Goal: Transaction & Acquisition: Purchase product/service

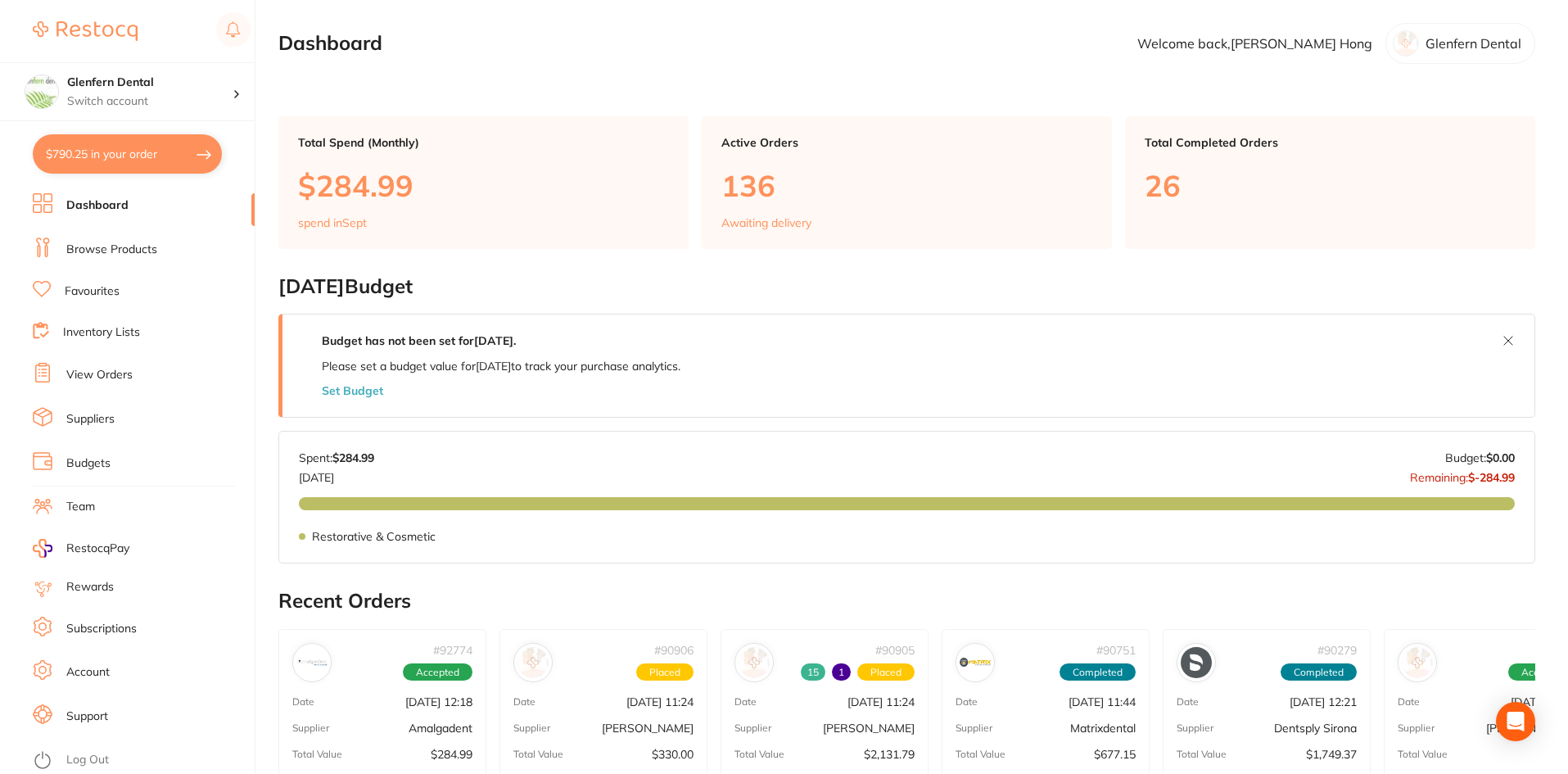
click at [140, 151] on button "$790.25 in your order" at bounding box center [127, 153] width 189 height 40
checkbox input "true"
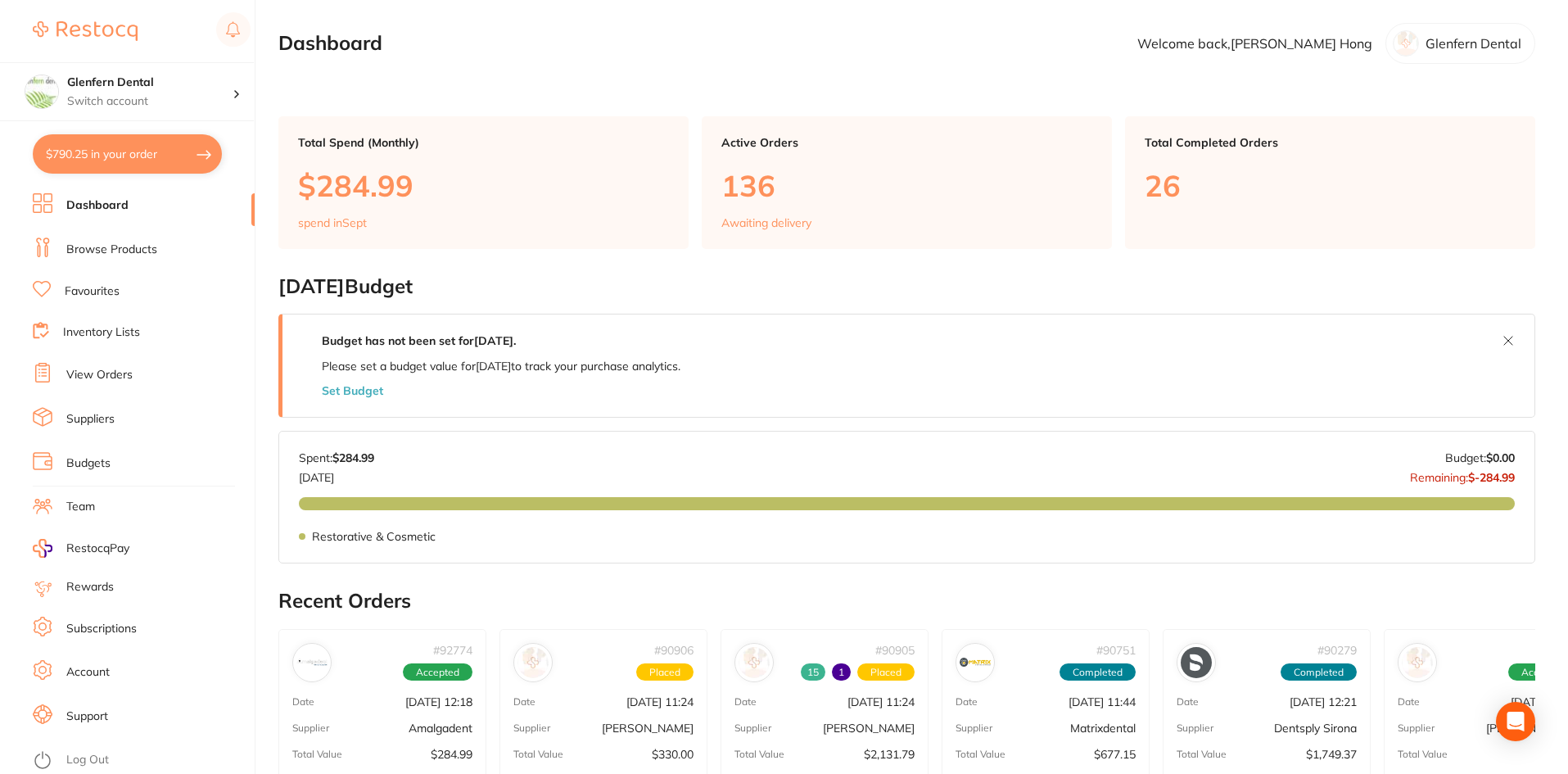
checkbox input "true"
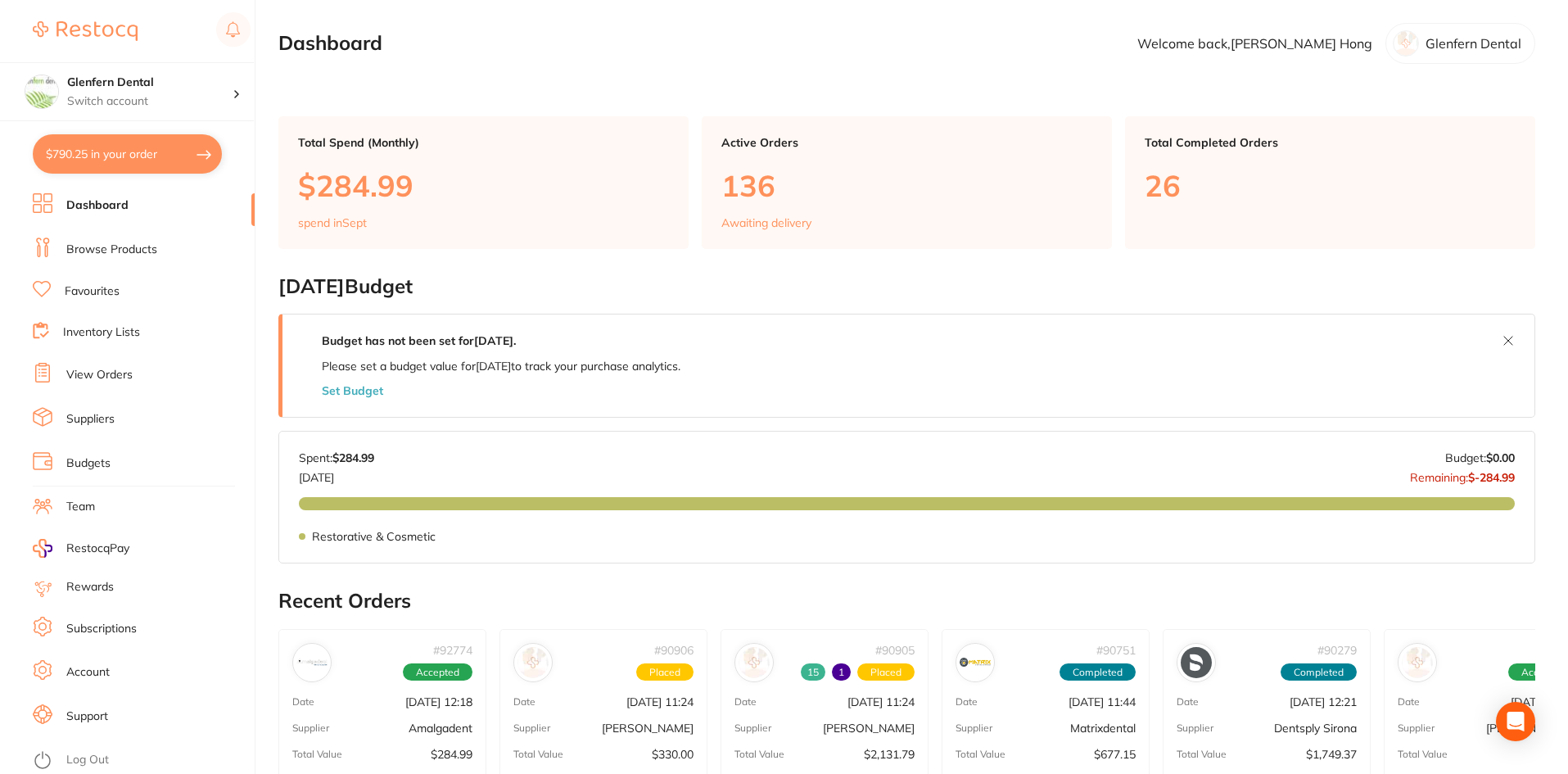
checkbox input "true"
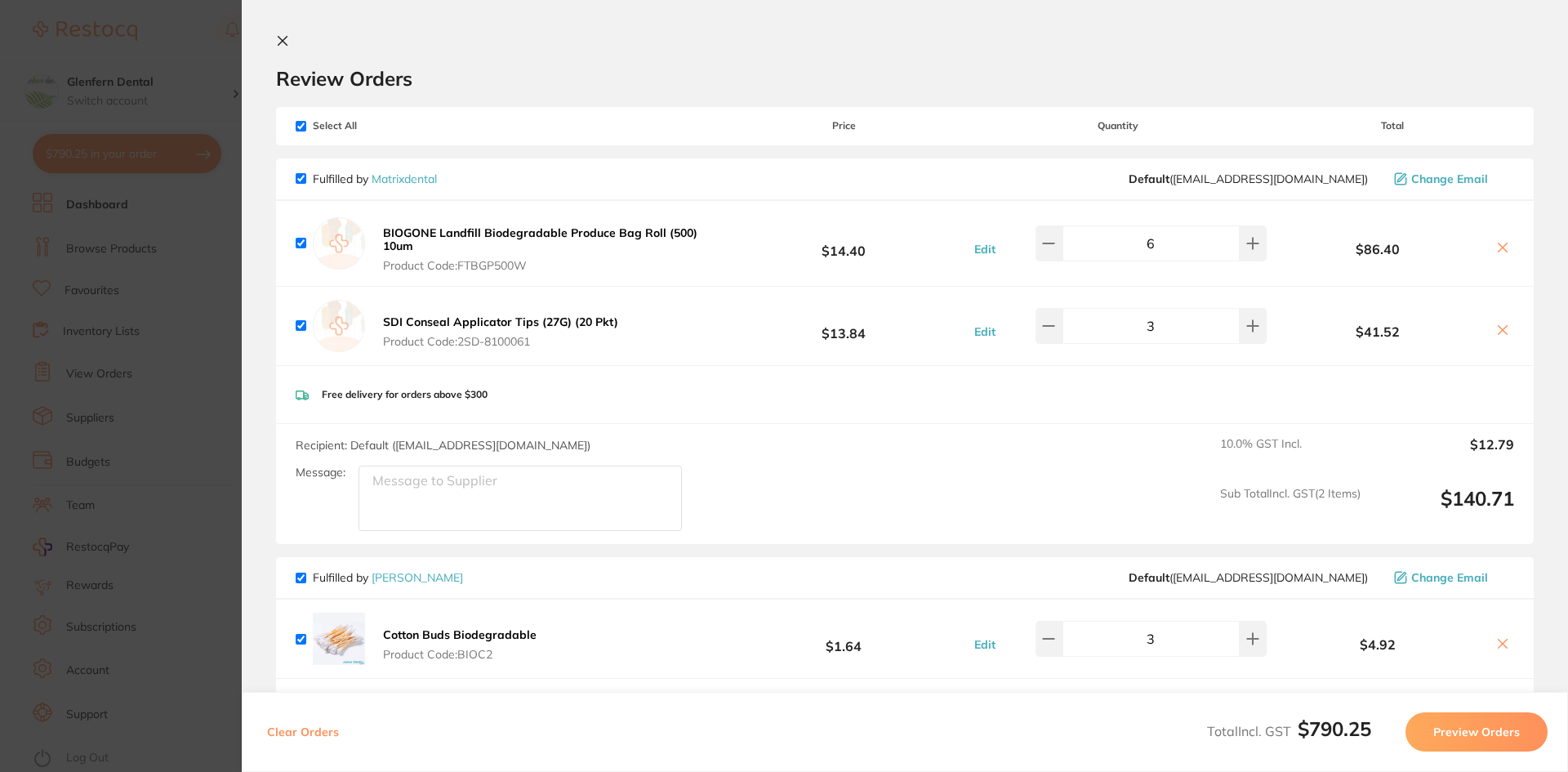
click at [284, 44] on icon at bounding box center [283, 41] width 13 height 13
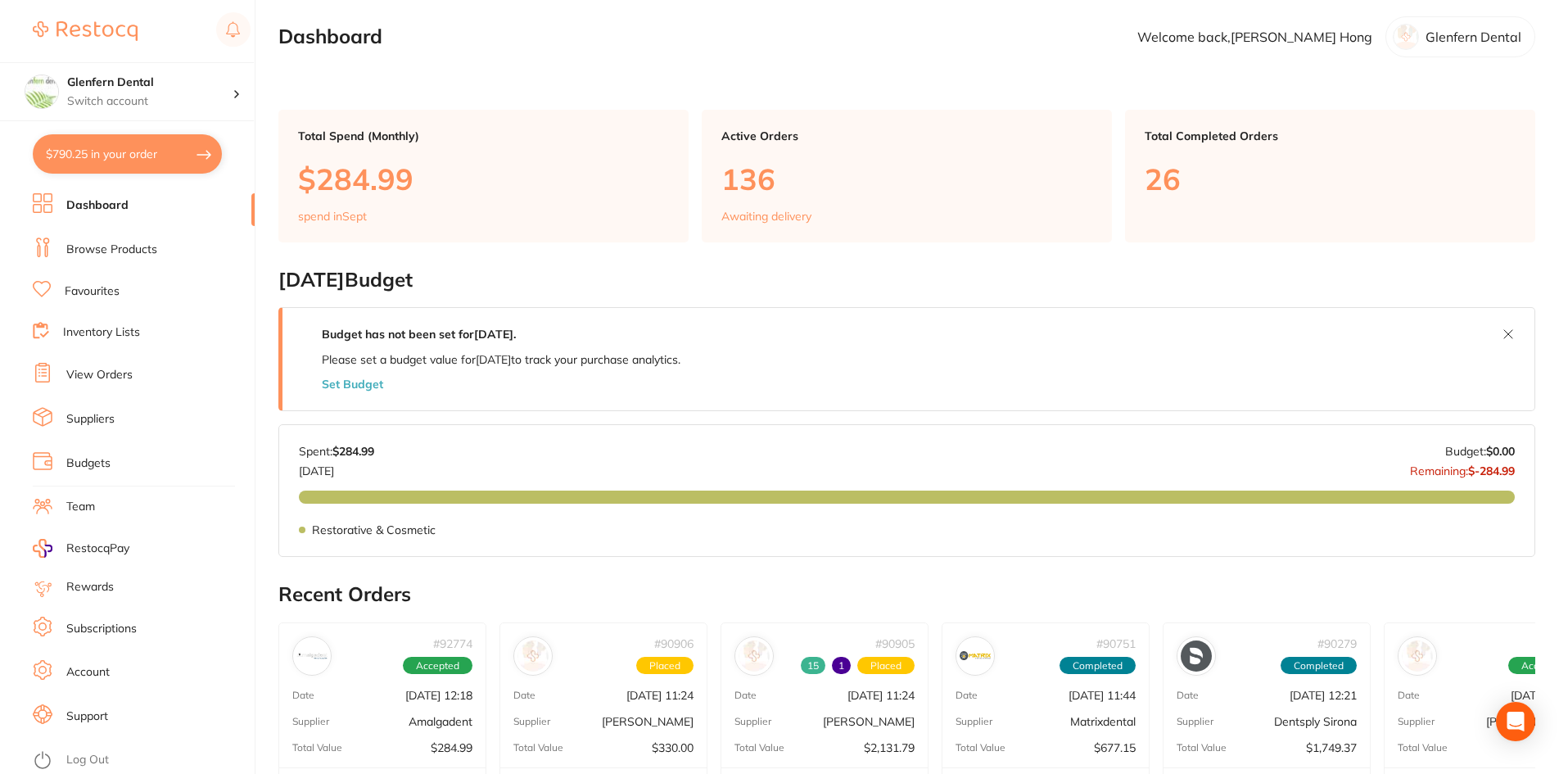
click at [114, 247] on link "Browse Products" at bounding box center [112, 249] width 91 height 17
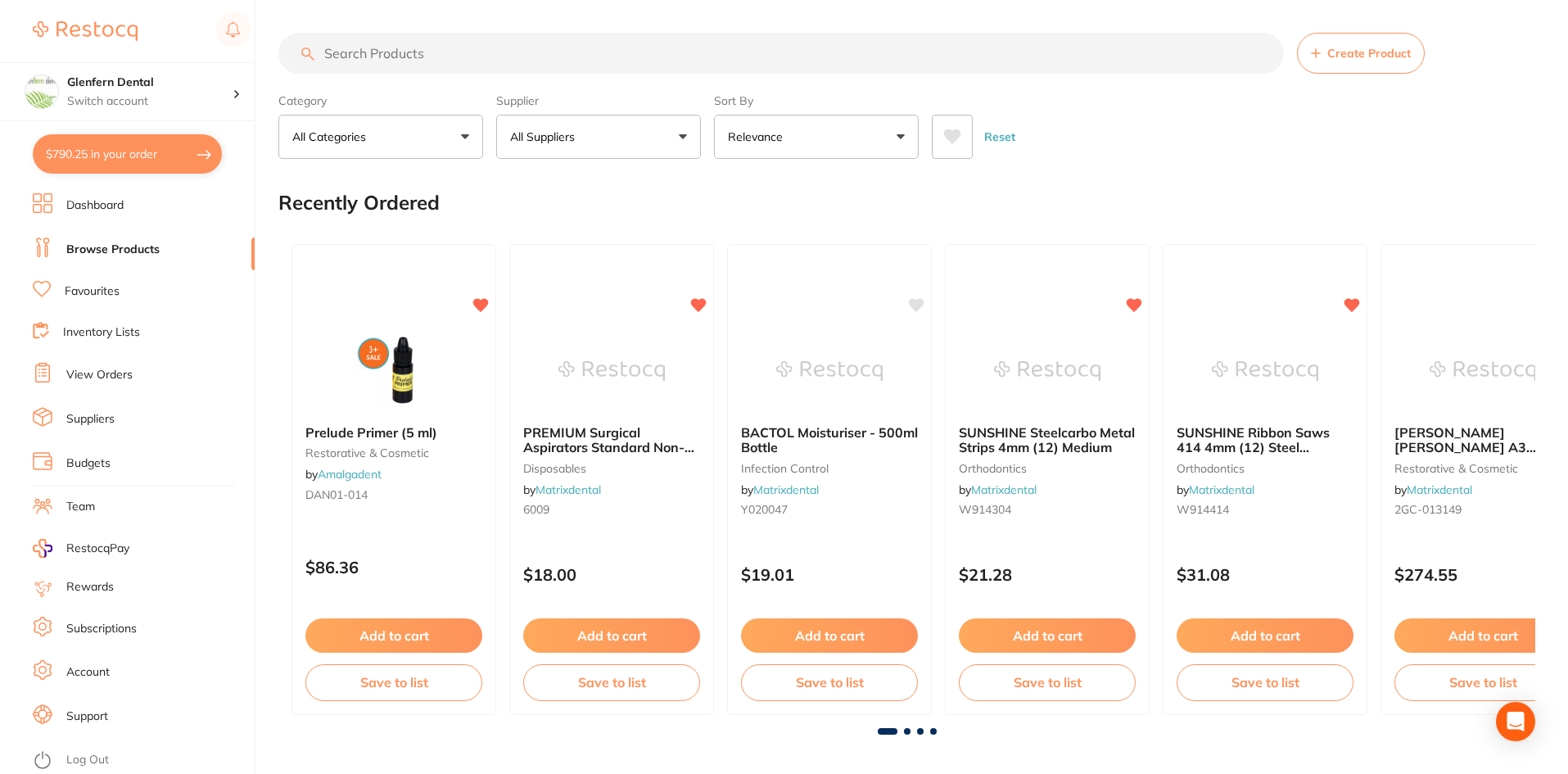
click at [361, 52] on input "search" at bounding box center [781, 53] width 1005 height 41
click at [371, 49] on input "search" at bounding box center [781, 53] width 1005 height 41
paste input "UGBDXRXC"
type input "UGBDXRXC"
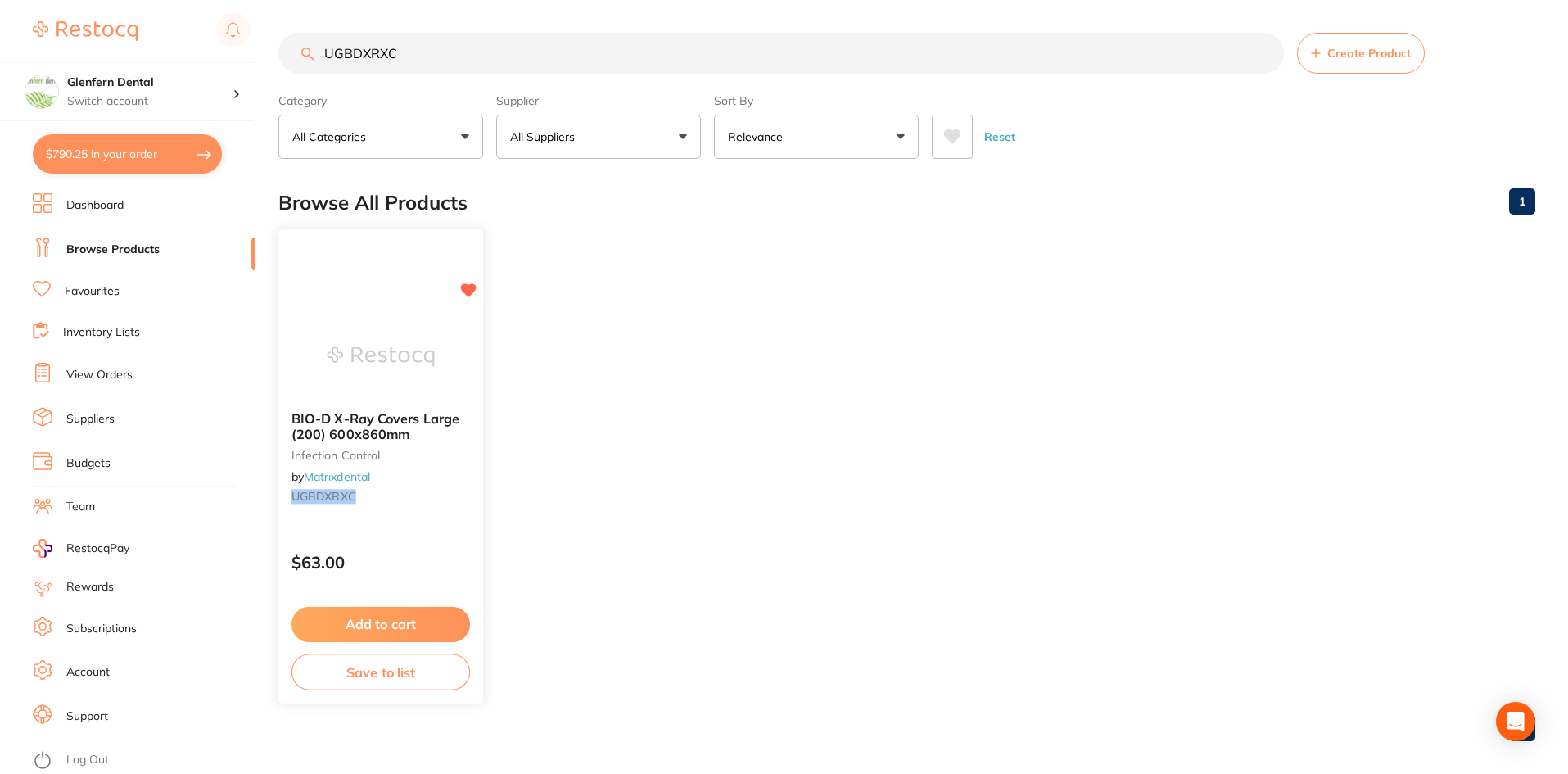
click at [351, 420] on span "BIO-D X-Ray Covers Large (200) 600x860mm" at bounding box center [376, 426] width 168 height 32
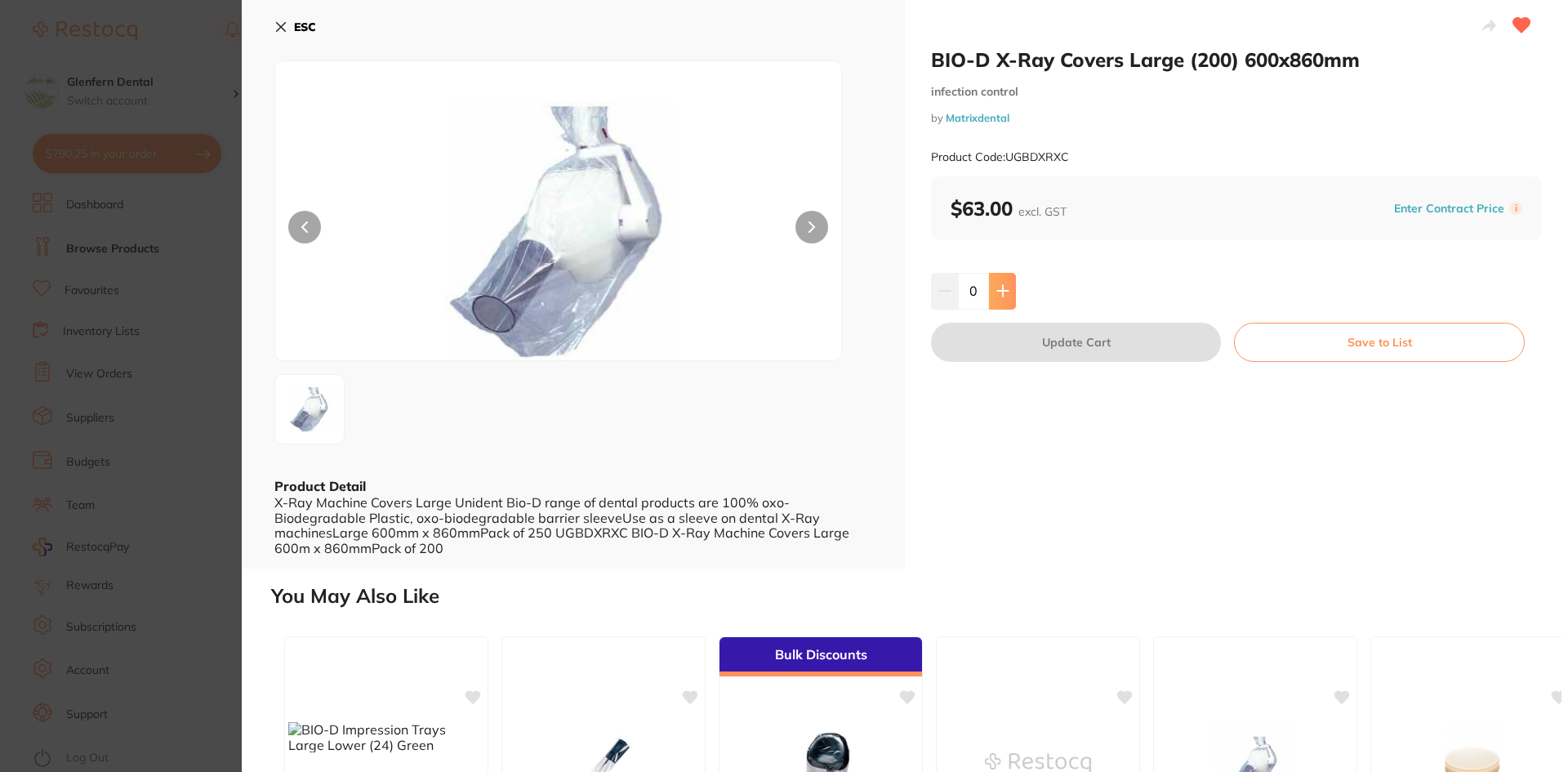
click at [1003, 284] on button at bounding box center [1001, 290] width 27 height 36
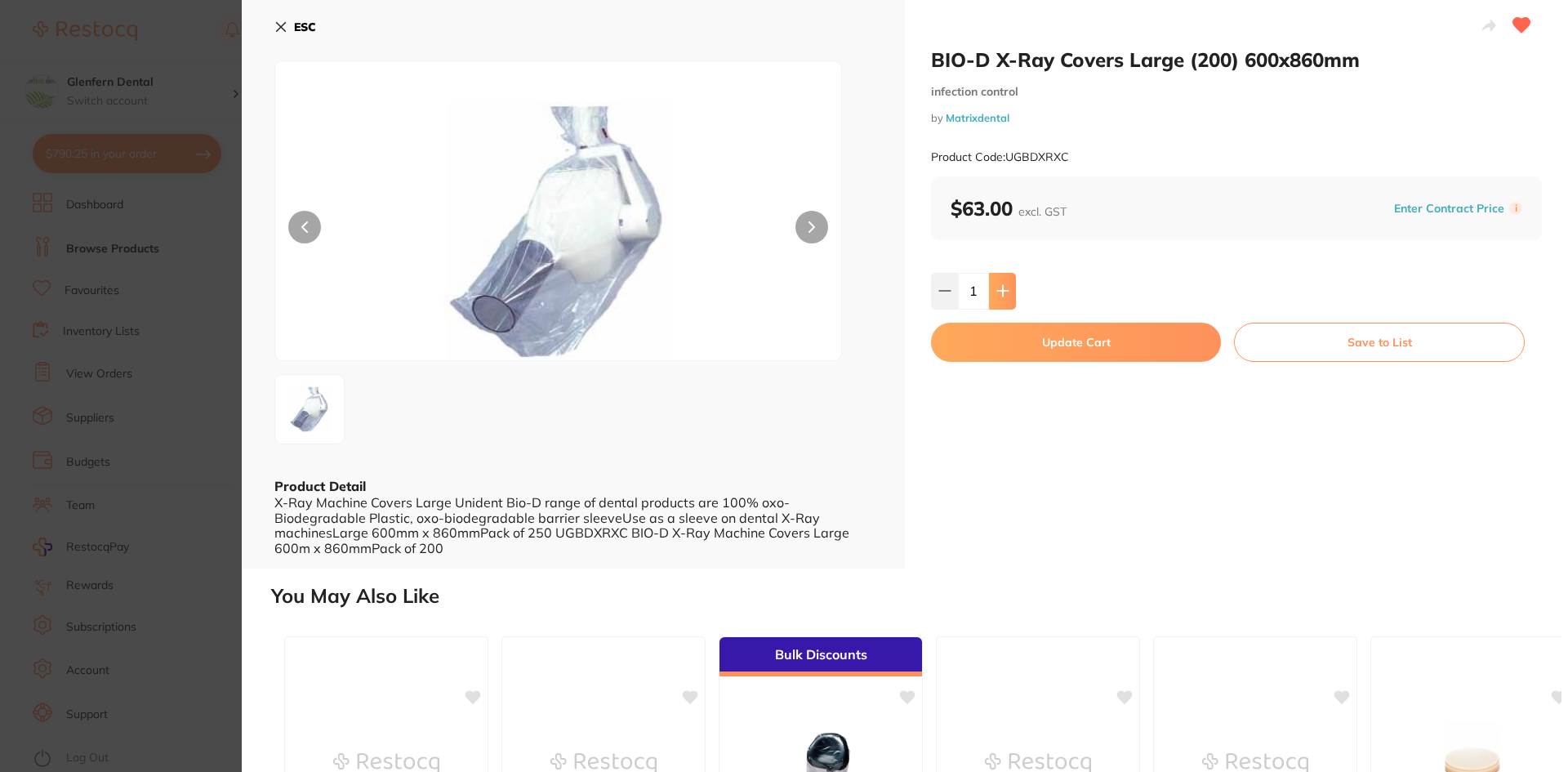
click at [1003, 284] on button at bounding box center [1001, 290] width 27 height 36
type input "2"
click at [1089, 341] on button "Update Cart" at bounding box center [1075, 342] width 290 height 40
checkbox input "false"
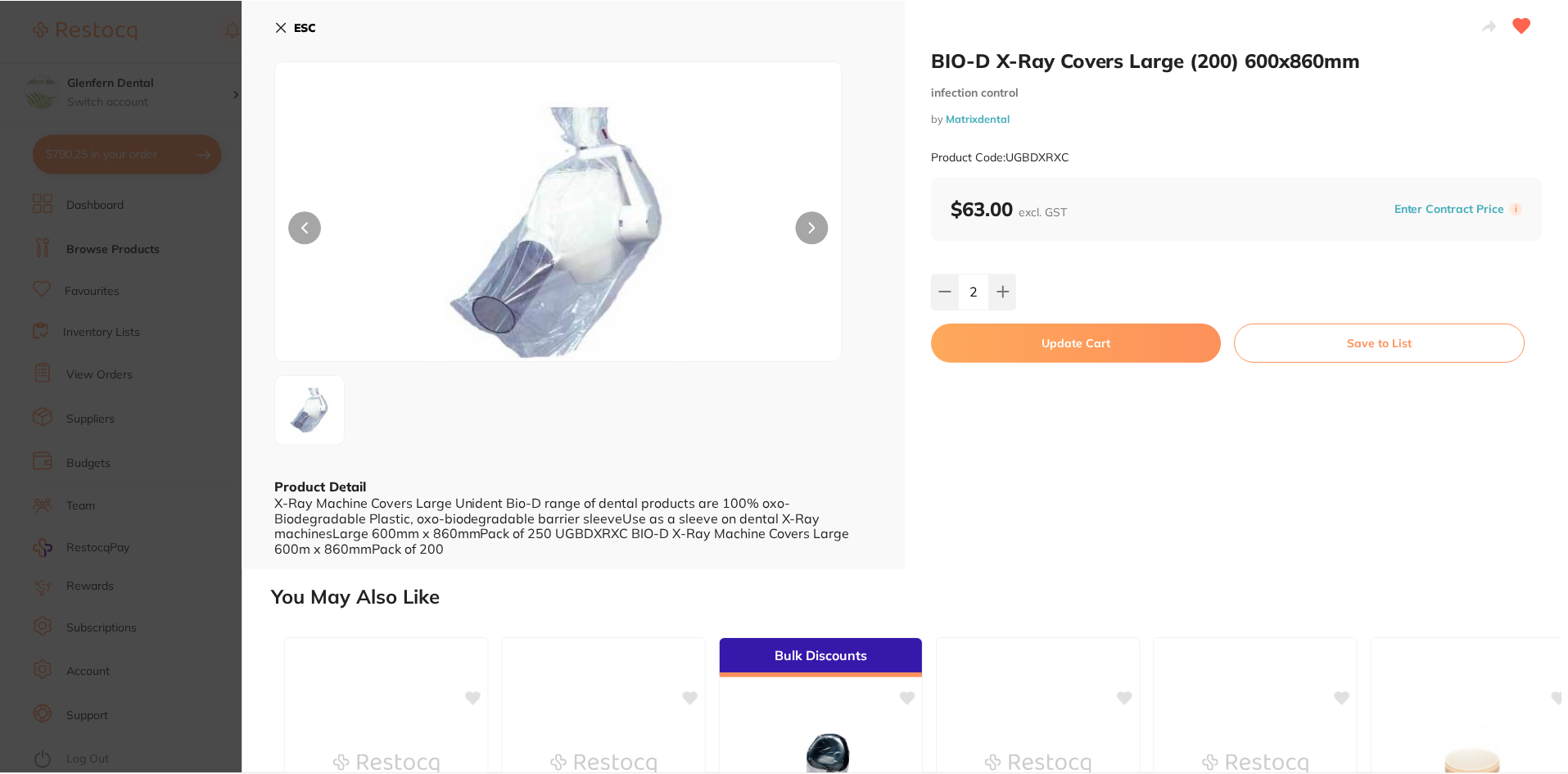
scroll to position [6, 0]
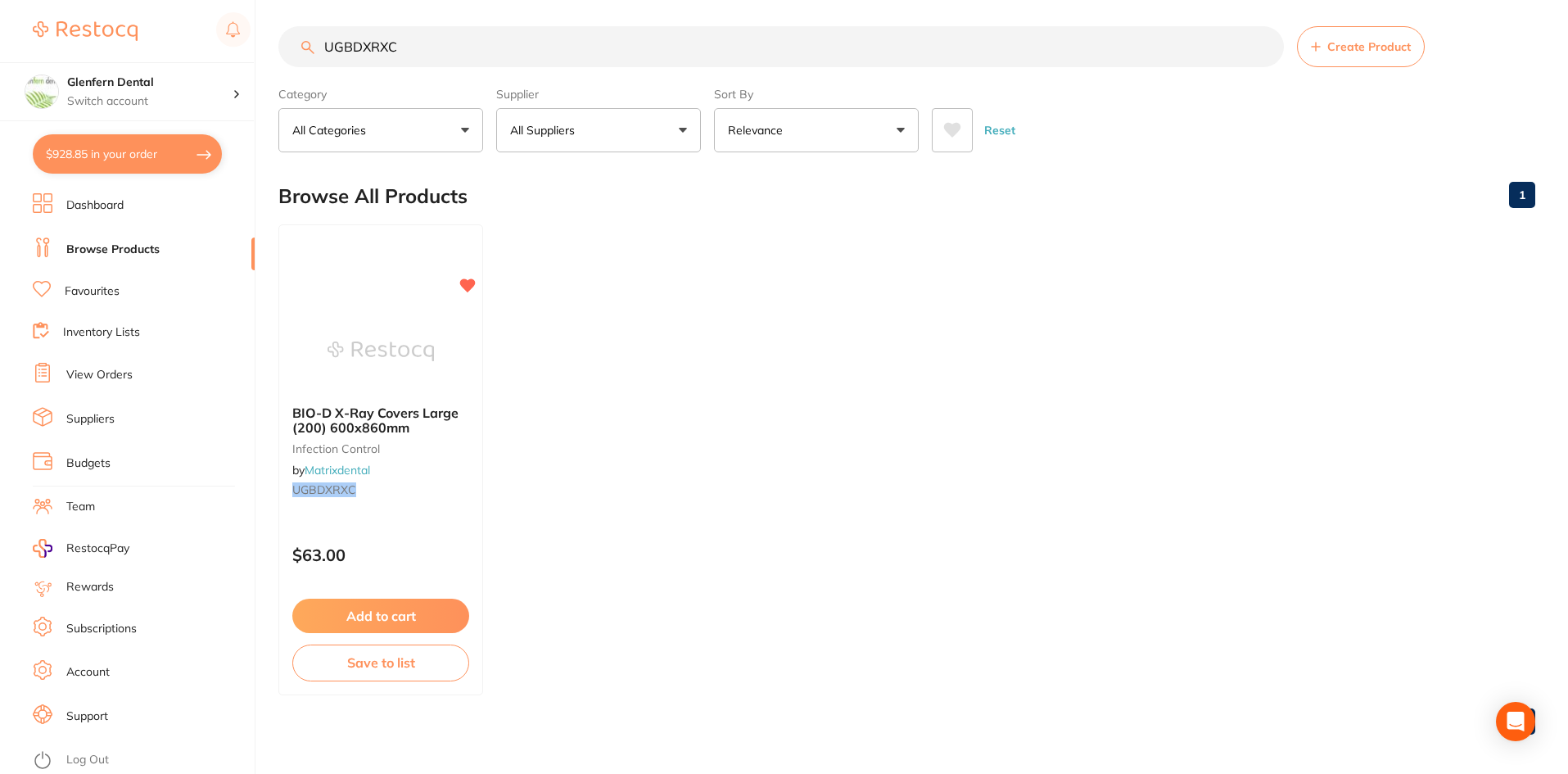
click at [405, 45] on input "UGBDXRXC" at bounding box center [781, 46] width 1005 height 41
type input "U"
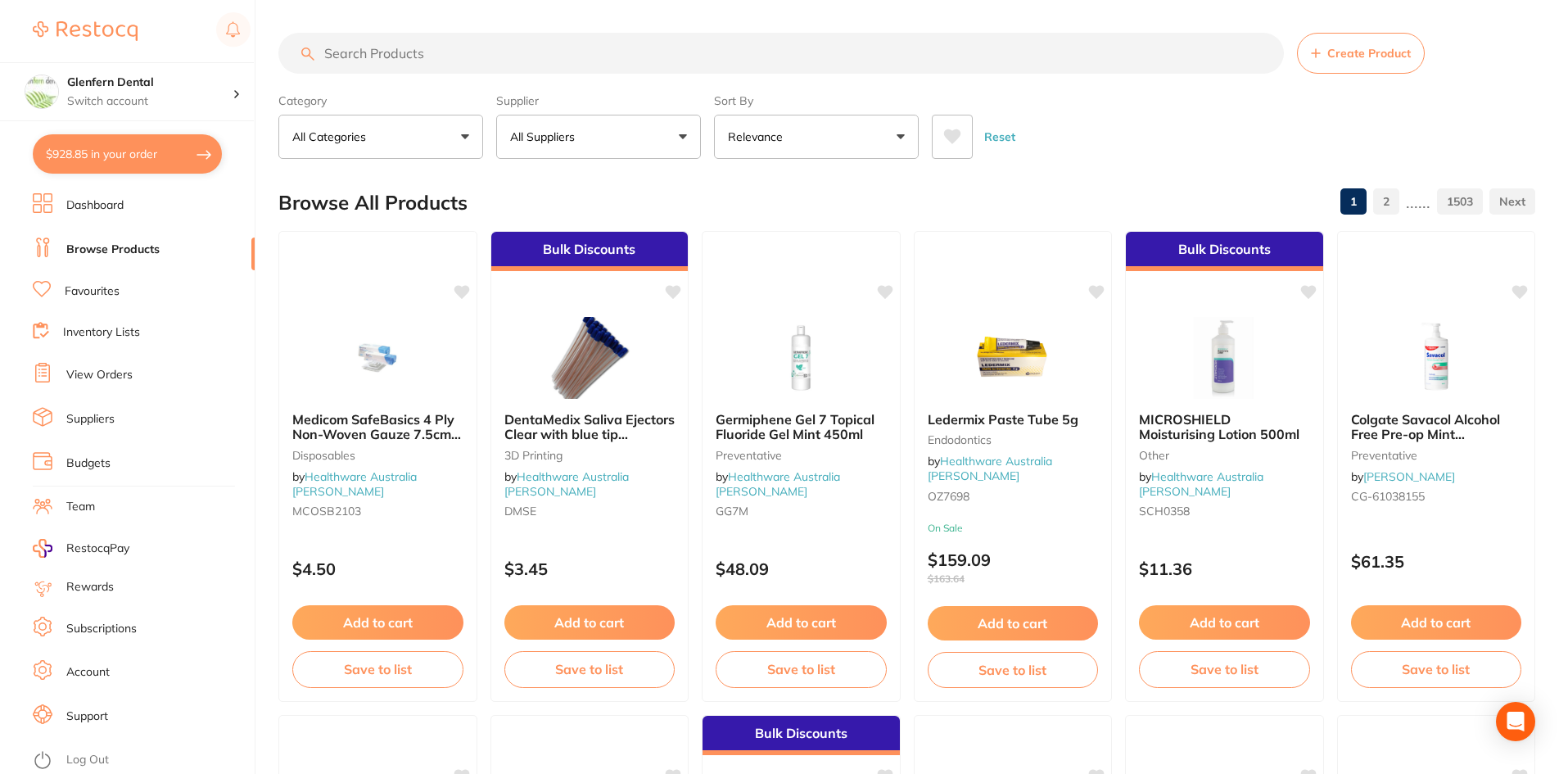
click at [385, 50] on input "search" at bounding box center [781, 53] width 1005 height 41
paste input "ICSB110S"
type input "ICSB110S"
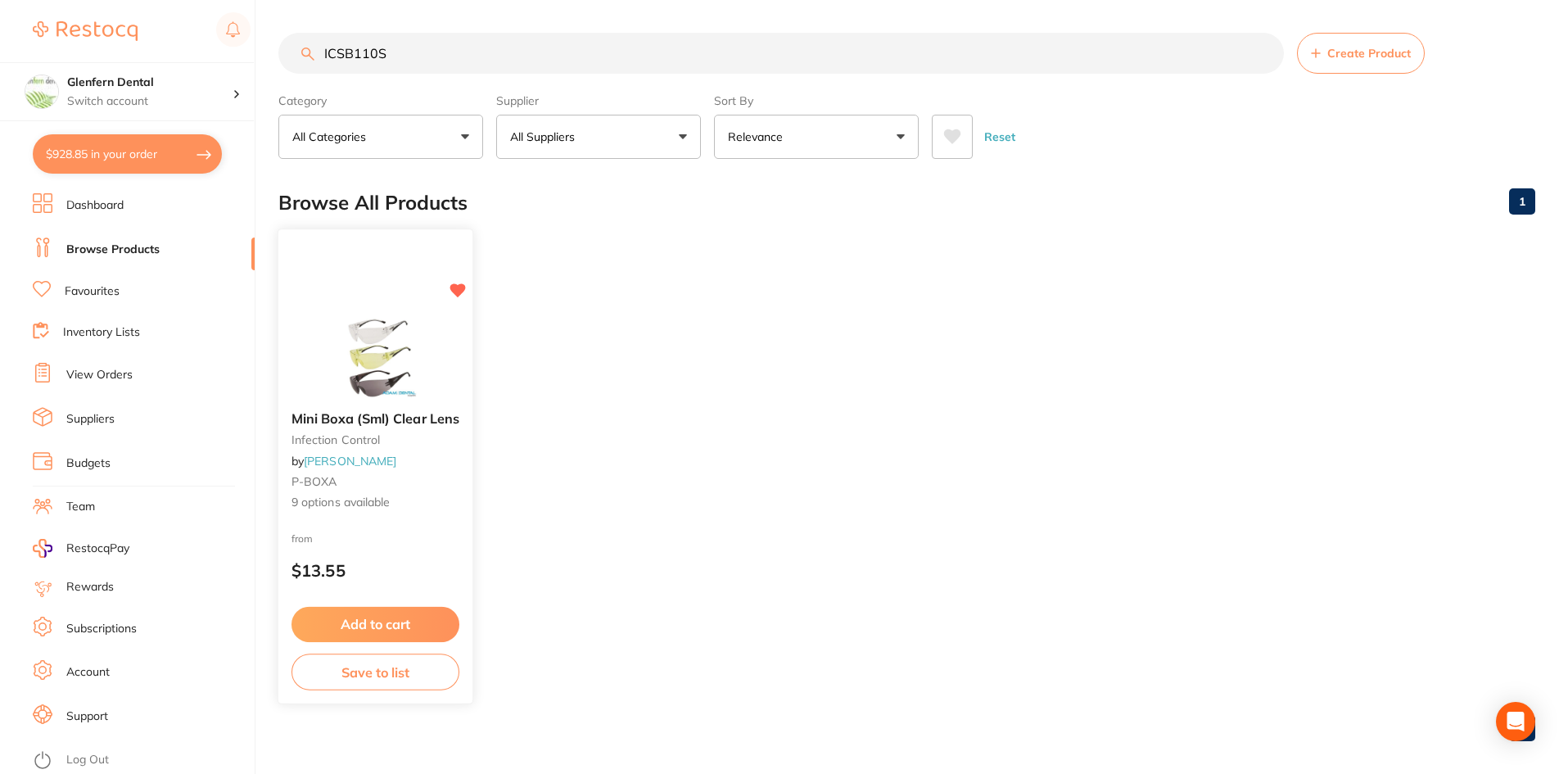
click at [353, 452] on div "Mini Boxa (Sml) Clear Lens infection control by Adam Dental P-BOXA 9 options av…" at bounding box center [375, 461] width 194 height 126
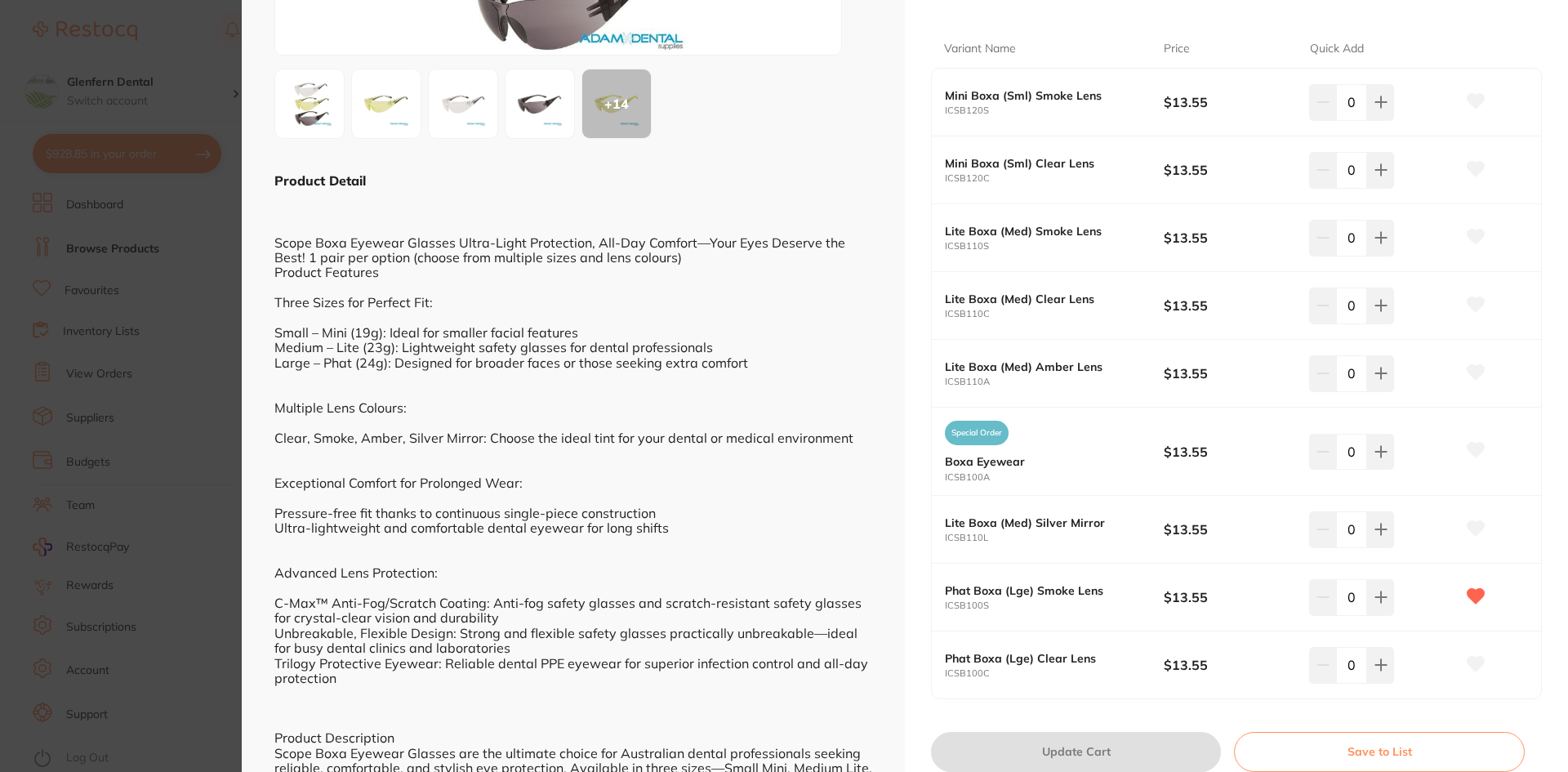
scroll to position [408, 0]
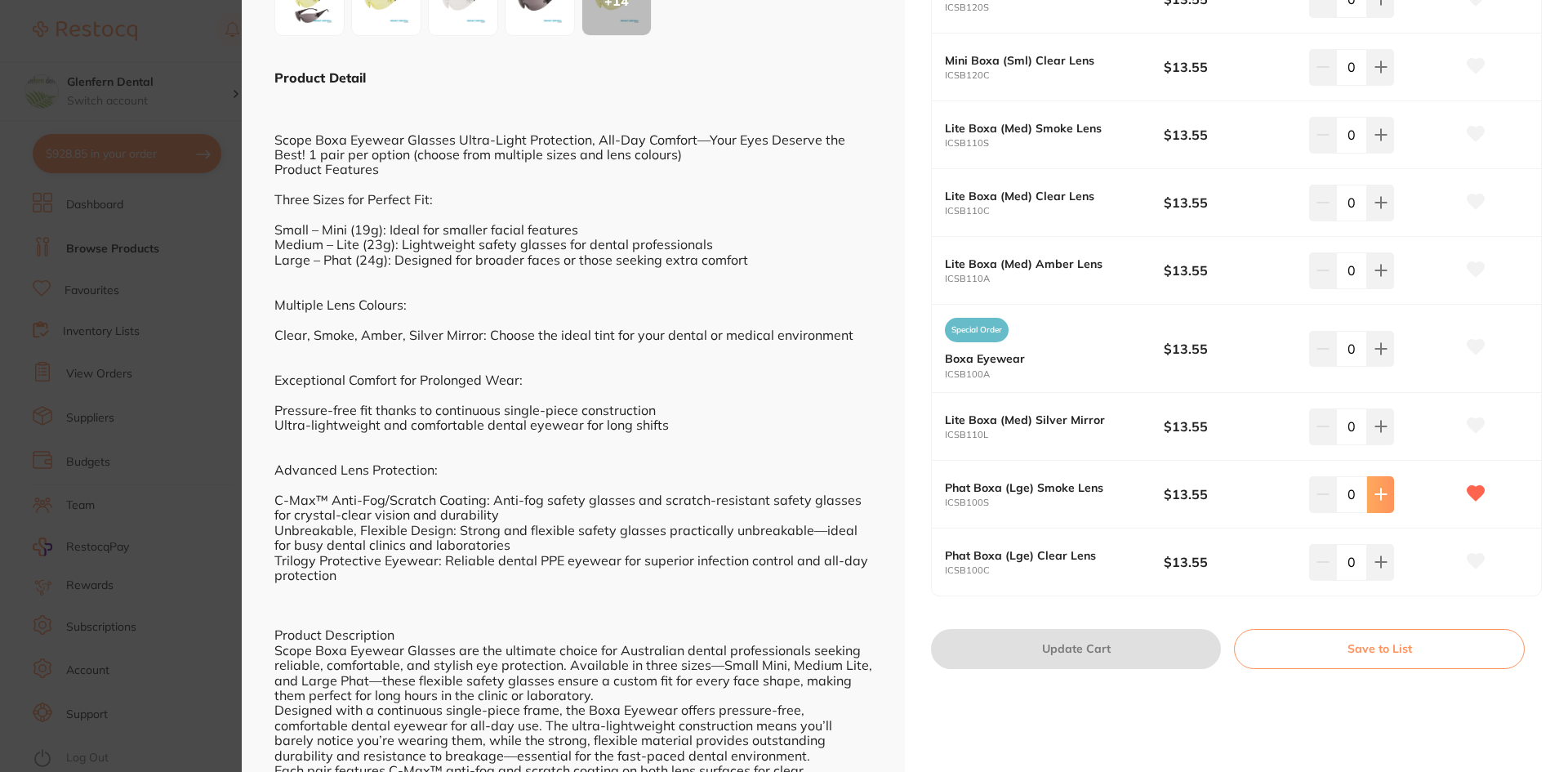
click at [1375, 495] on icon at bounding box center [1381, 495] width 11 height 11
click at [1375, 494] on icon at bounding box center [1381, 495] width 11 height 11
type input "4"
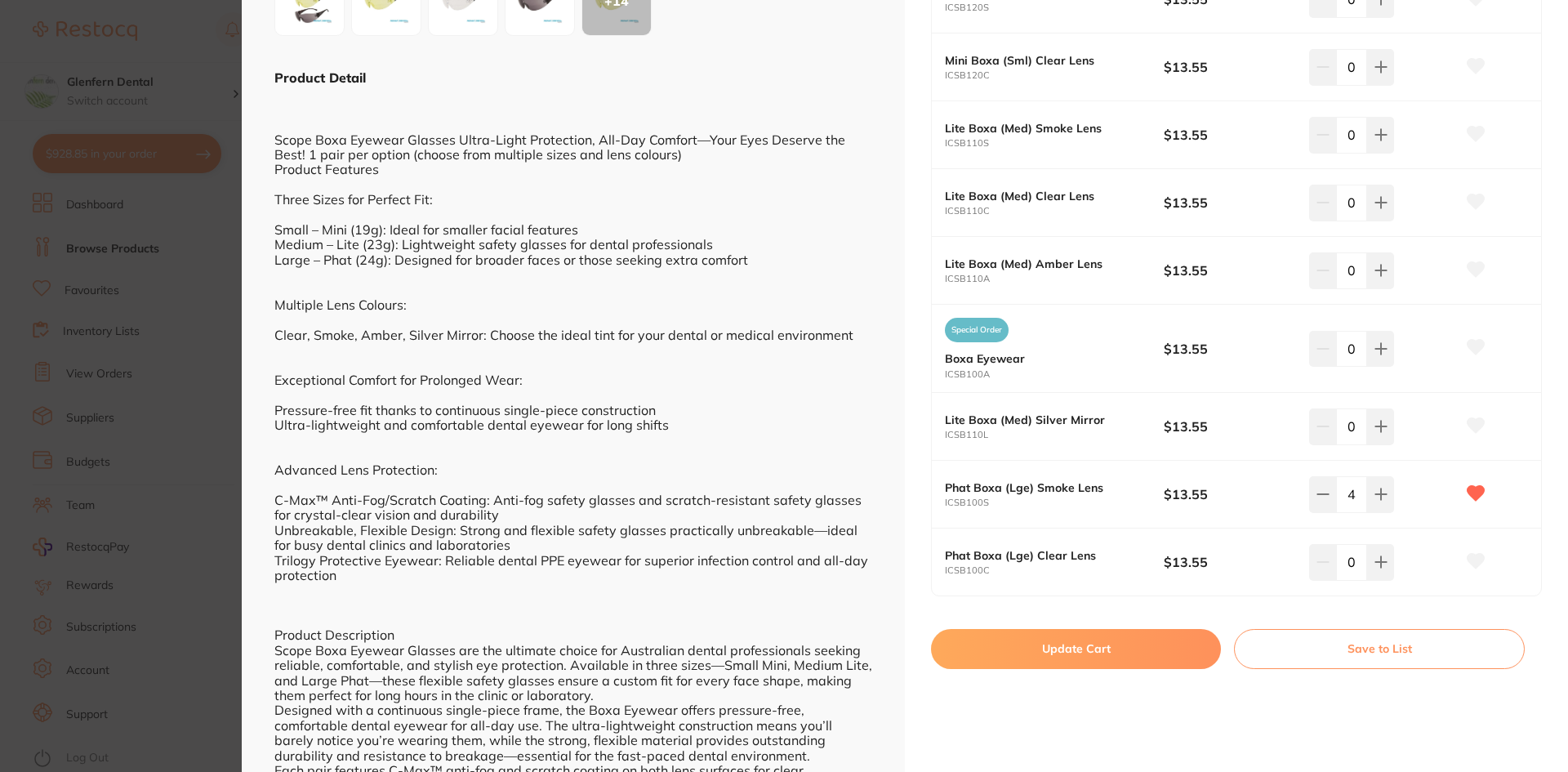
click at [1082, 649] on button "Update Cart" at bounding box center [1075, 648] width 290 height 40
checkbox input "false"
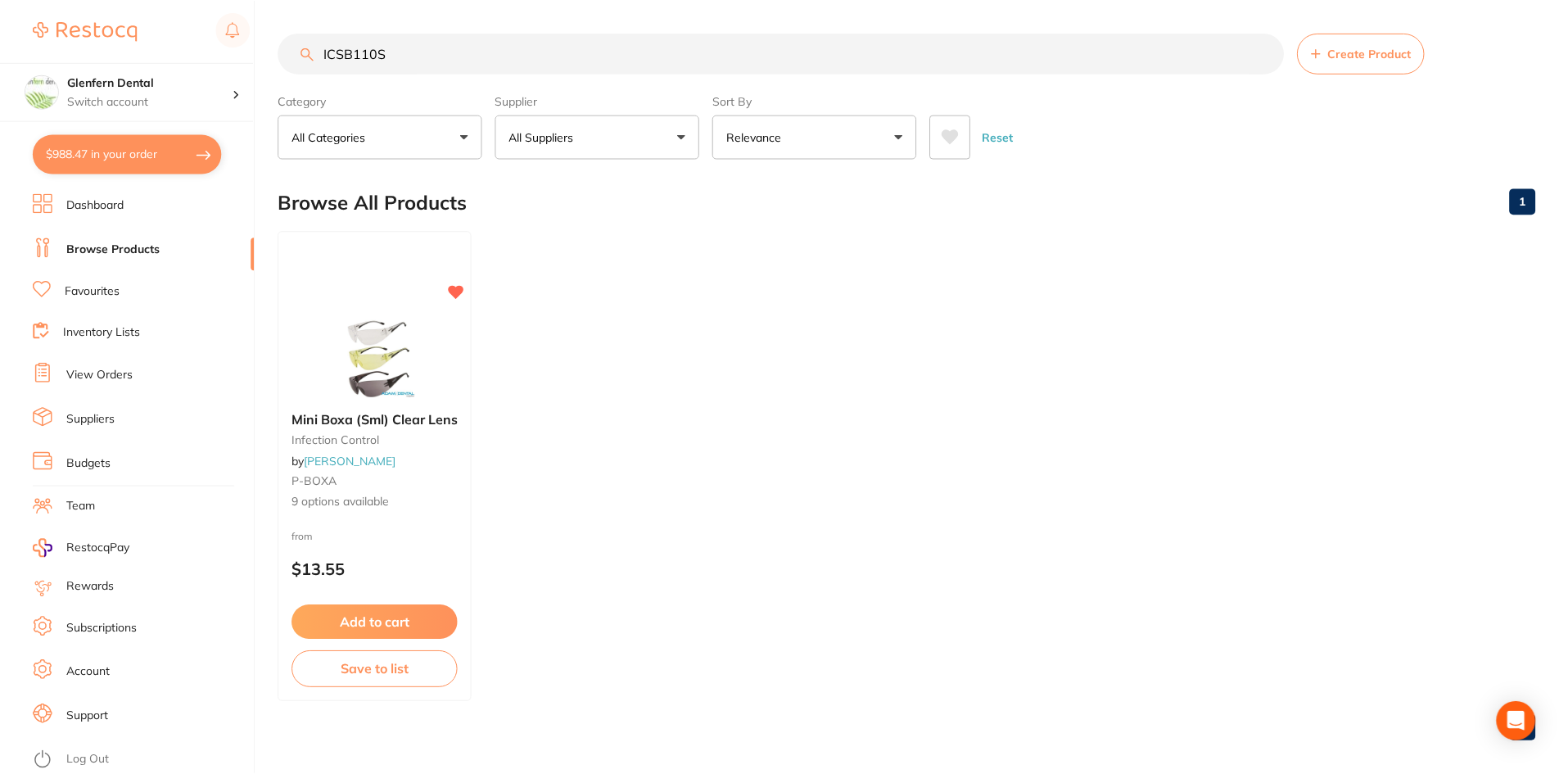
scroll to position [6, 0]
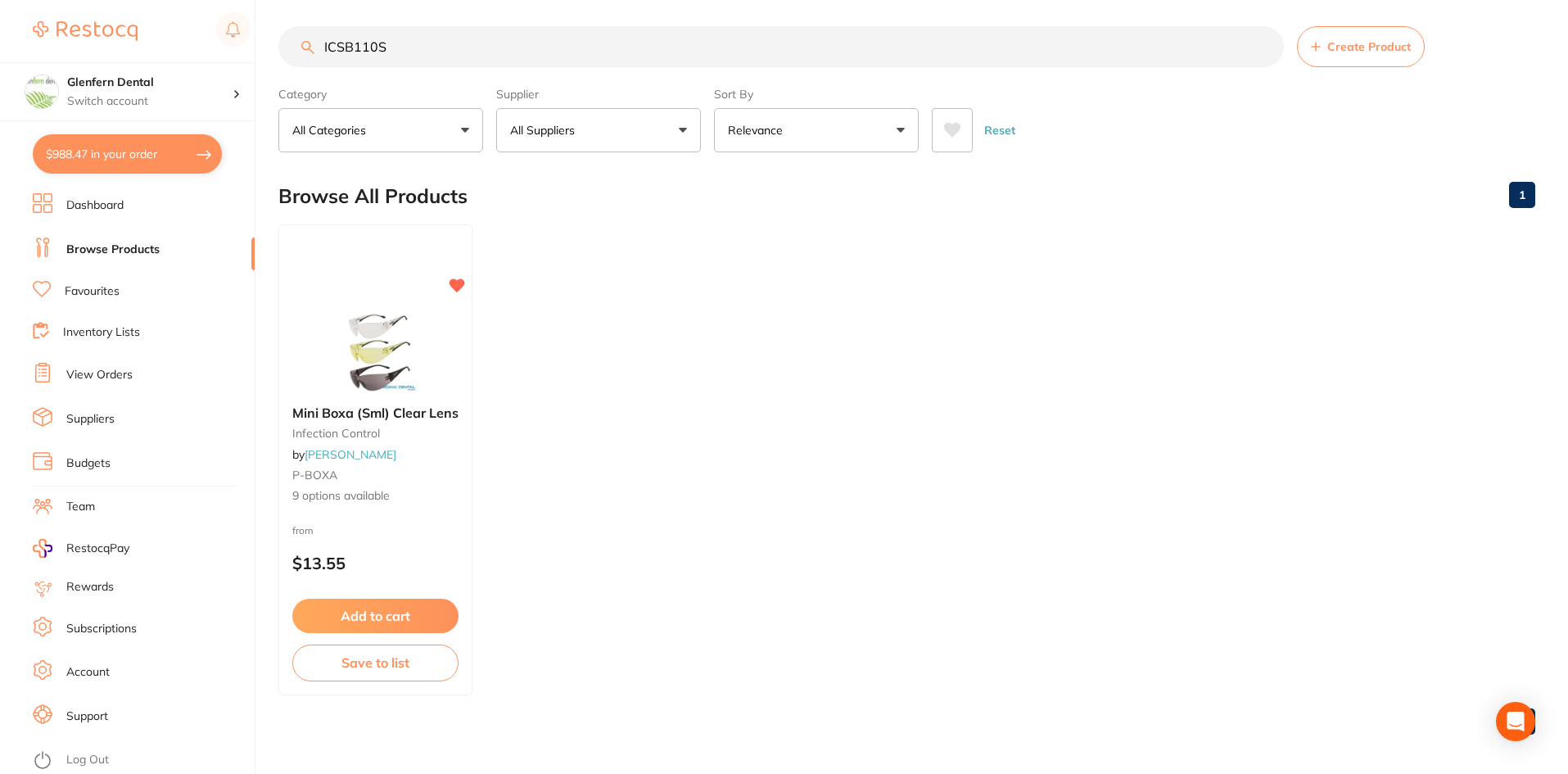
click at [457, 48] on input "ICSB110S" at bounding box center [781, 46] width 1005 height 41
type input "I"
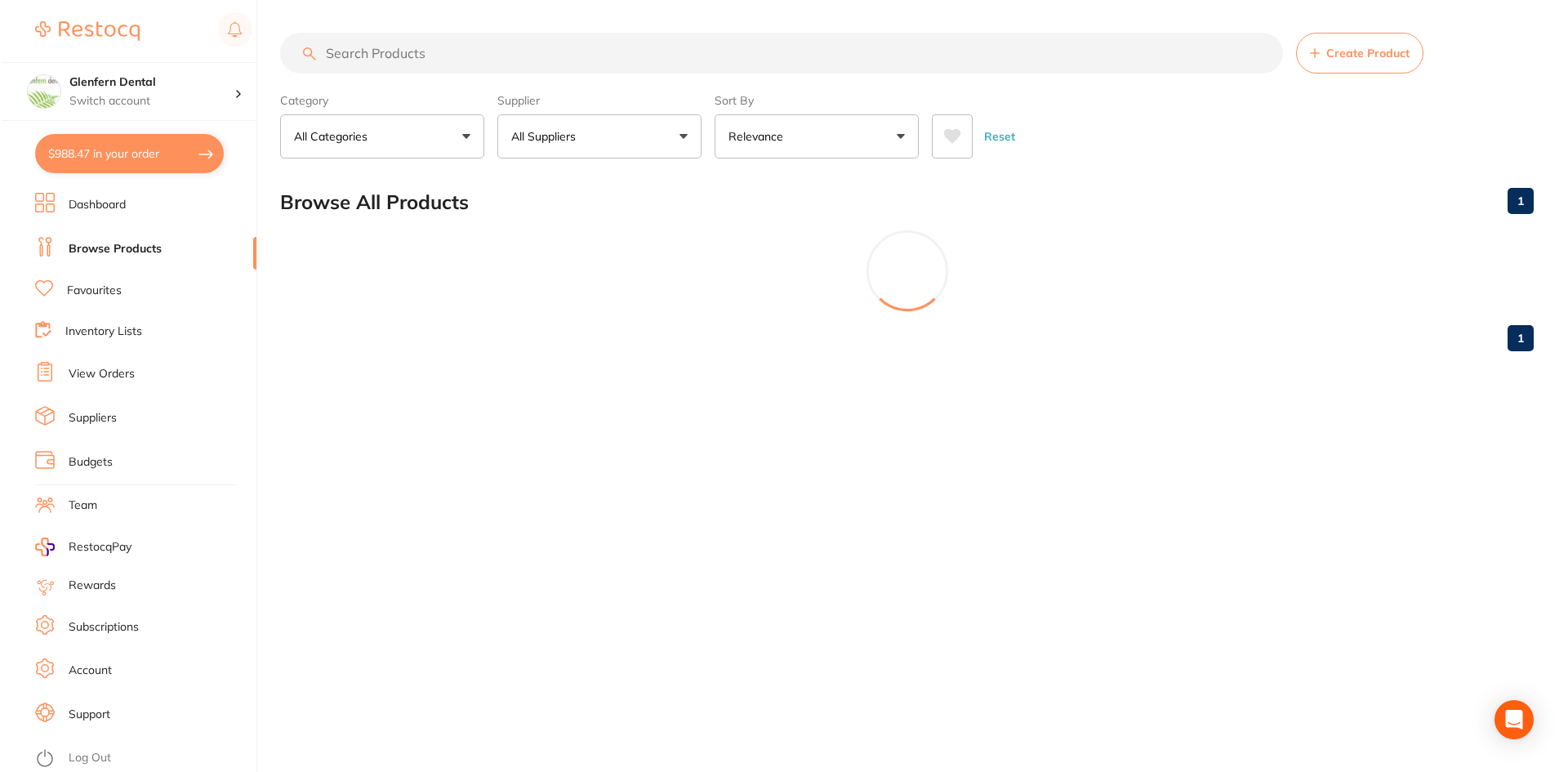
scroll to position [0, 0]
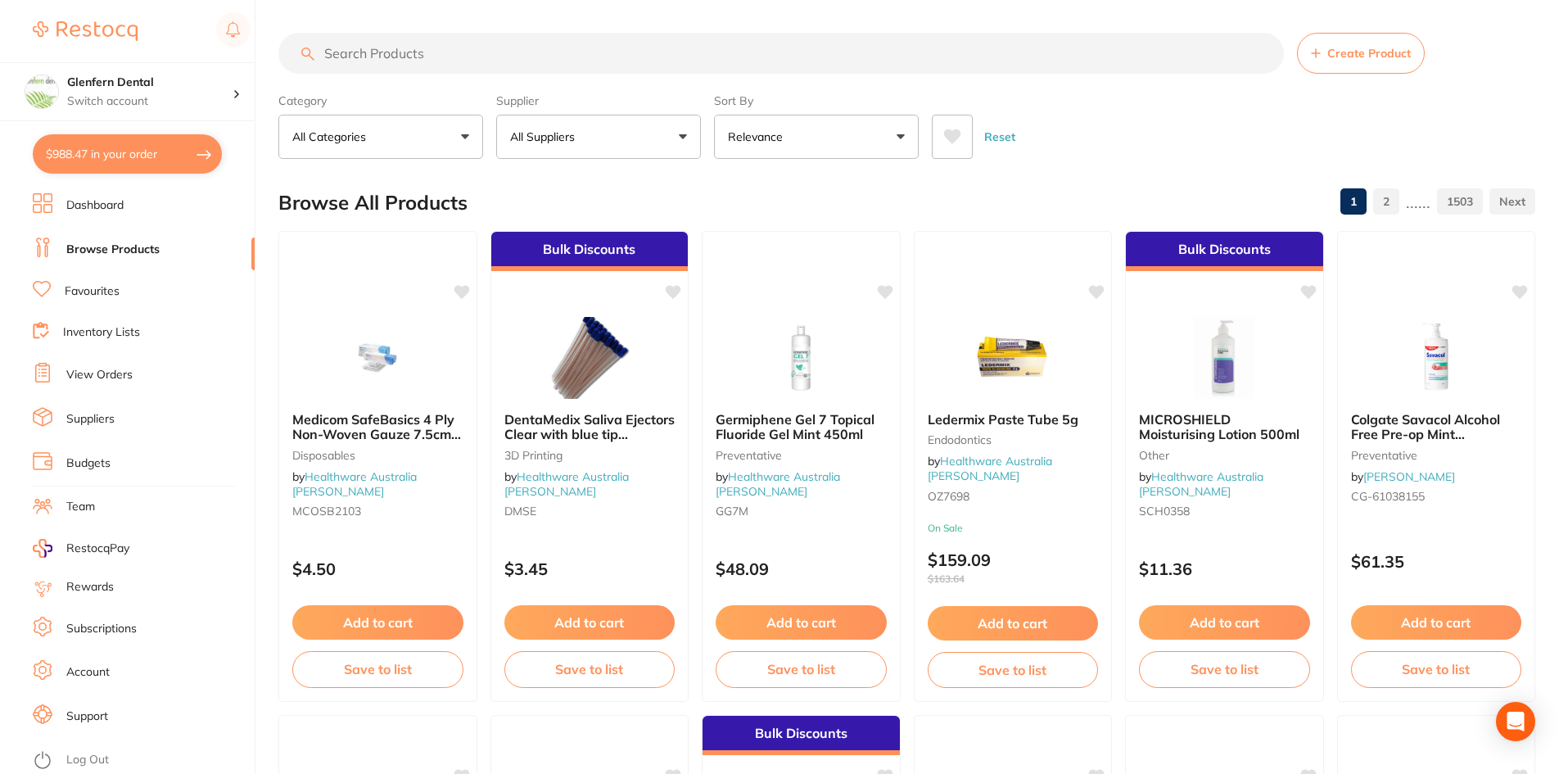
click at [372, 57] on input "search" at bounding box center [781, 53] width 1005 height 41
paste input "HPSB3"
type input "HPSB3"
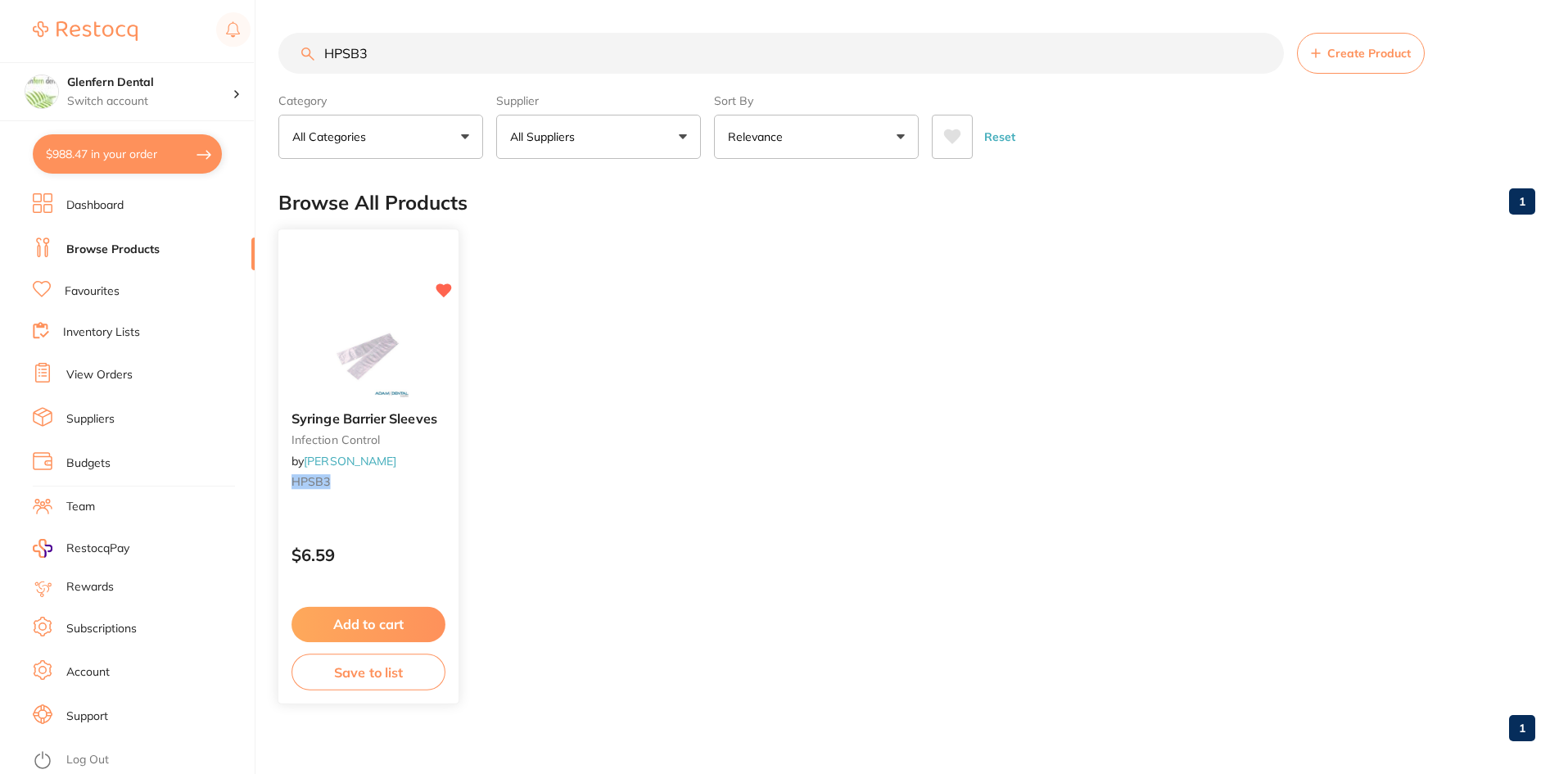
click at [364, 434] on small "infection control" at bounding box center [369, 440] width 154 height 13
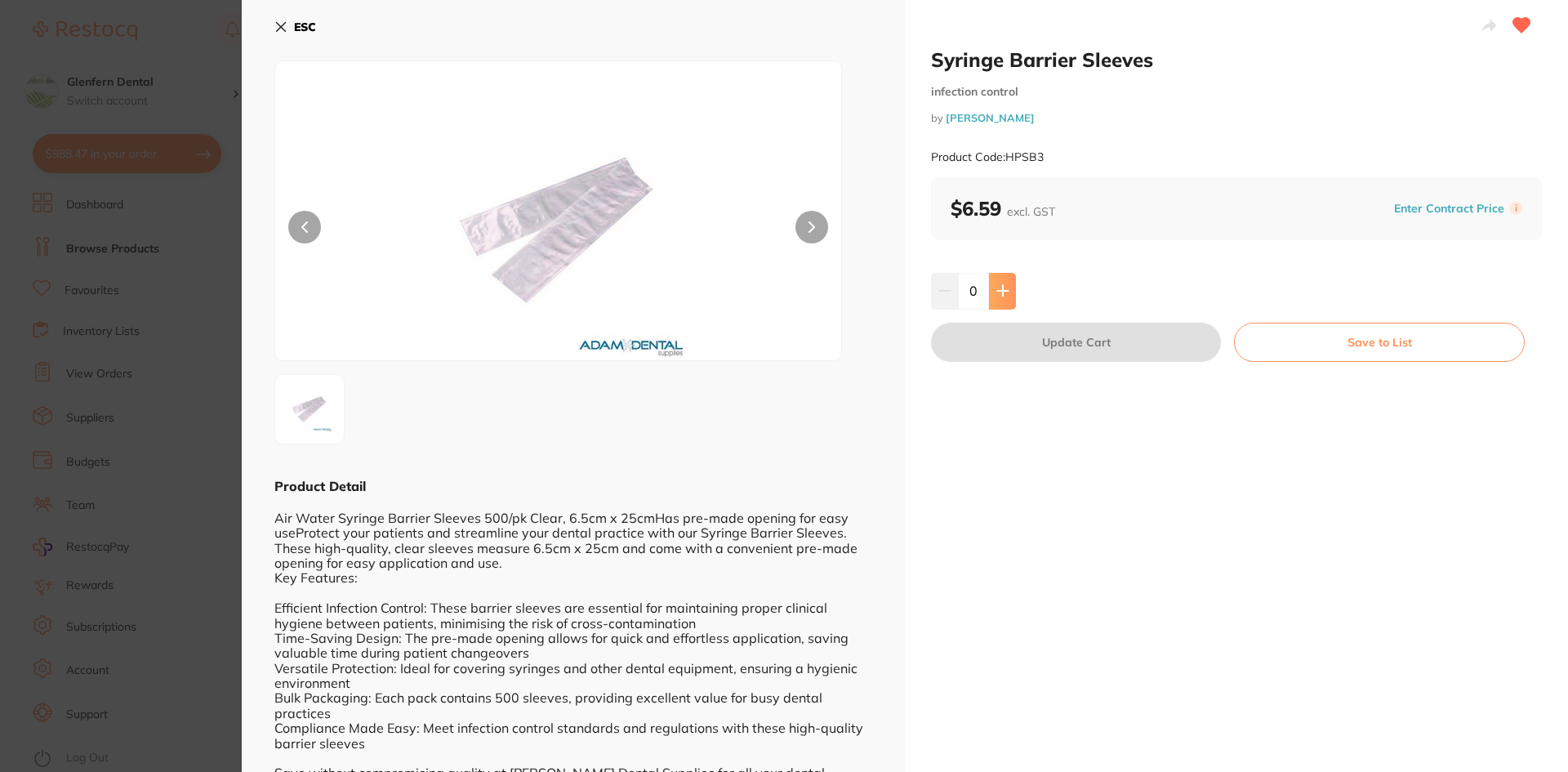
click at [996, 287] on icon at bounding box center [1002, 290] width 13 height 13
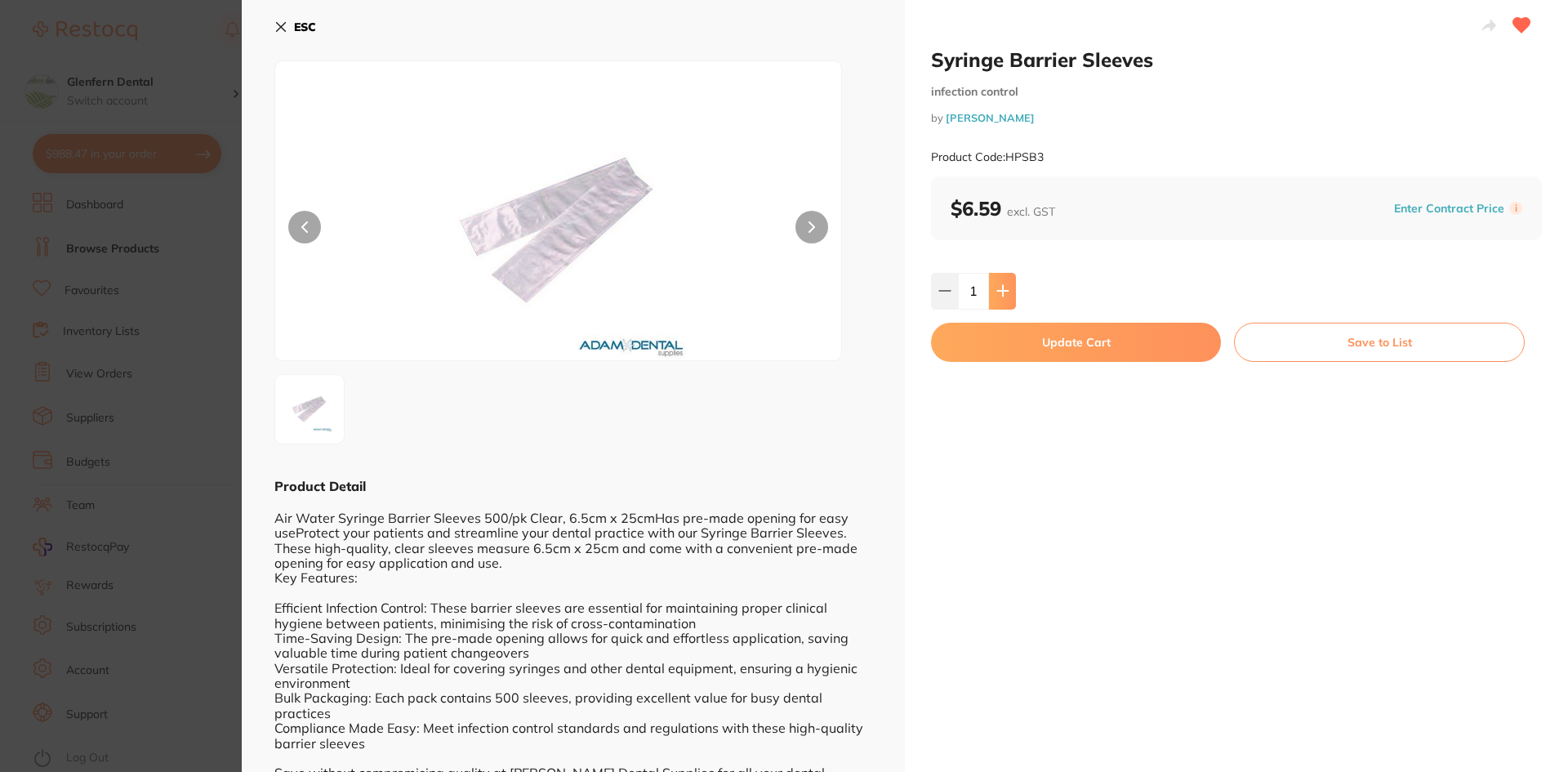
click at [1000, 288] on icon at bounding box center [1002, 291] width 11 height 11
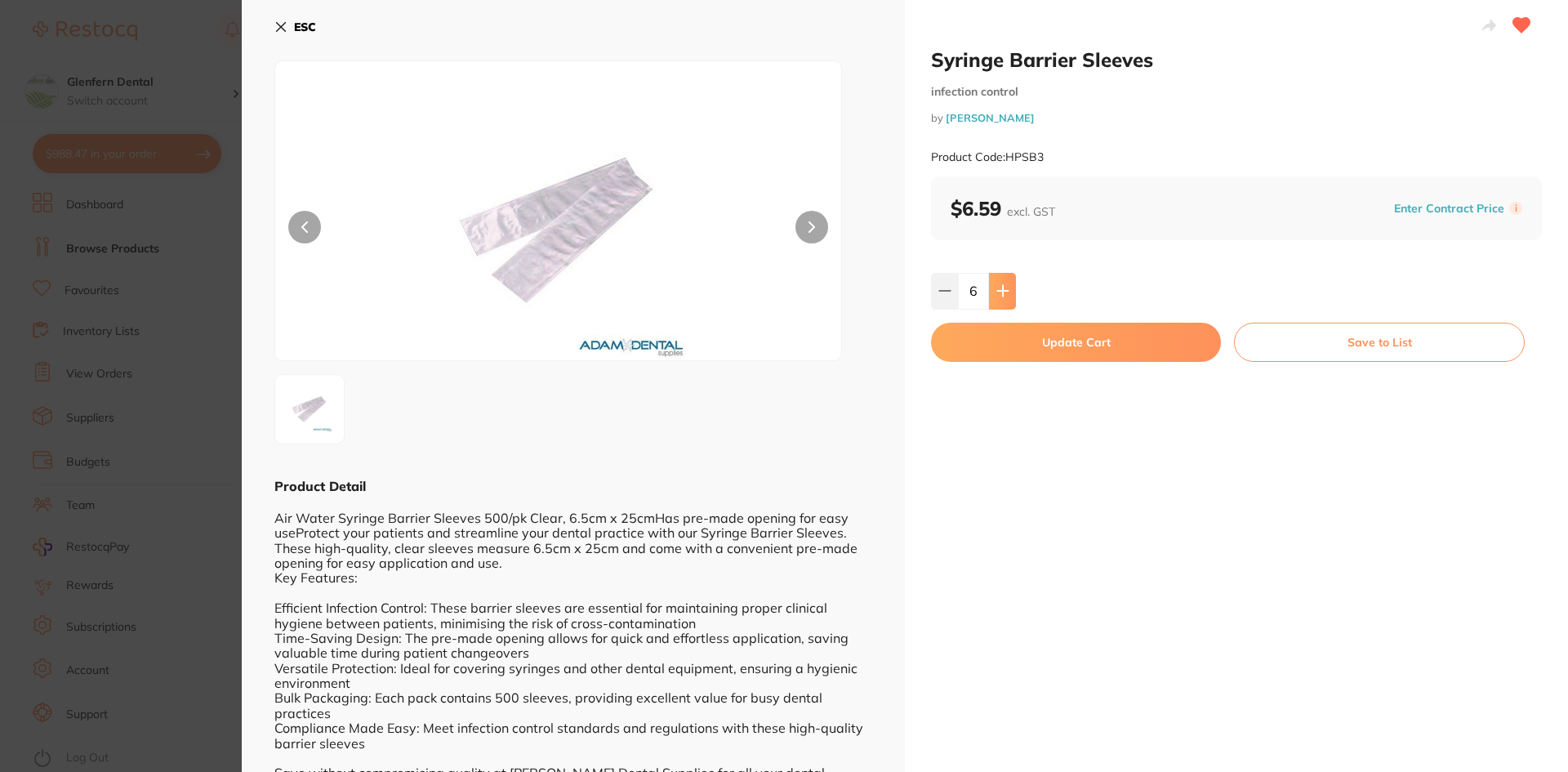
click at [1000, 288] on icon at bounding box center [1002, 291] width 11 height 11
type input "10"
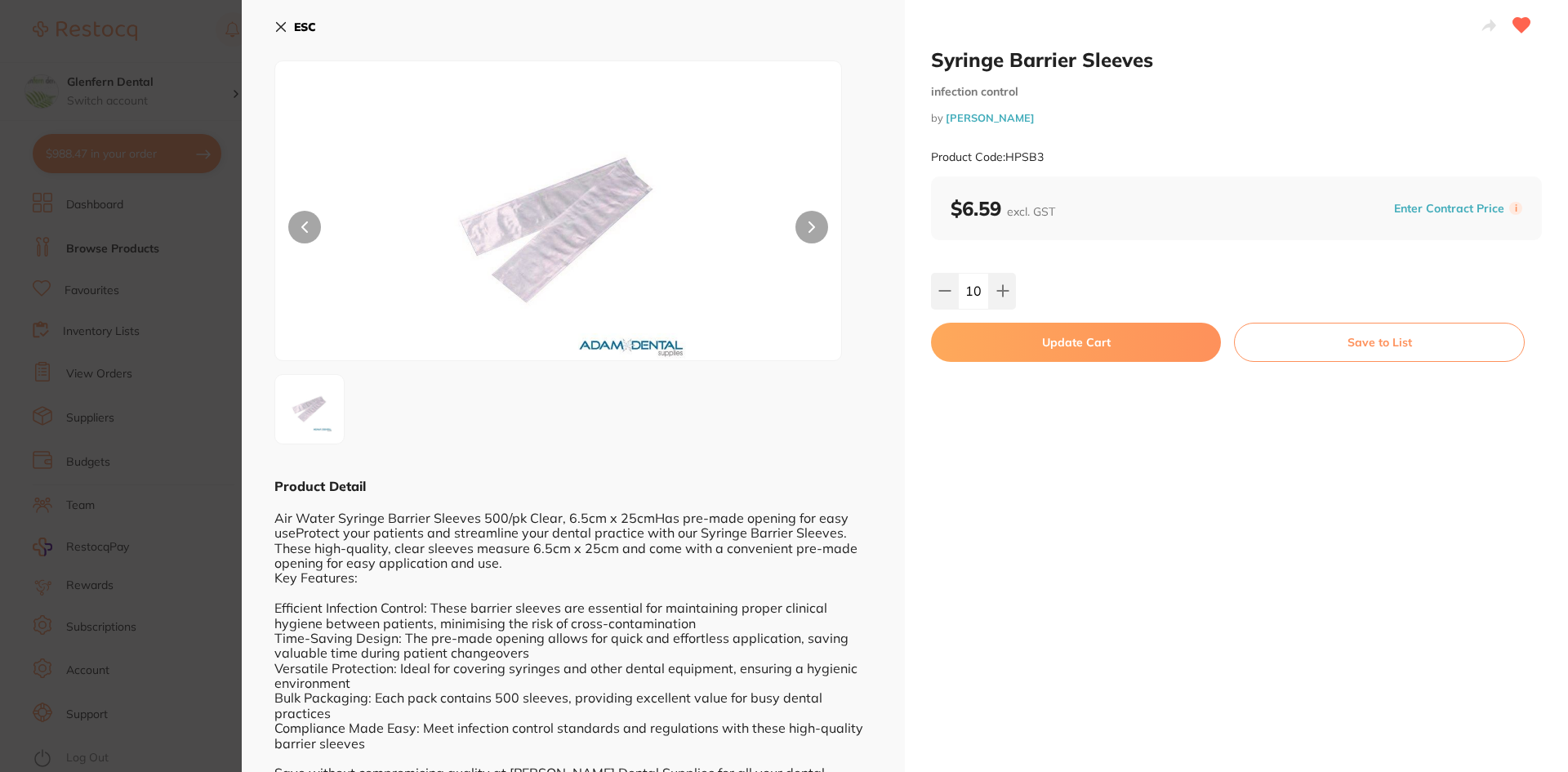
click at [1059, 335] on button "Update Cart" at bounding box center [1075, 342] width 290 height 40
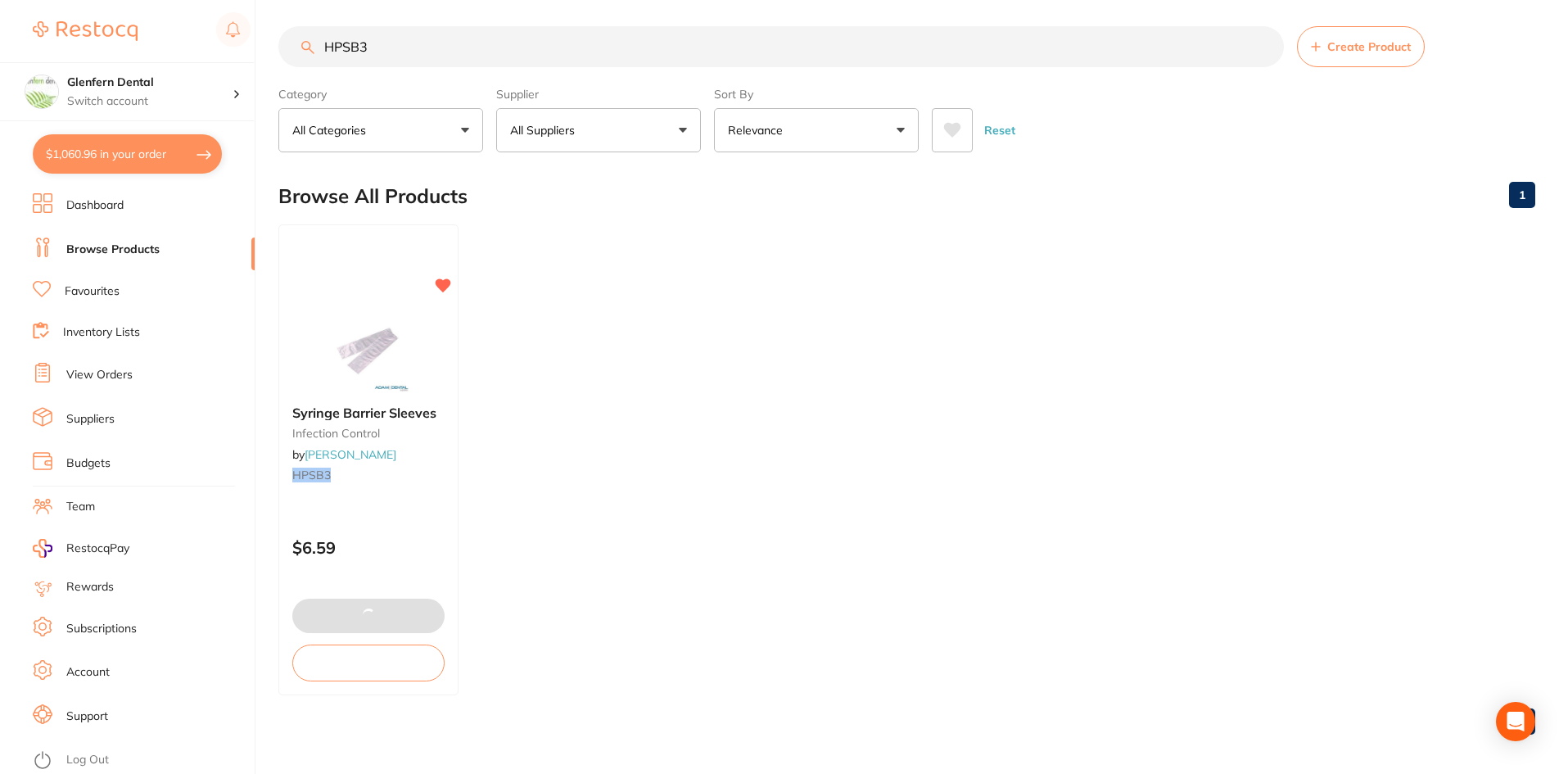
click at [388, 48] on input "HPSB3" at bounding box center [781, 46] width 1005 height 41
type input "H"
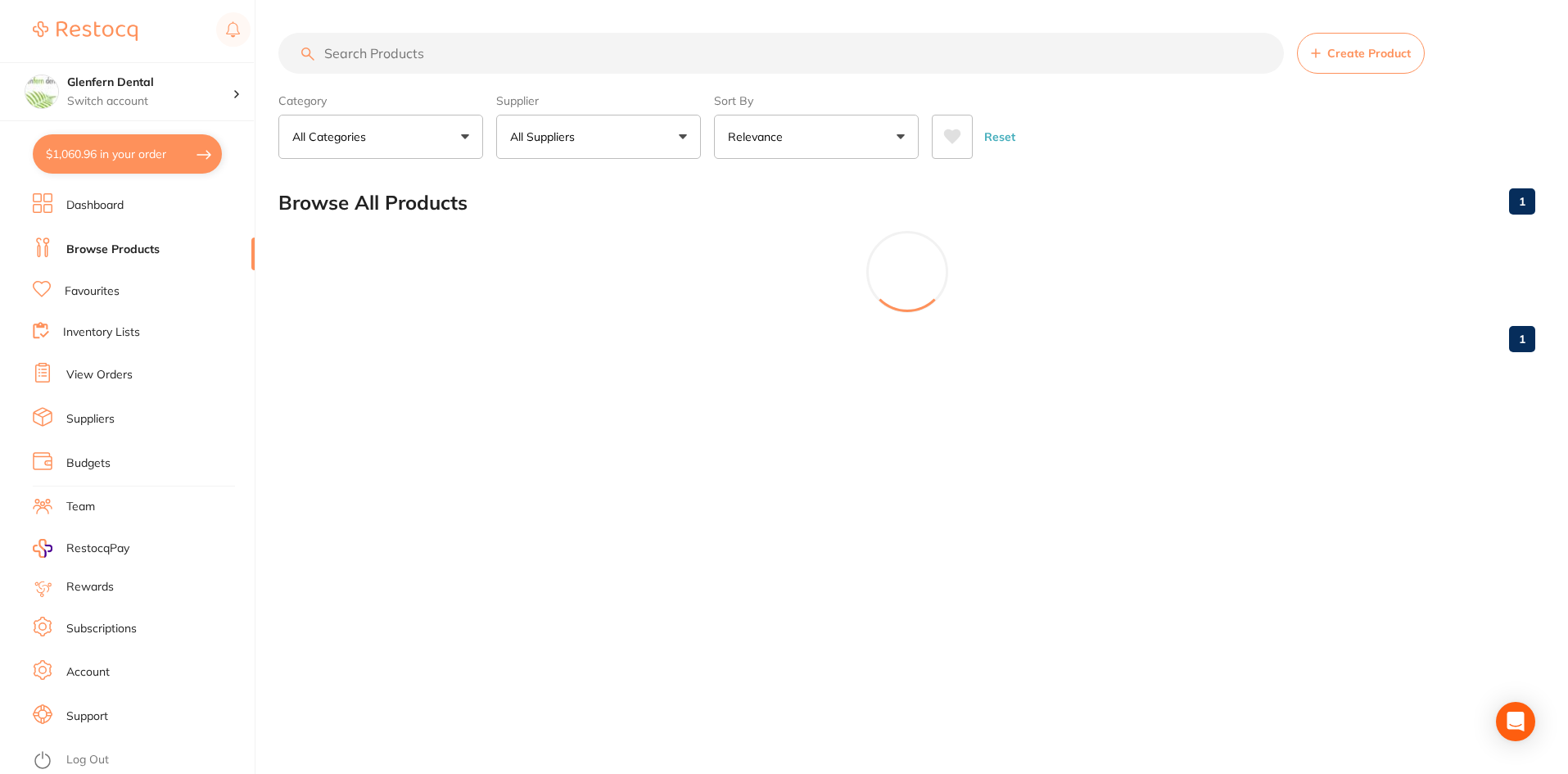
scroll to position [0, 0]
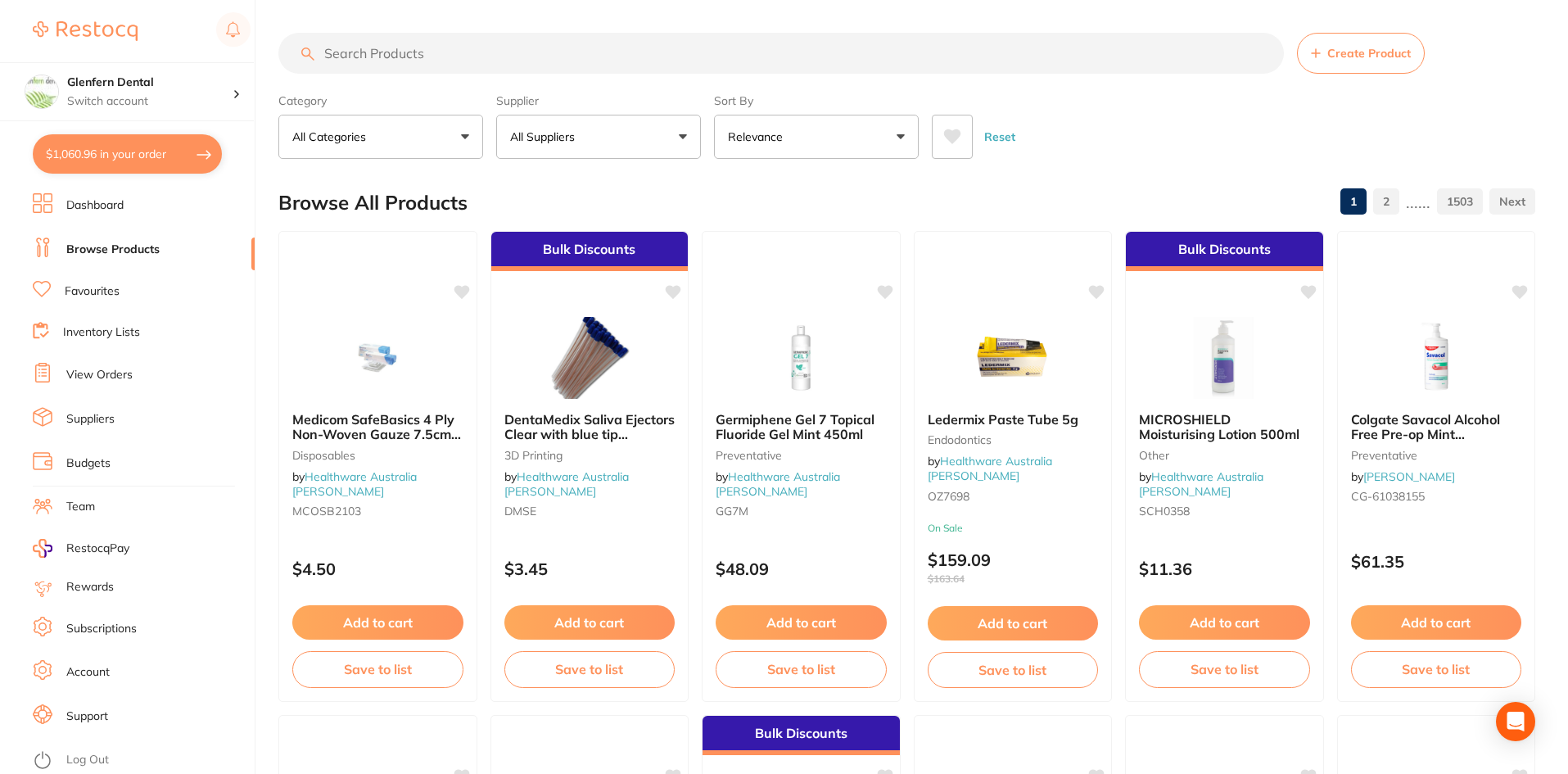
click at [338, 49] on input "search" at bounding box center [781, 53] width 1005 height 41
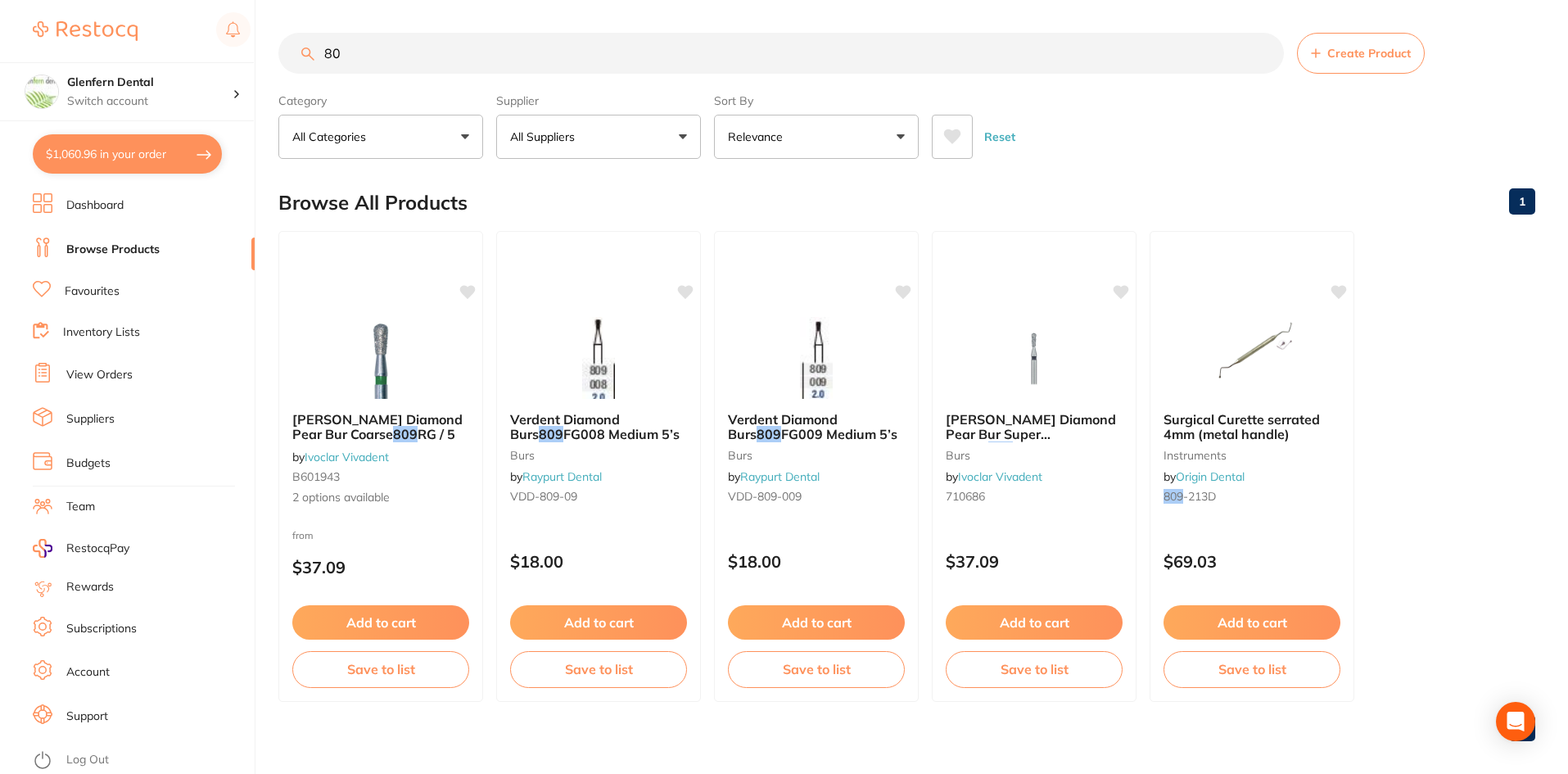
type input "8"
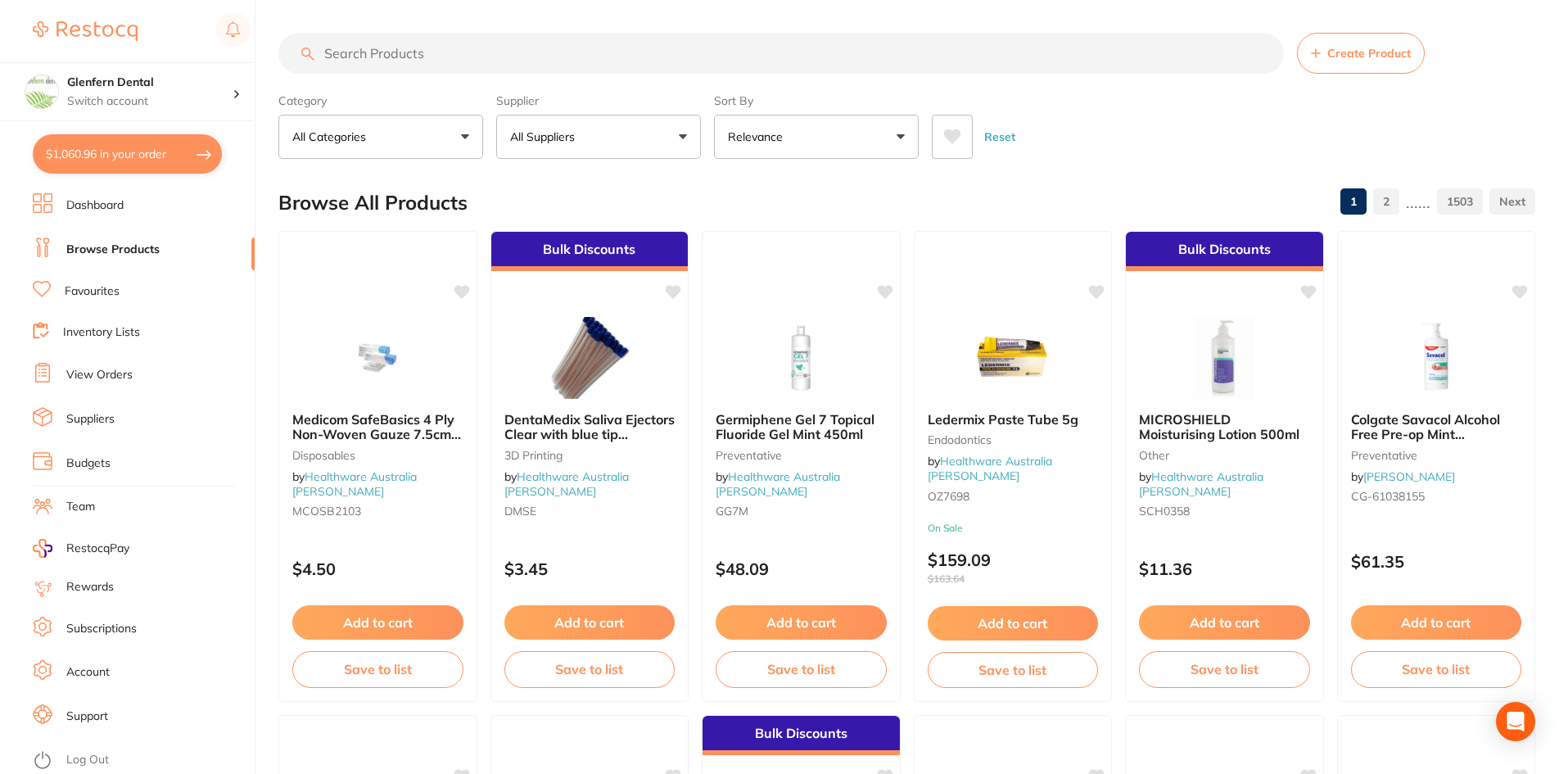
click at [334, 54] on input "search" at bounding box center [781, 53] width 1005 height 41
paste input "4% Articadent DENTAL with Adrenaline 1:100,000"
type input "4% Articadent DENTAL with Adrenaline 1:100,000"
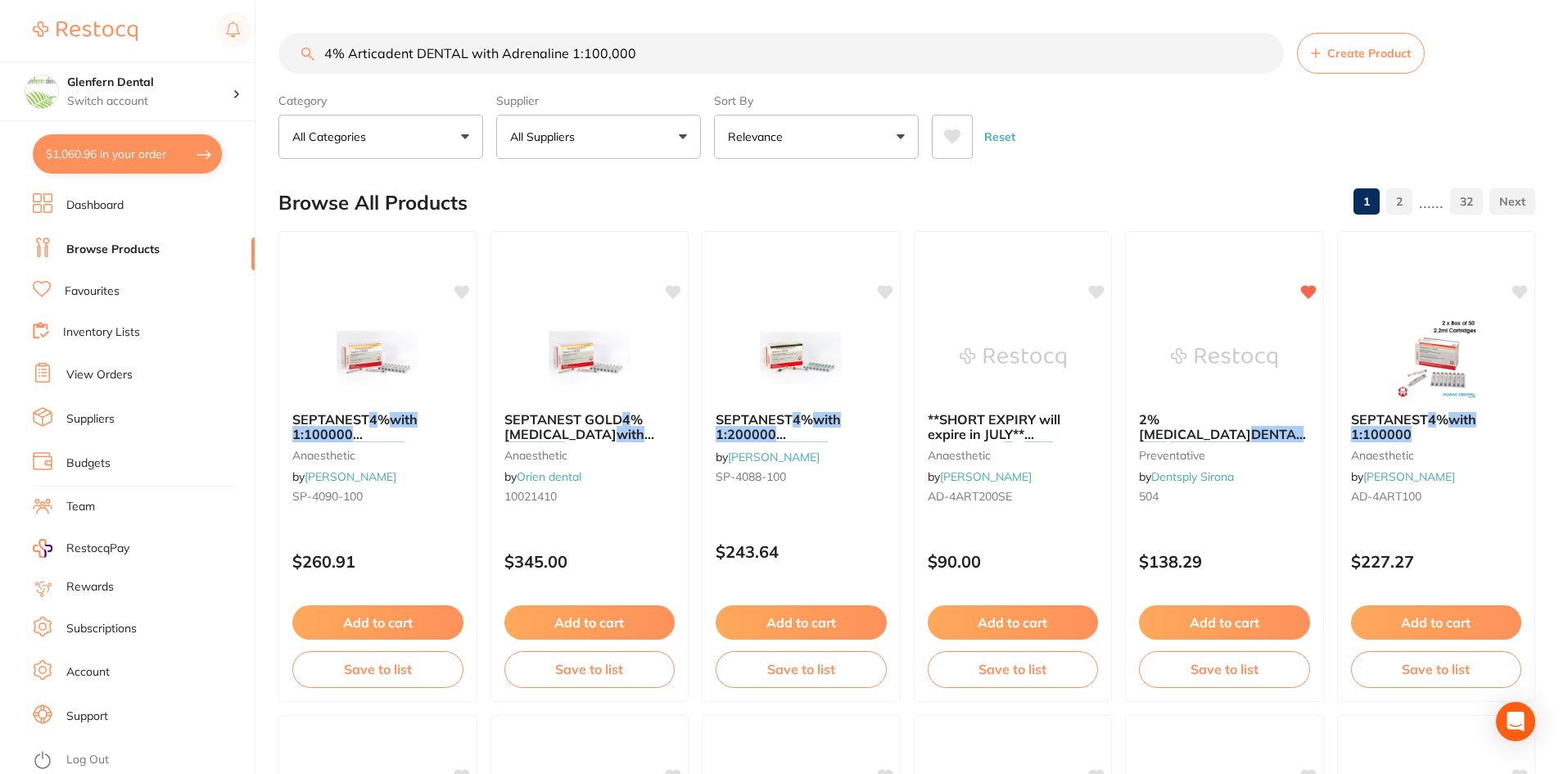
click at [681, 142] on button "All Suppliers" at bounding box center [599, 137] width 205 height 44
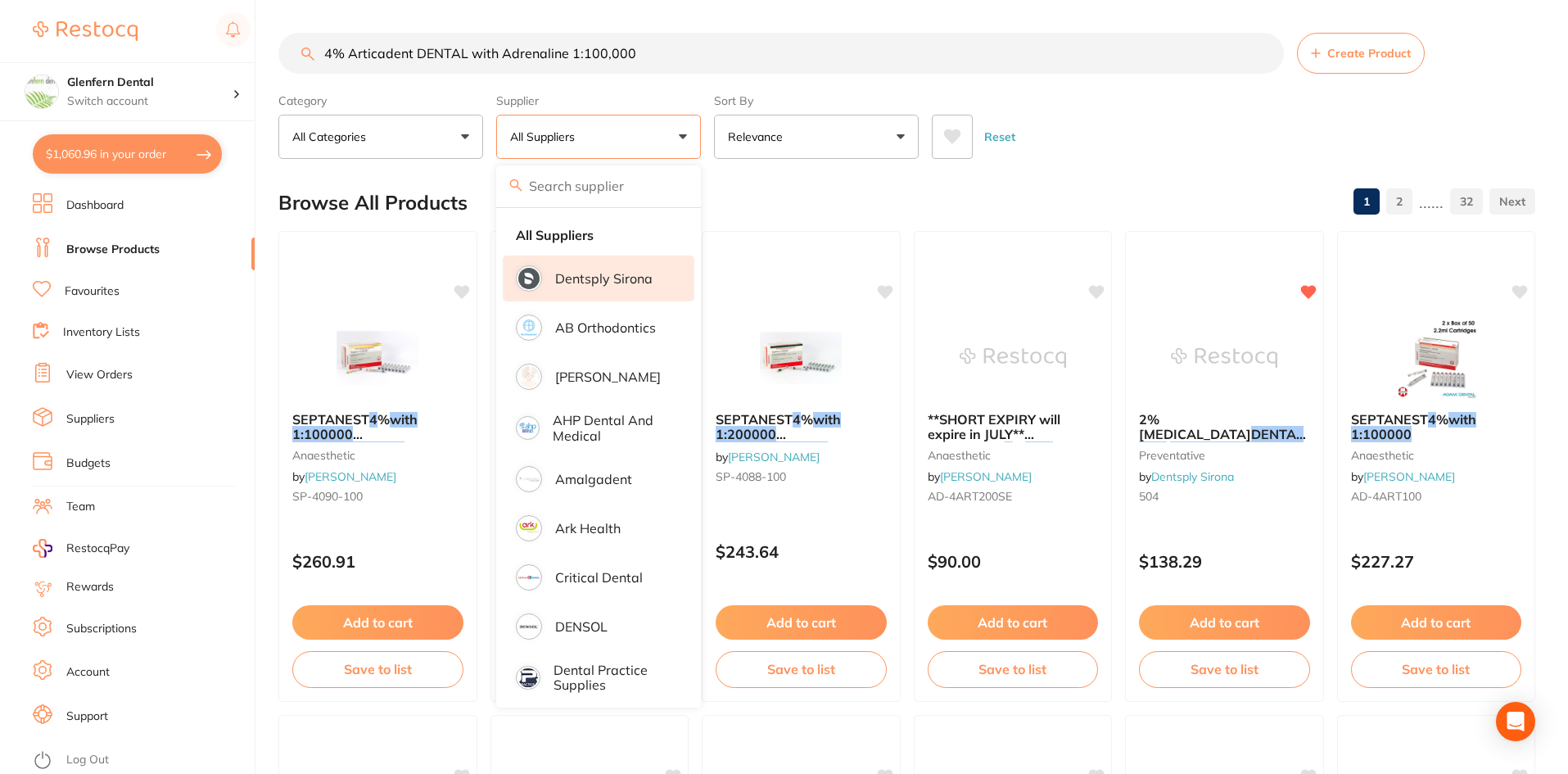
click at [568, 273] on p "Dentsply Sirona" at bounding box center [603, 278] width 97 height 15
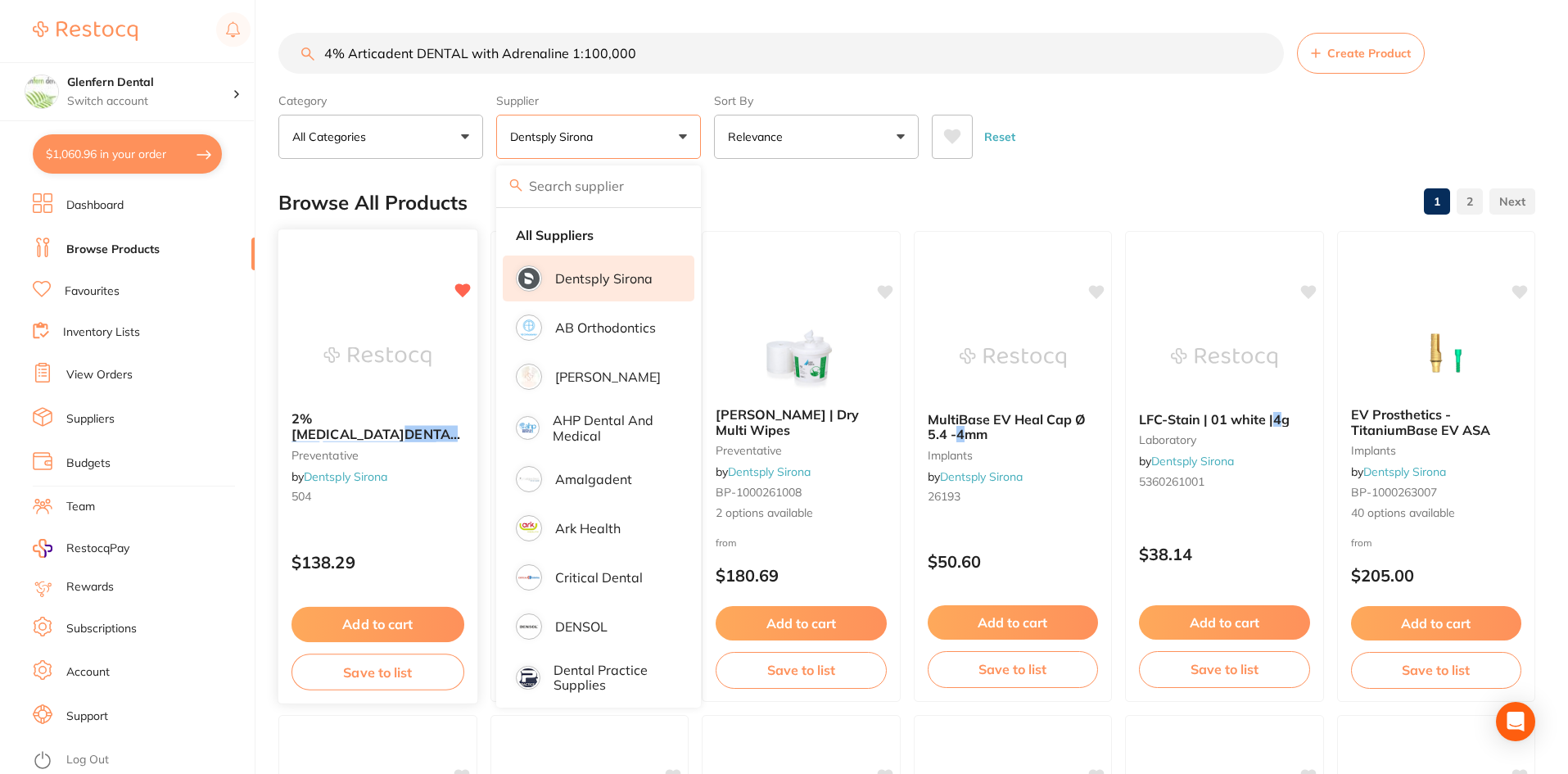
click at [338, 441] on em "[MEDICAL_DATA]" at bounding box center [379, 449] width 113 height 17
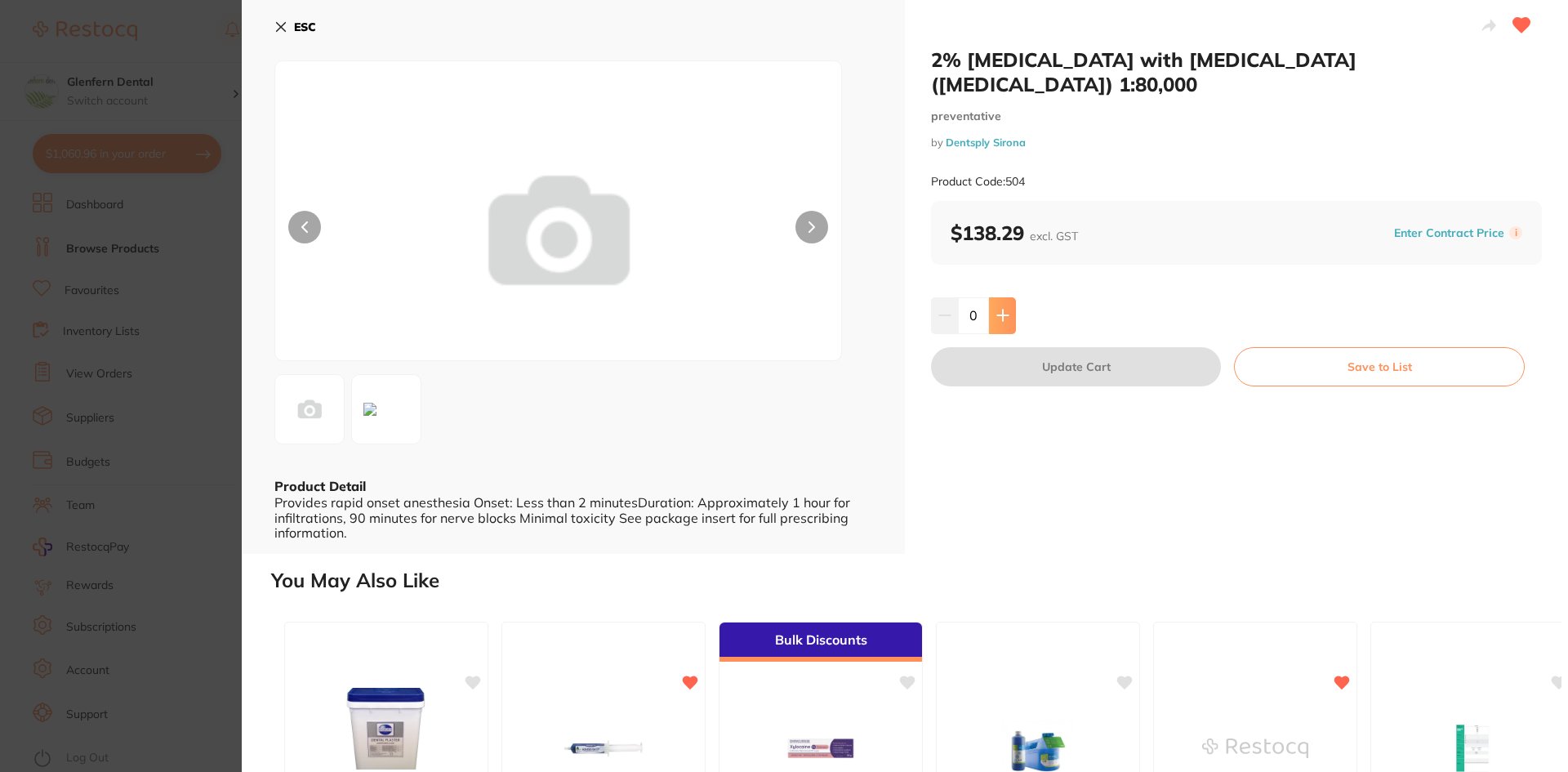
click at [1004, 309] on icon at bounding box center [1002, 315] width 13 height 13
type input "1"
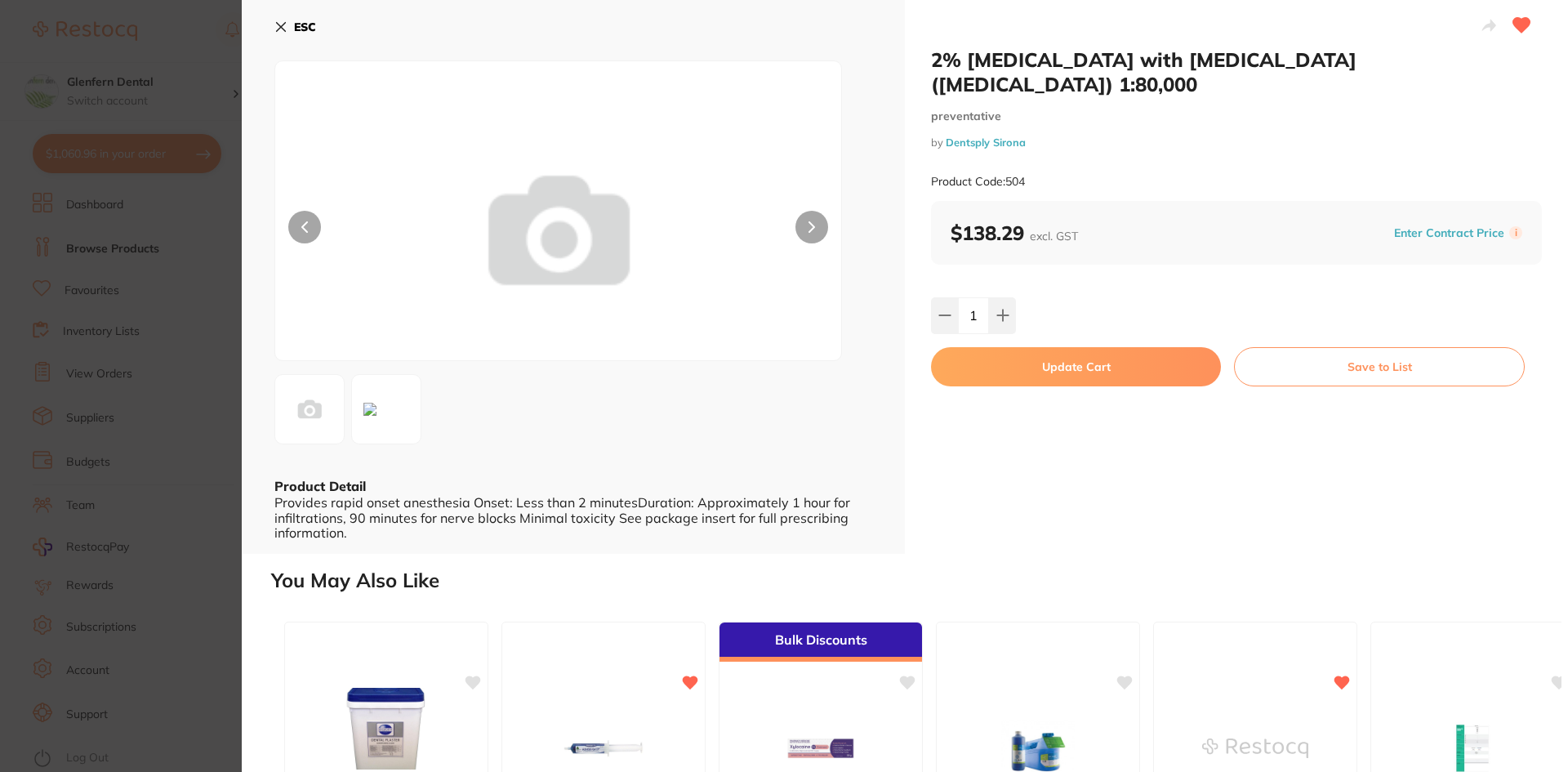
click at [277, 26] on icon at bounding box center [281, 27] width 13 height 13
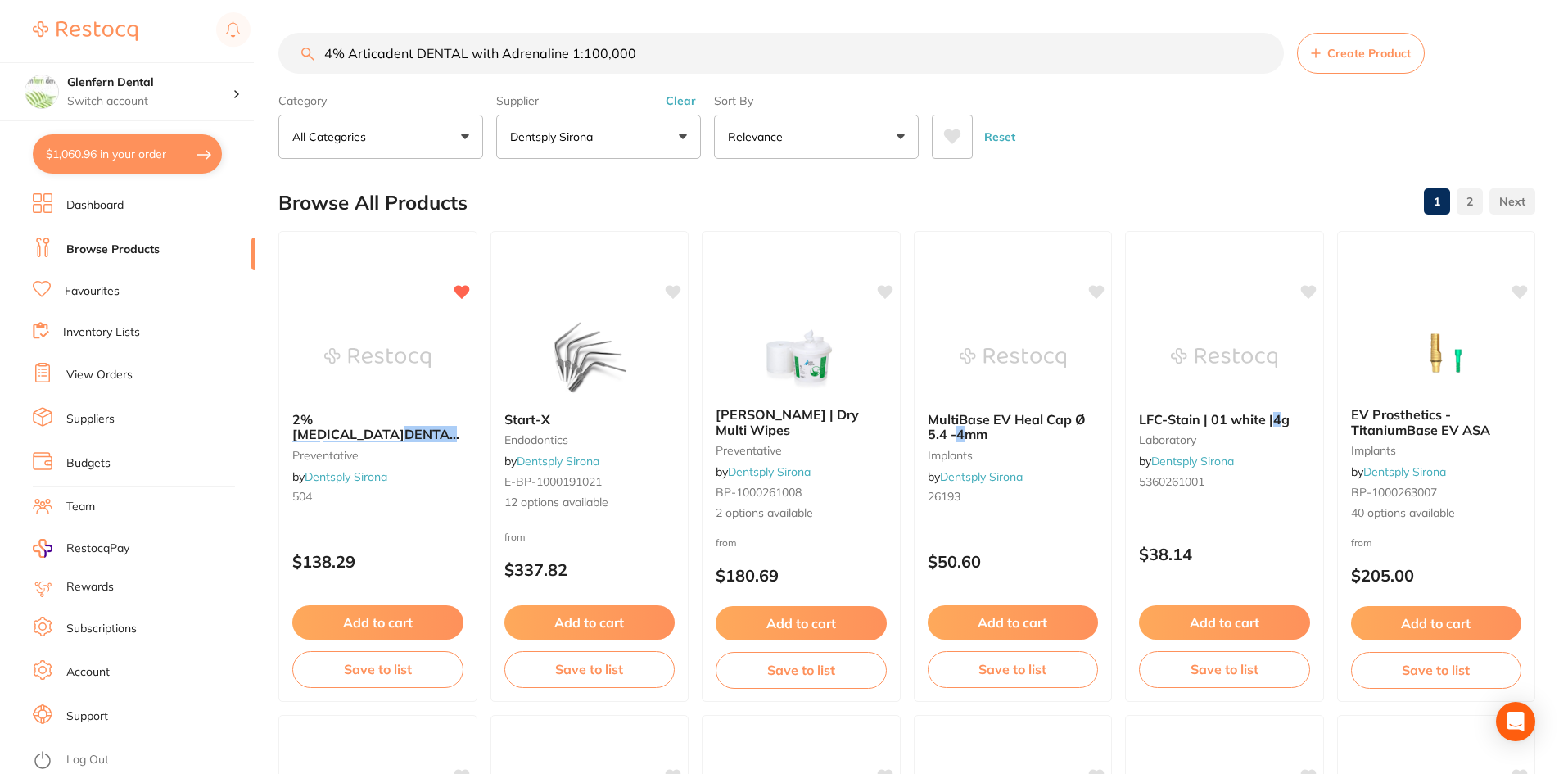
click at [687, 56] on input "4% Articadent DENTAL with Adrenaline 1:100,000" at bounding box center [781, 53] width 1005 height 41
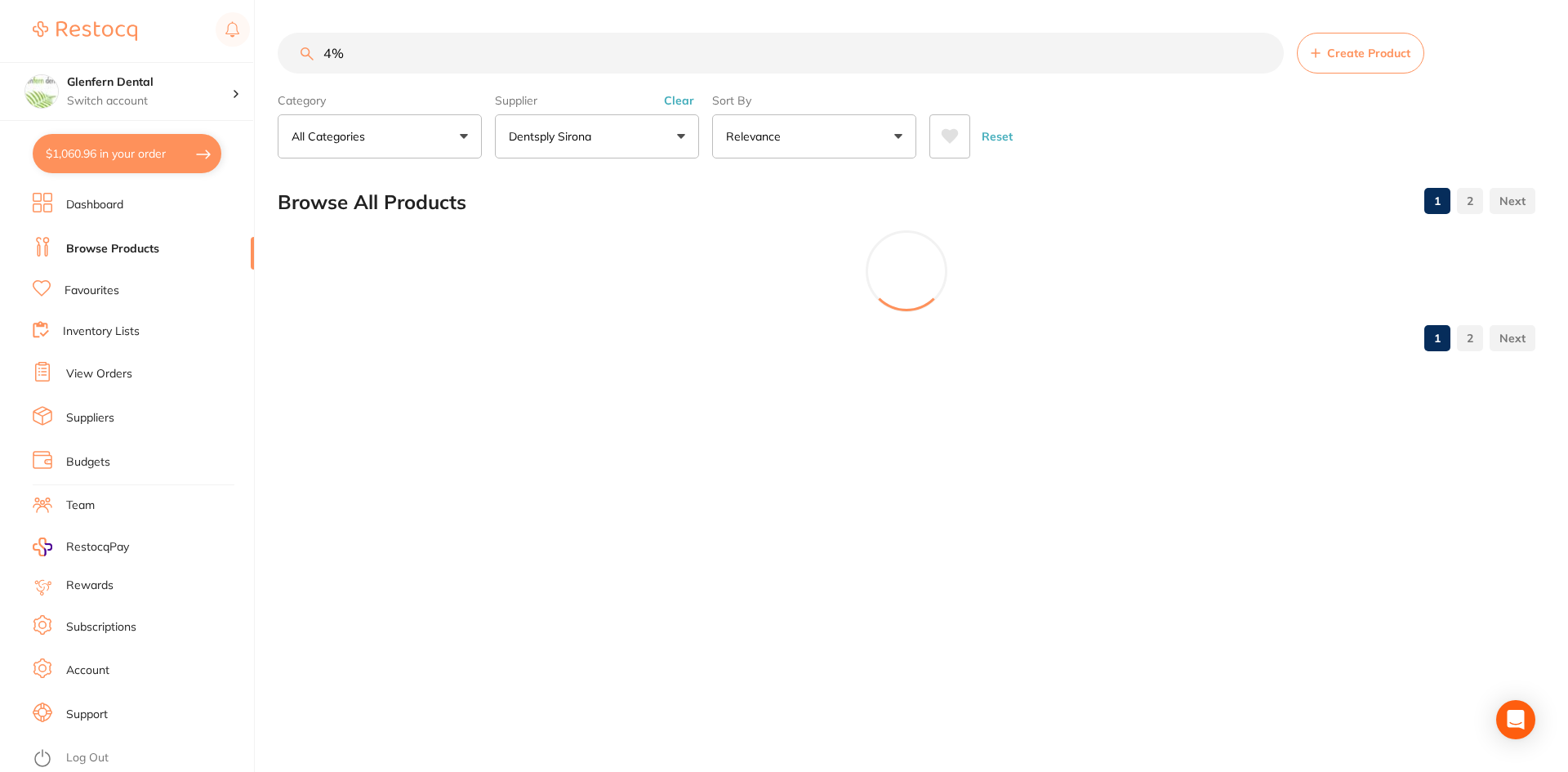
type input "4"
click at [363, 49] on input "809" at bounding box center [780, 53] width 1006 height 41
type input "8"
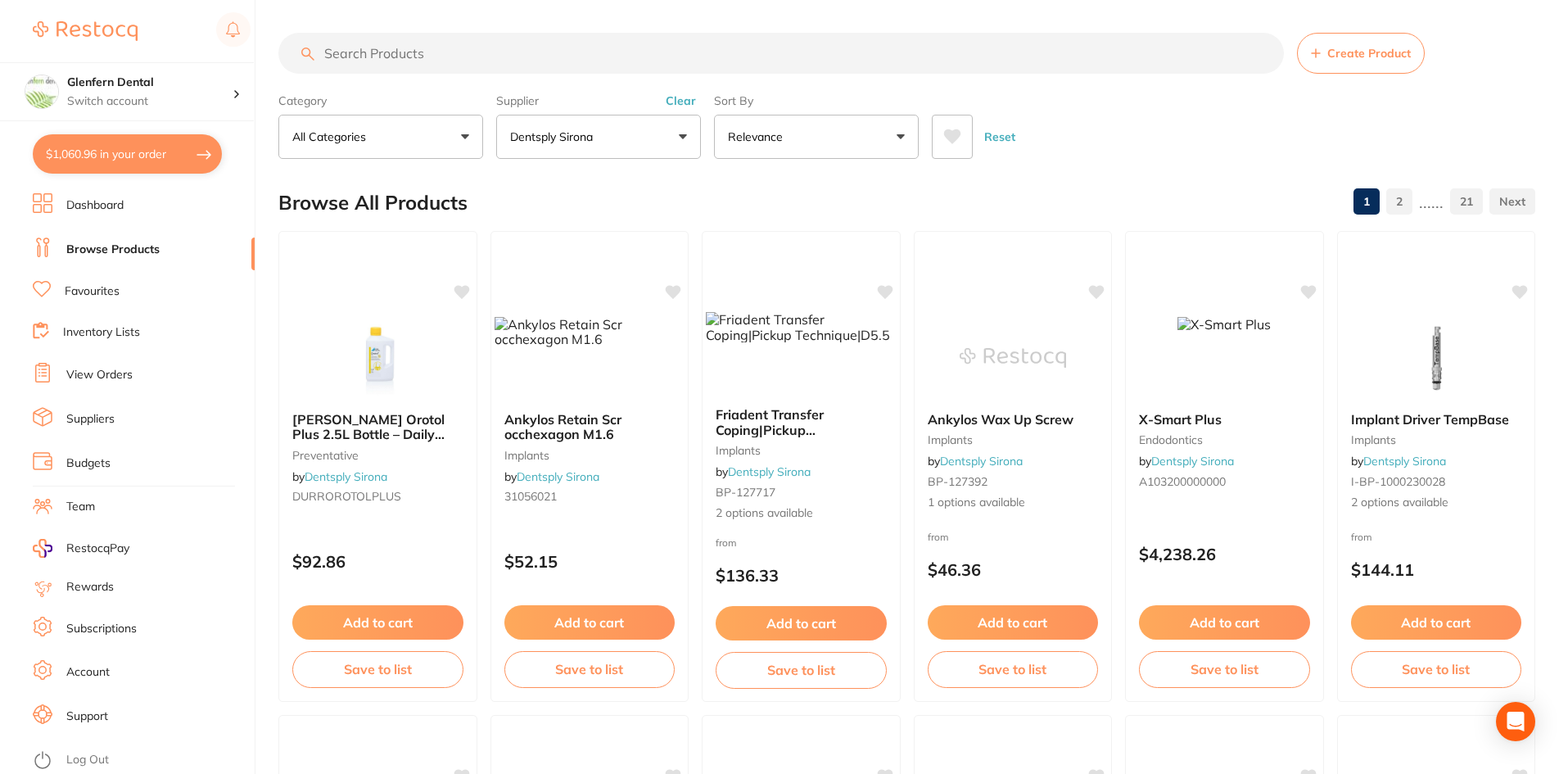
click at [688, 134] on button "Dentsply Sirona" at bounding box center [599, 137] width 205 height 44
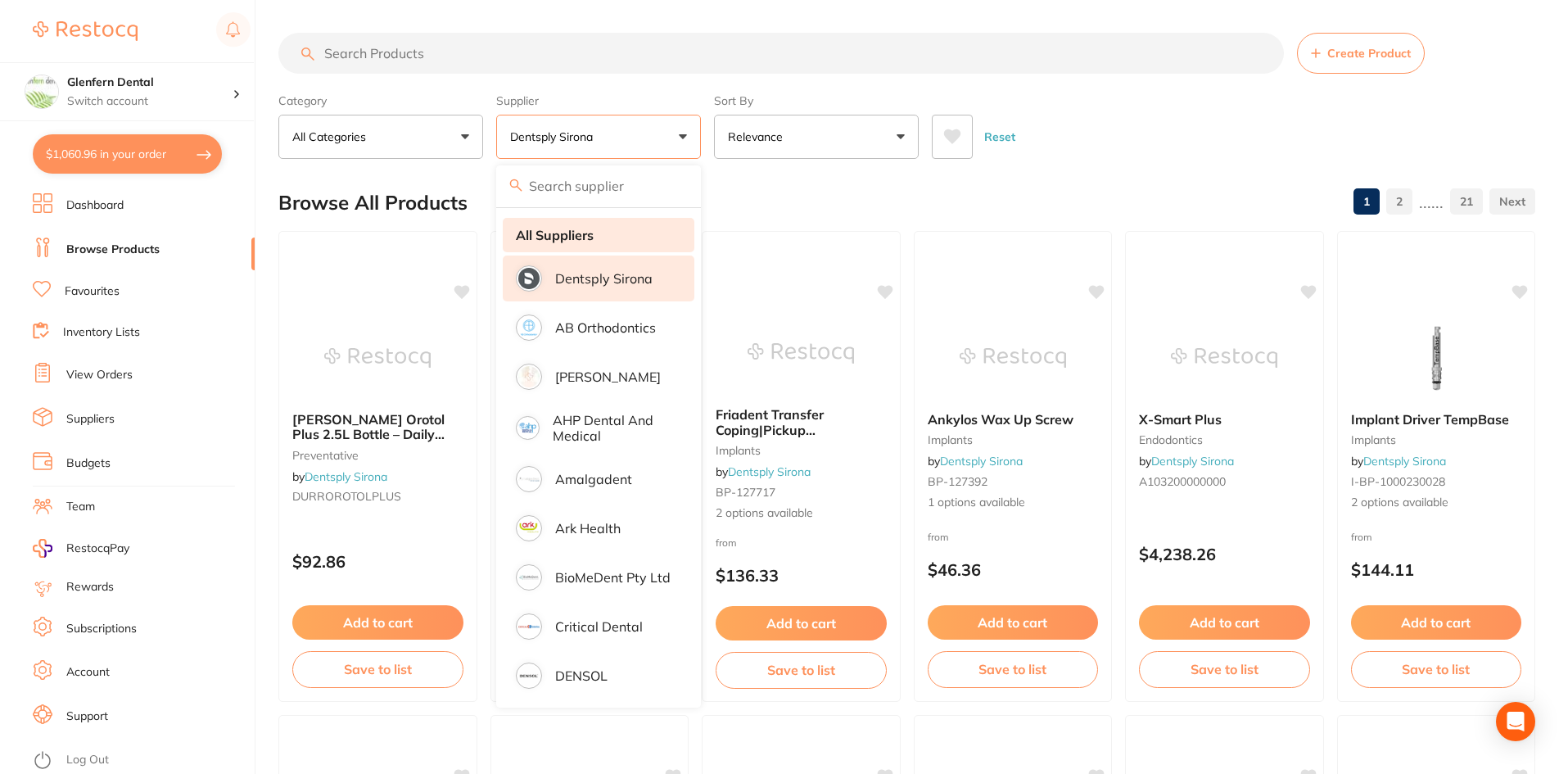
click at [567, 236] on strong "All Suppliers" at bounding box center [554, 235] width 78 height 15
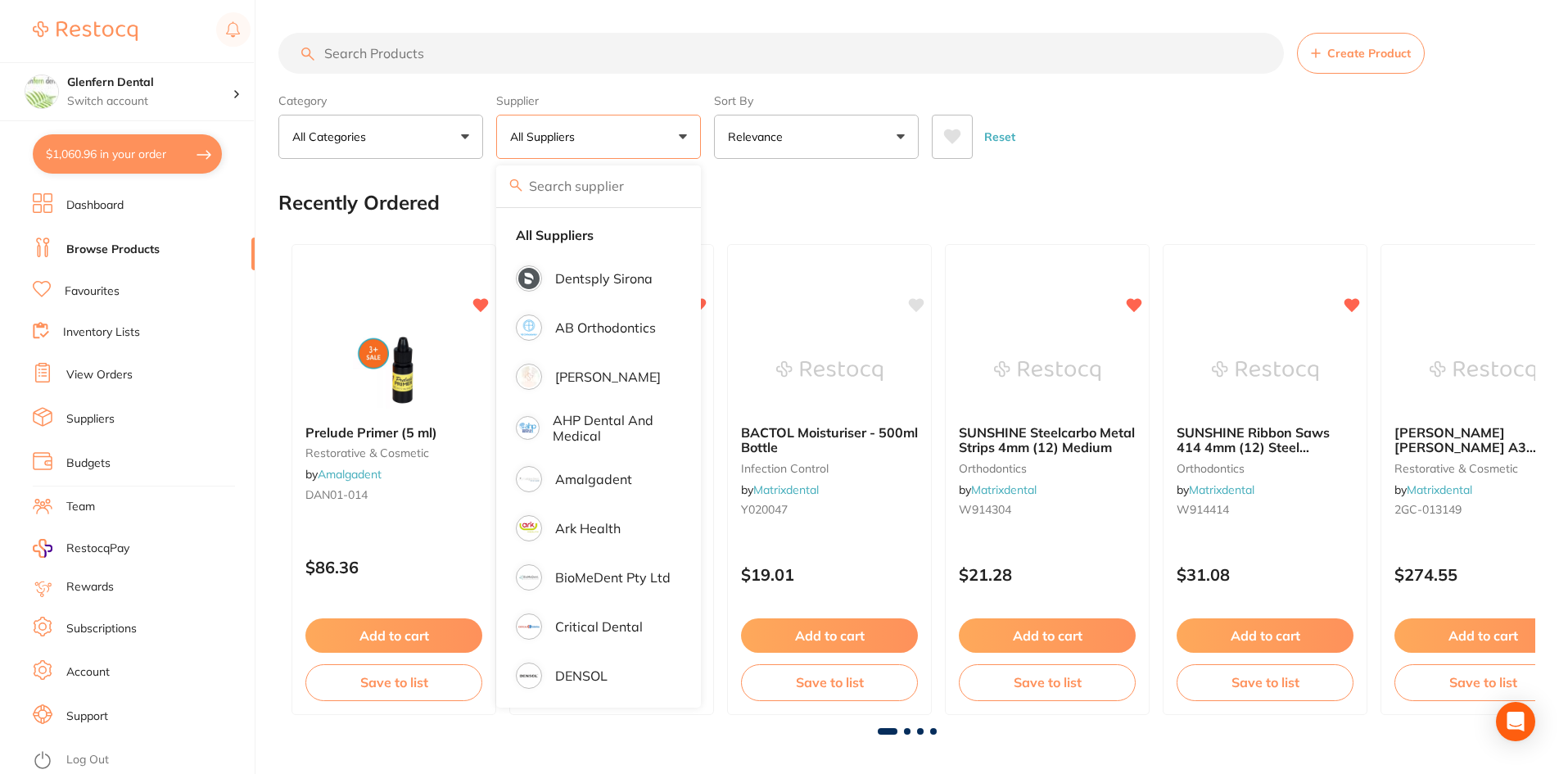
click at [97, 376] on link "View Orders" at bounding box center [100, 375] width 67 height 17
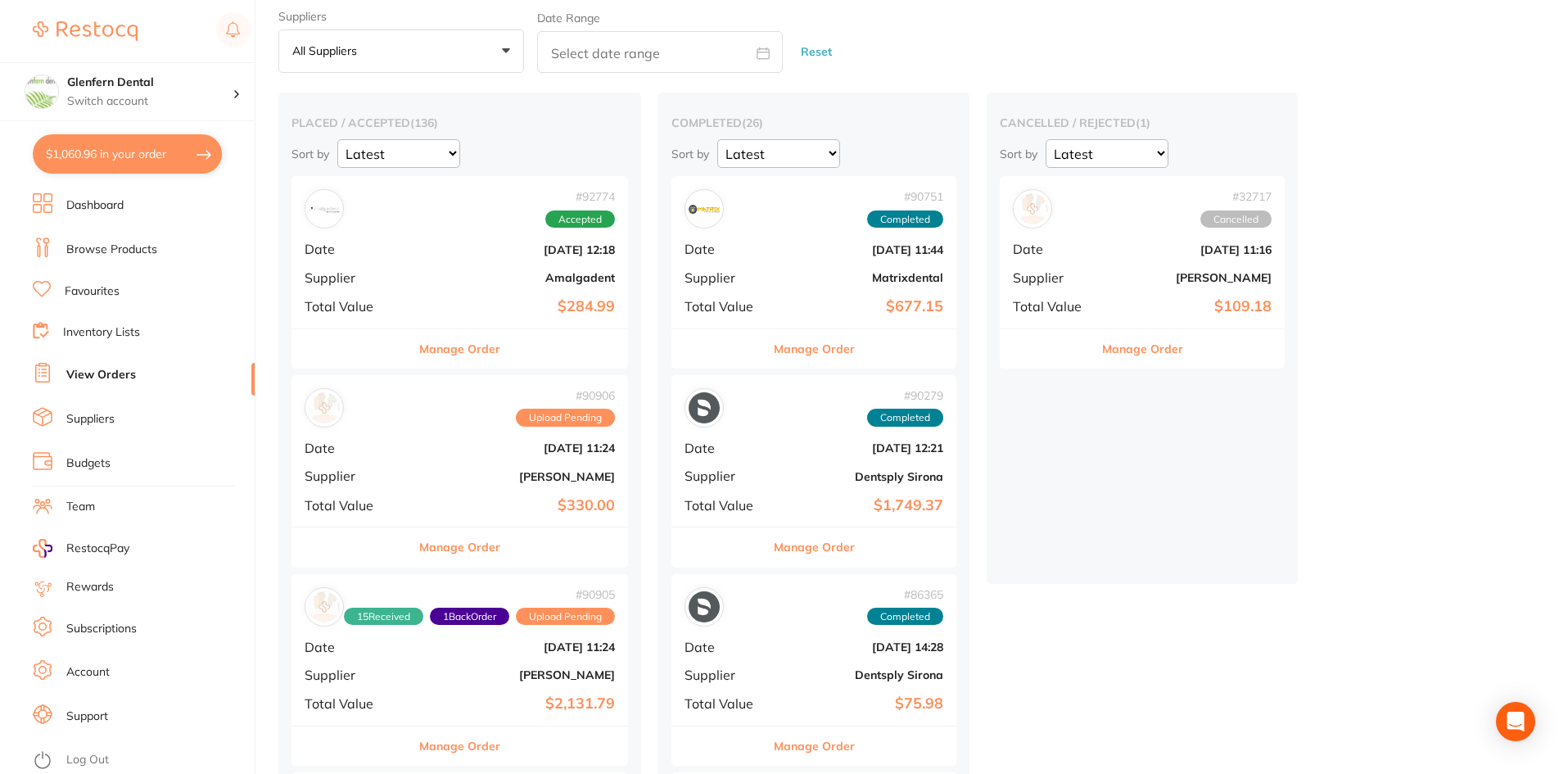
scroll to position [82, 0]
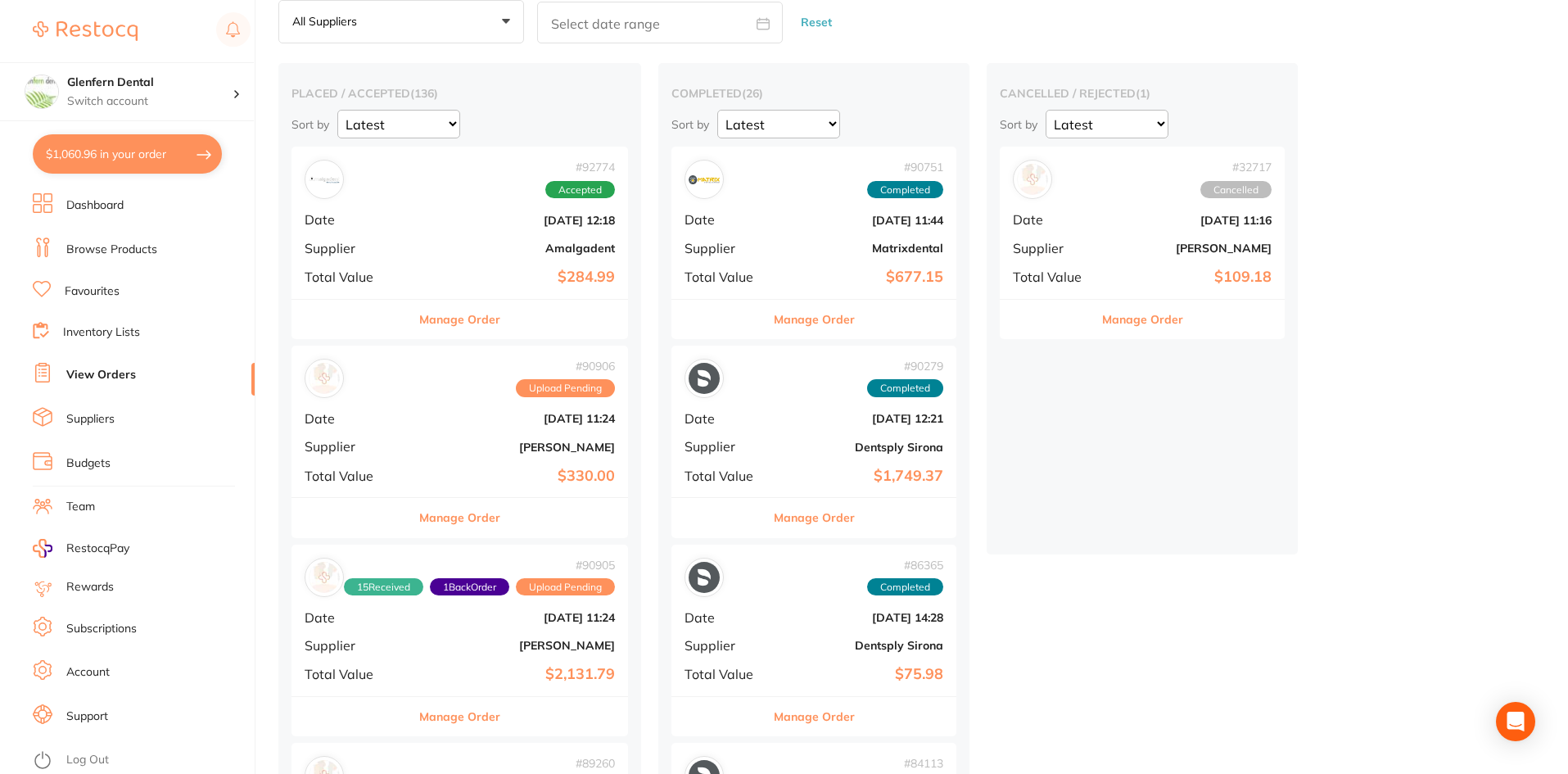
click at [833, 513] on button "Manage Order" at bounding box center [815, 517] width 81 height 40
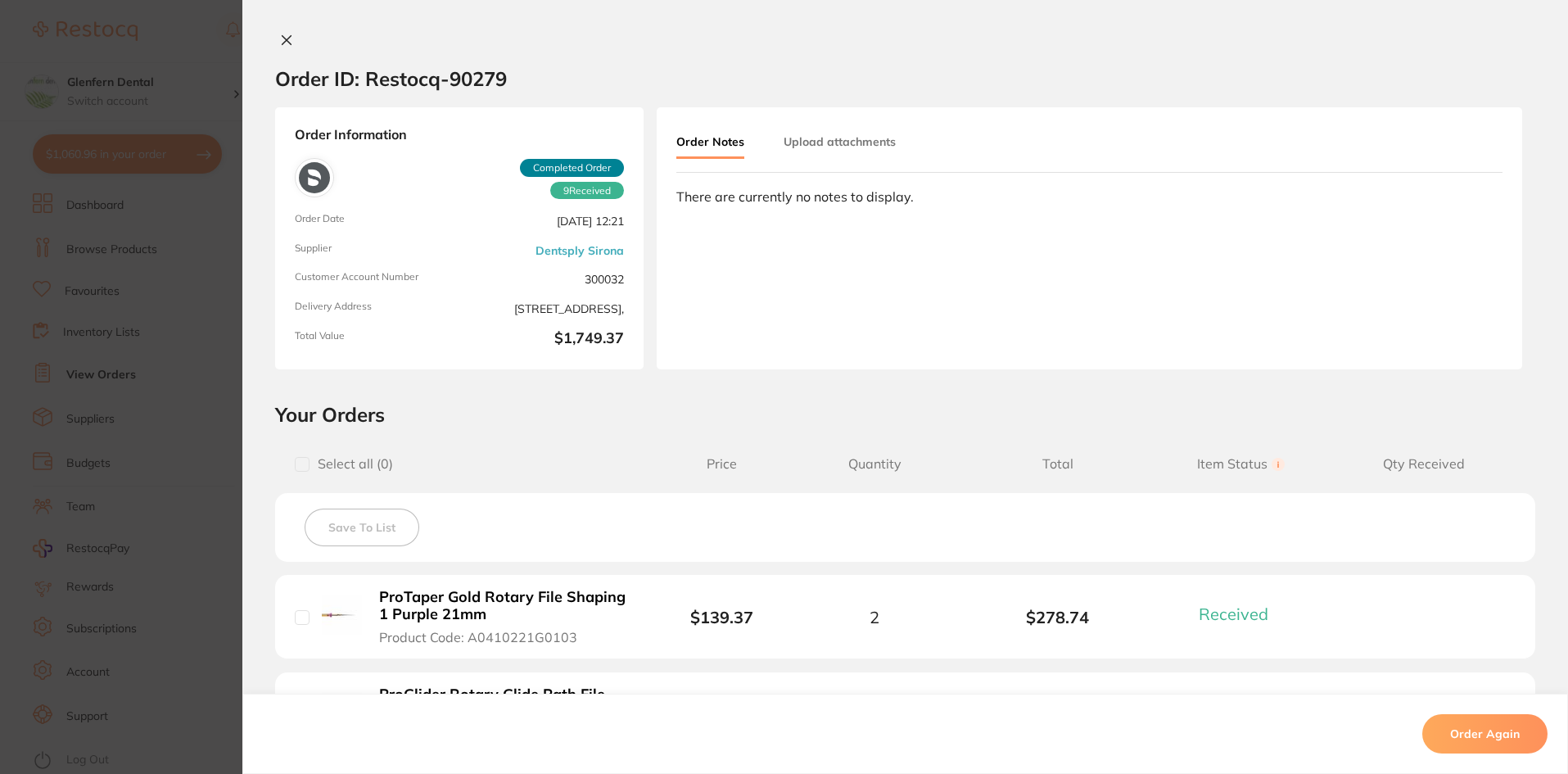
click at [286, 39] on icon at bounding box center [286, 40] width 13 height 13
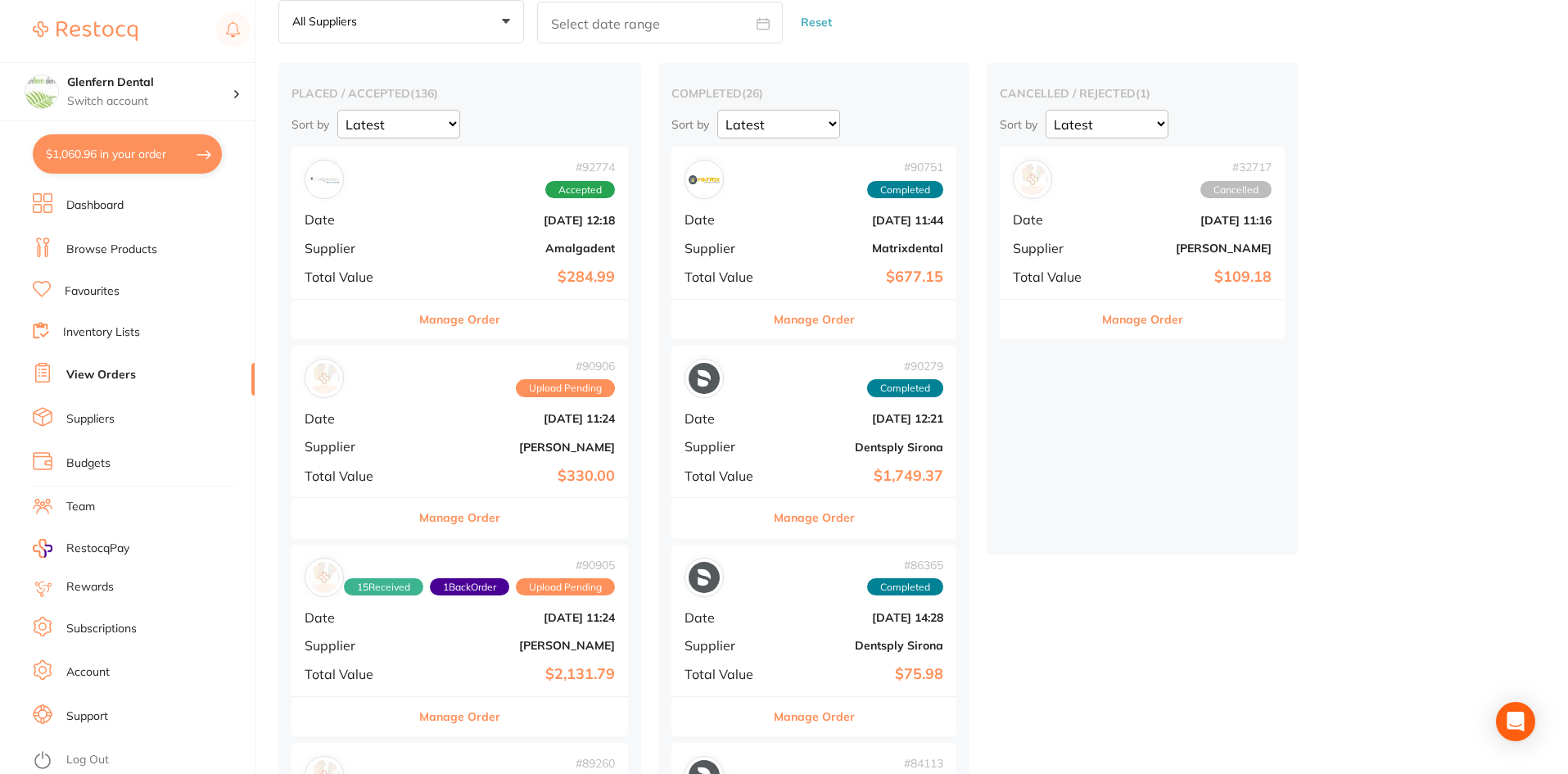
click at [124, 375] on link "View Orders" at bounding box center [101, 375] width 69 height 17
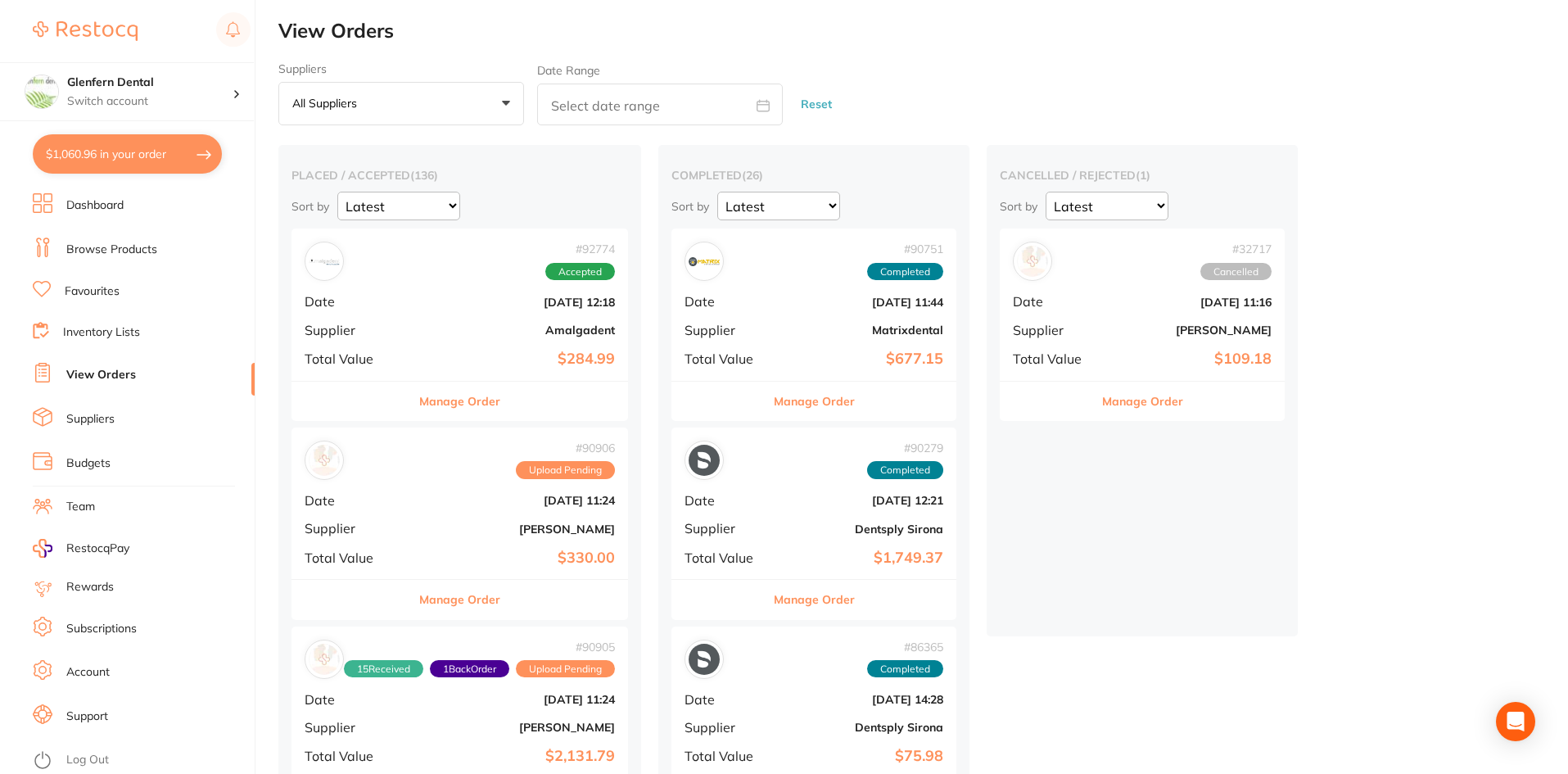
scroll to position [246, 0]
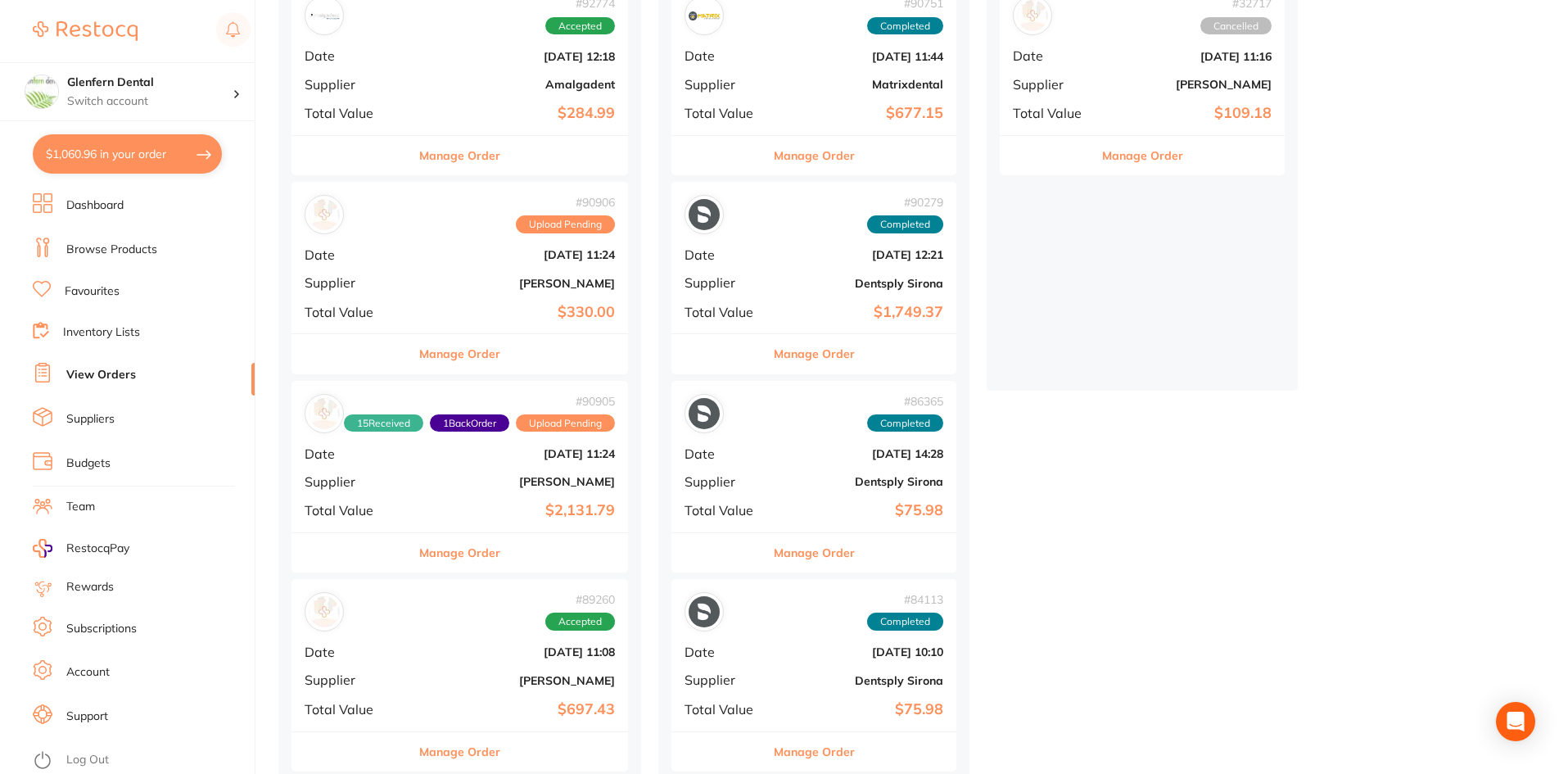
click at [831, 352] on button "Manage Order" at bounding box center [815, 354] width 81 height 40
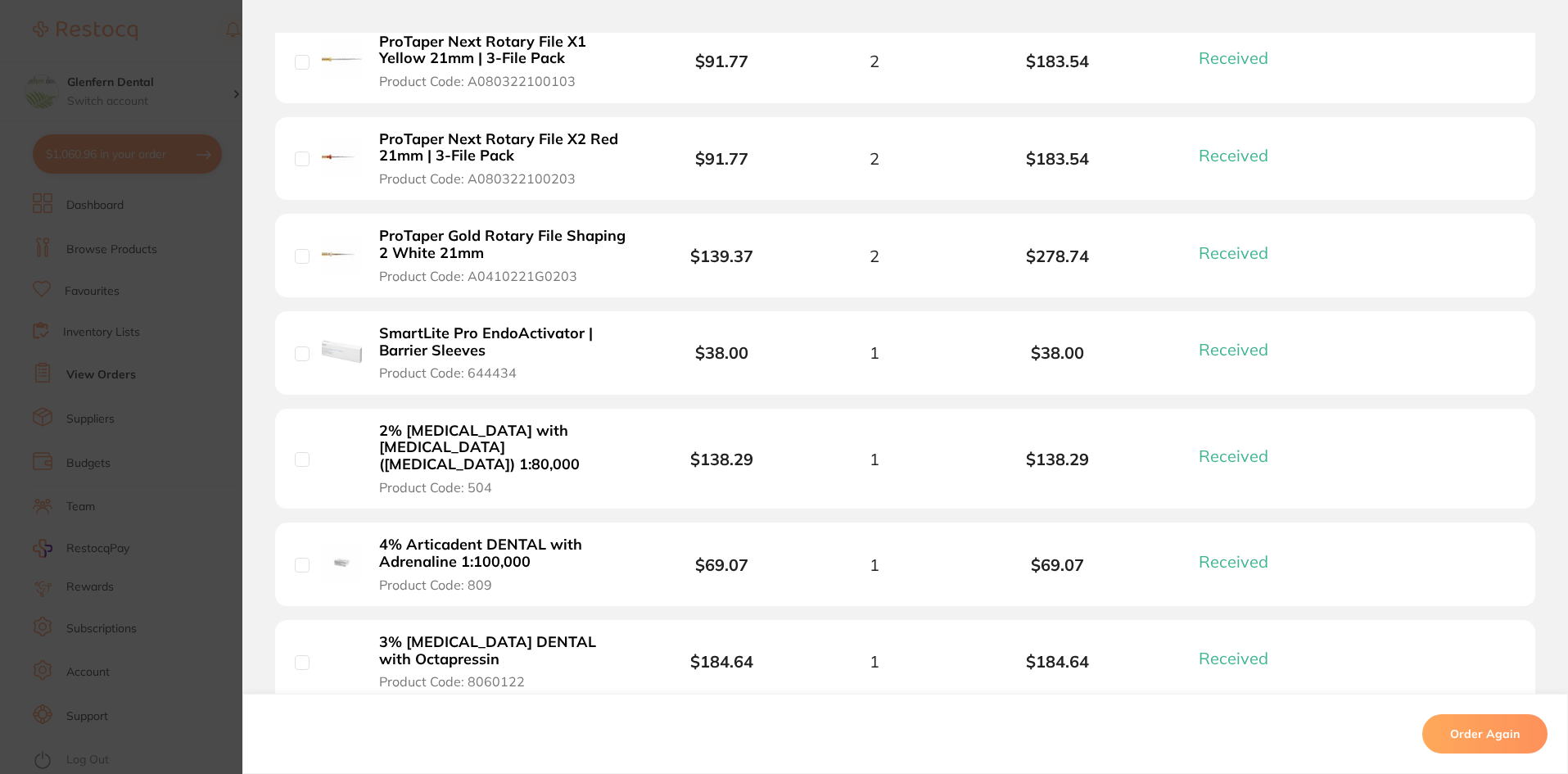
scroll to position [901, 0]
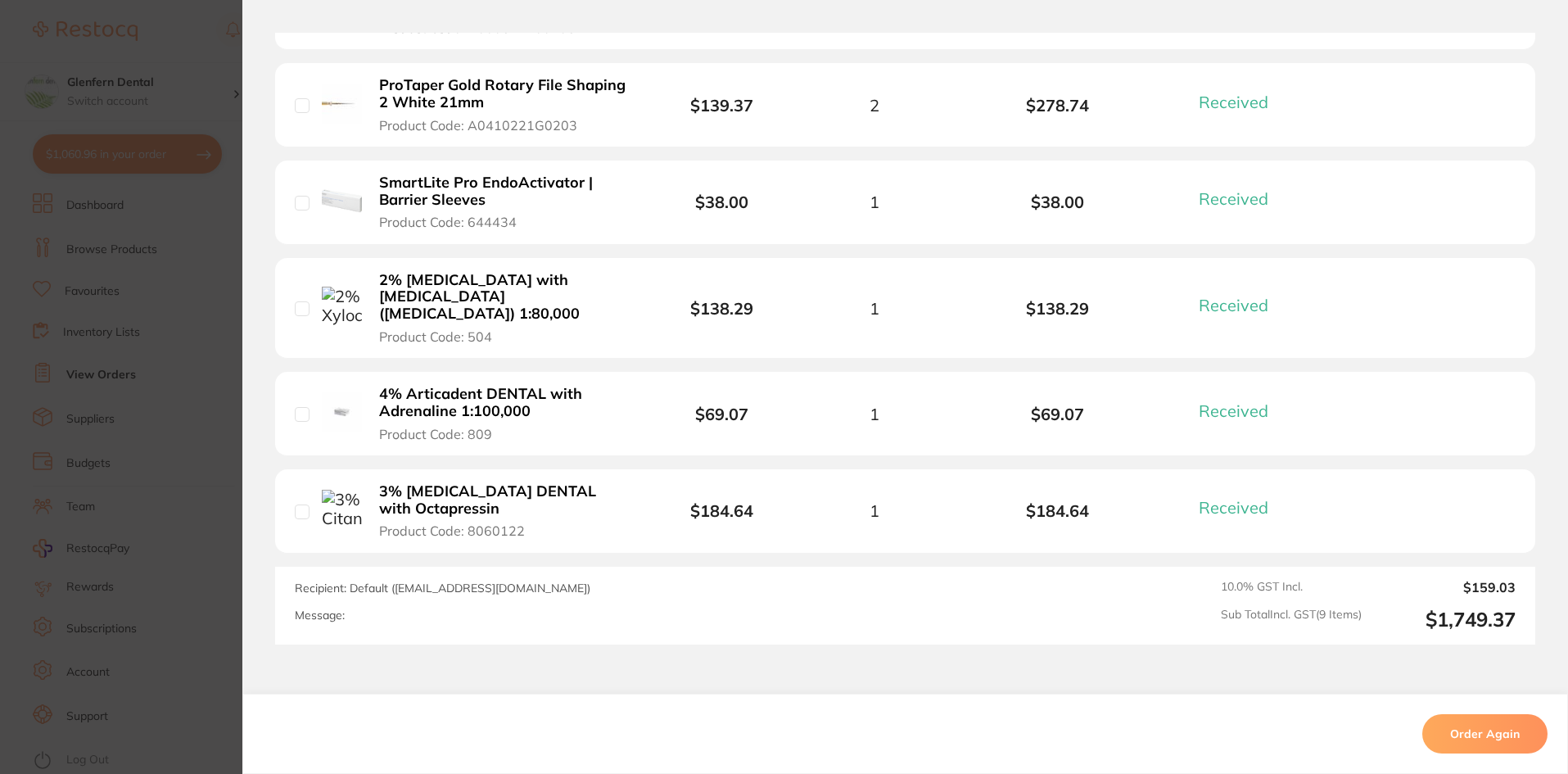
drag, startPoint x: 543, startPoint y: 393, endPoint x: 479, endPoint y: 395, distance: 64.0
click at [481, 396] on b "4% Articadent DENTAL with Adrenaline 1:100,000" at bounding box center [505, 402] width 253 height 33
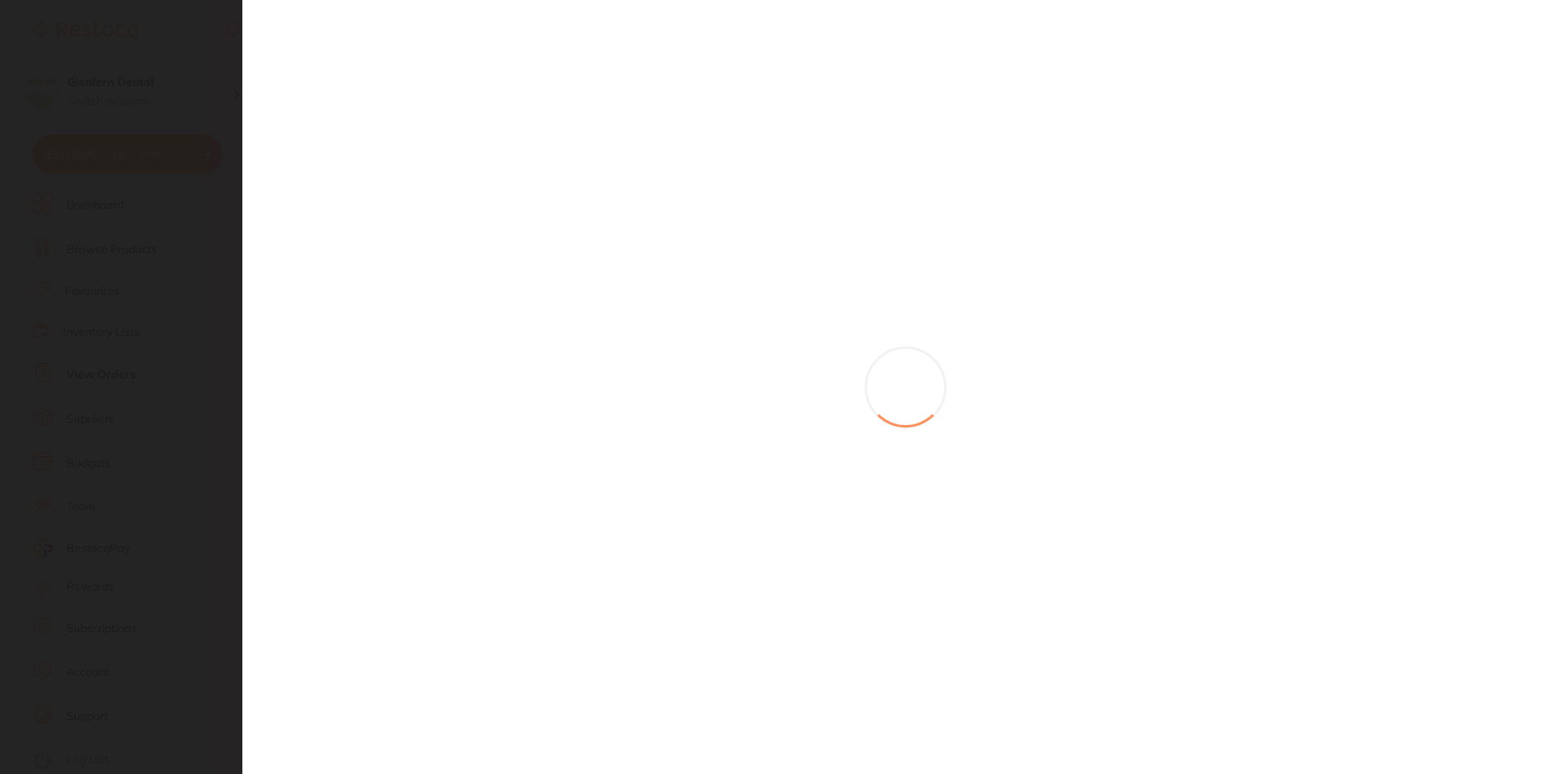
scroll to position [0, 0]
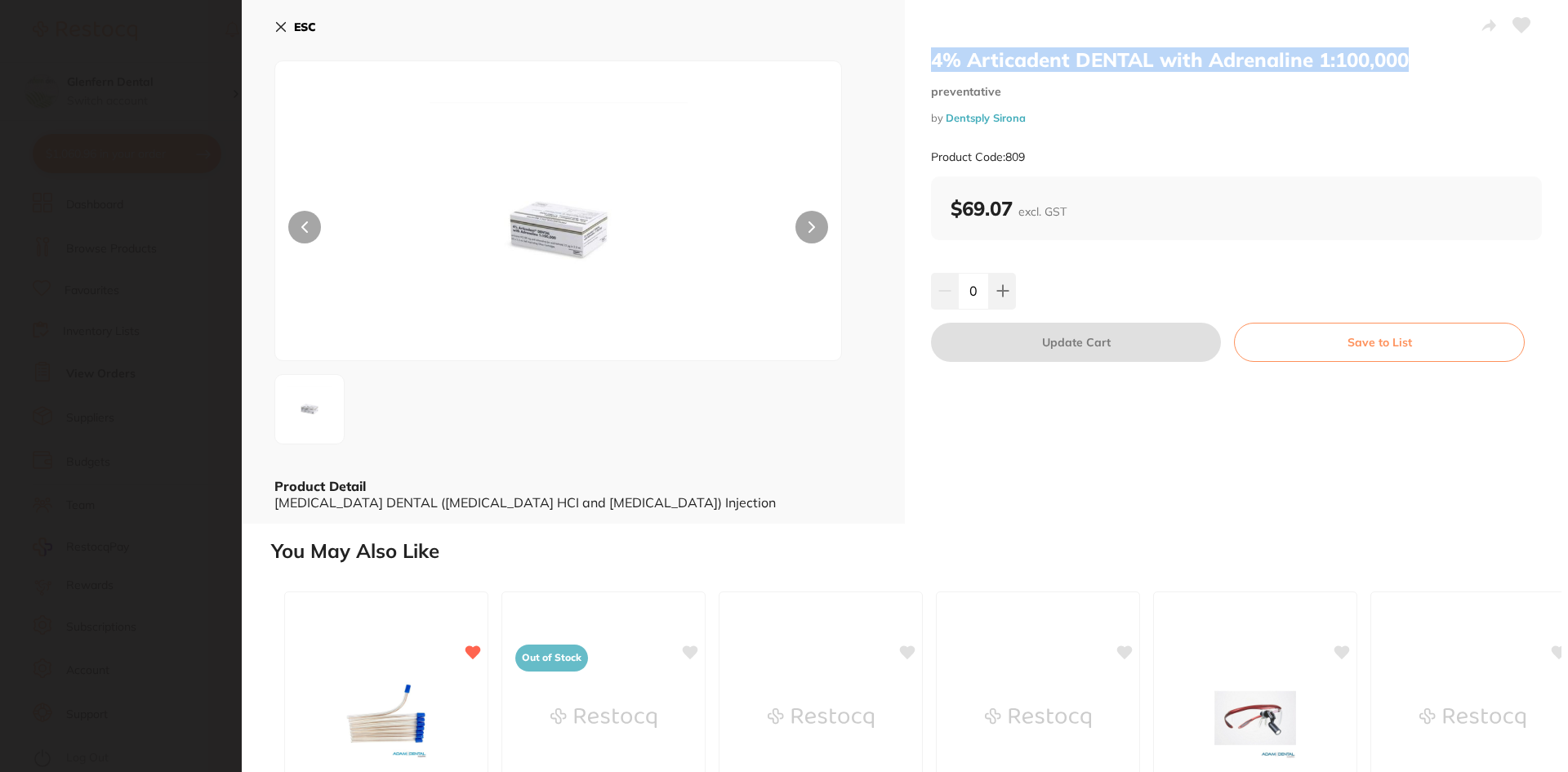
drag, startPoint x: 1410, startPoint y: 62, endPoint x: 917, endPoint y: 62, distance: 493.0
click at [918, 62] on div "4% Articadent DENTAL with Adrenaline 1:100,000 preventative by Dentsply Sirona …" at bounding box center [1236, 262] width 663 height 523
copy h2 "4% Articadent DENTAL with Adrenaline 1:100,000"
click at [286, 25] on icon at bounding box center [281, 27] width 13 height 13
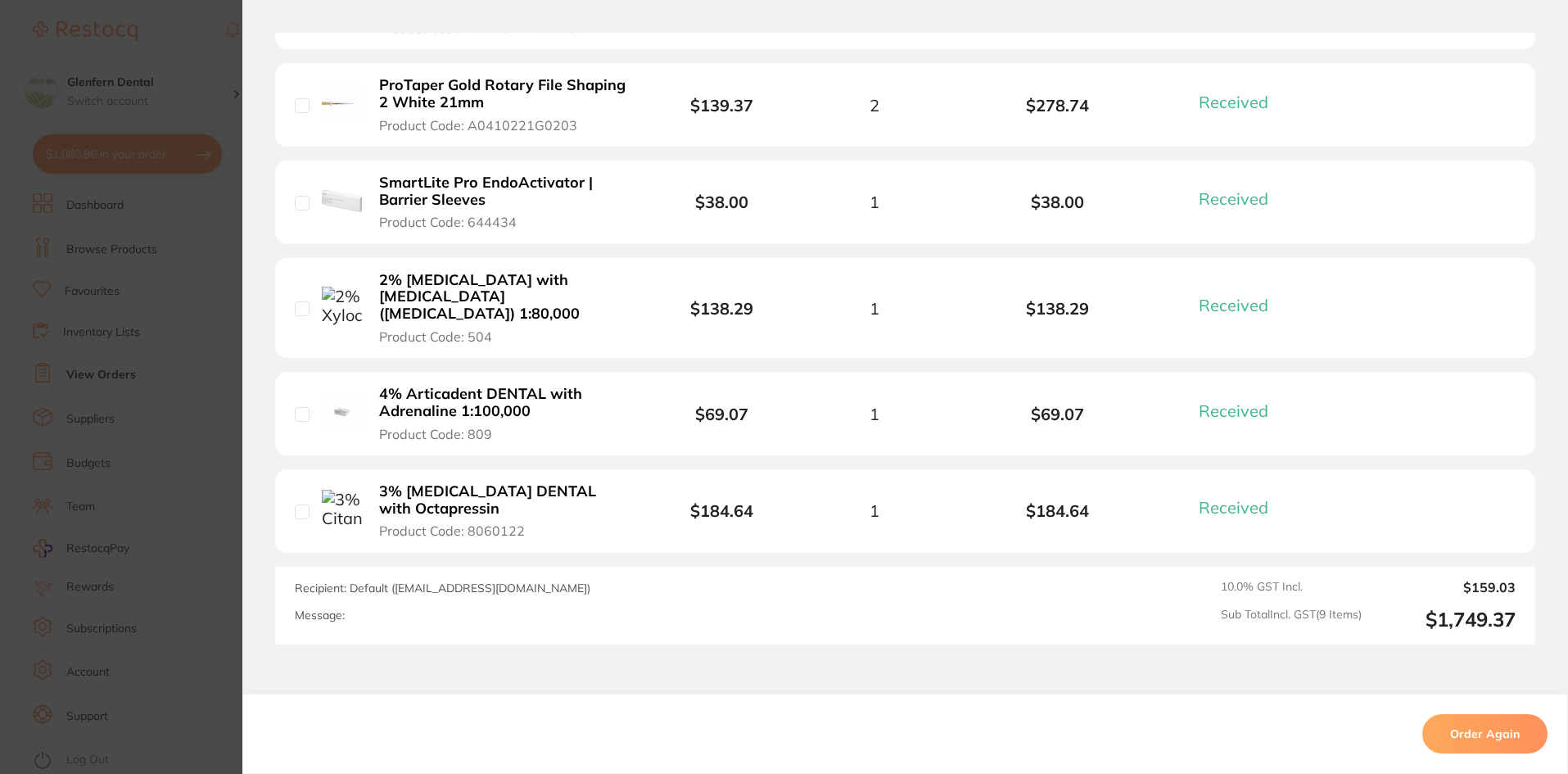
click at [112, 239] on section "Order ID: Restocq- 90279 Order Information 9 Received Completed Order Order Dat…" at bounding box center [784, 387] width 1568 height 774
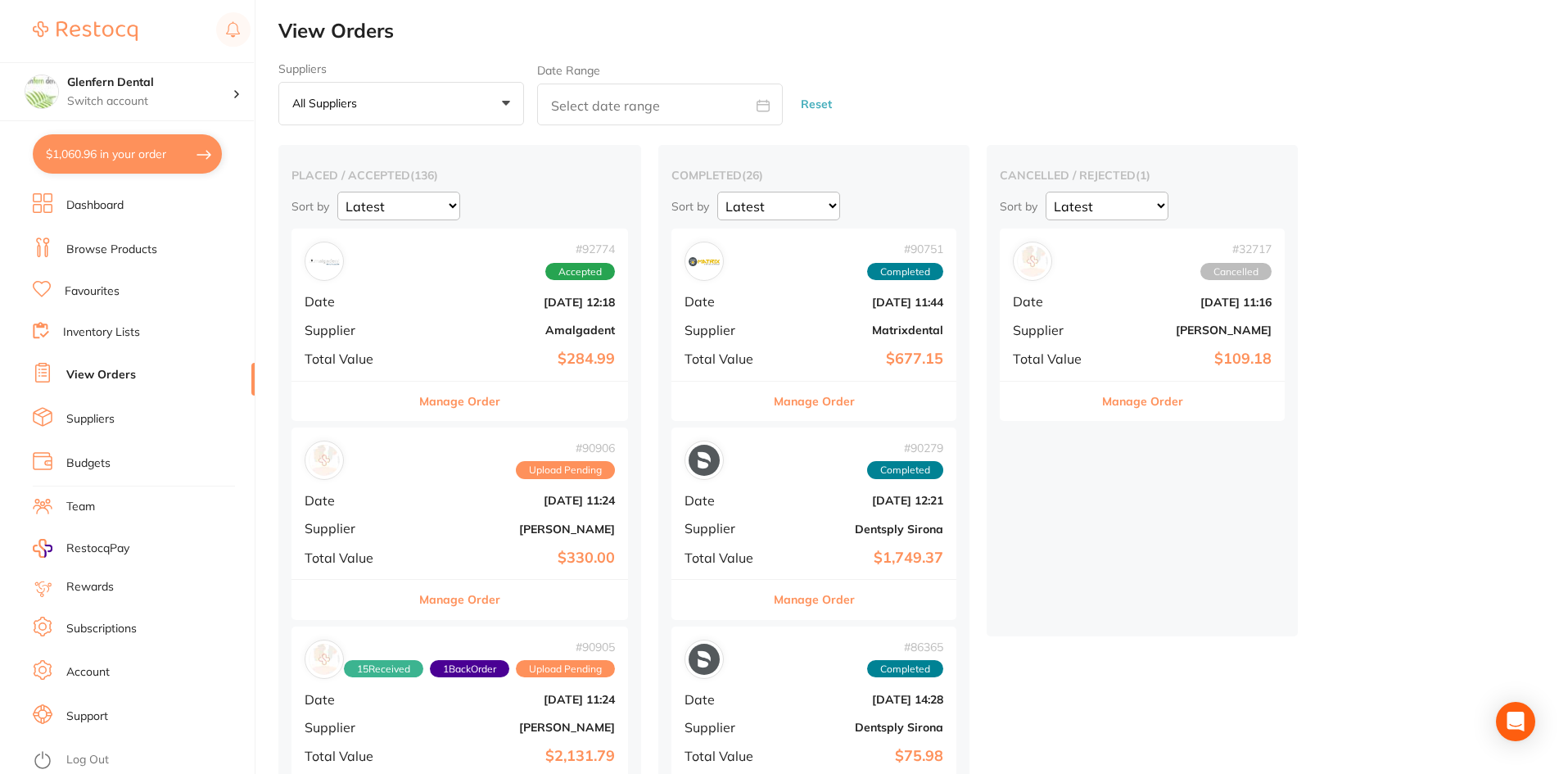
click at [111, 248] on link "Browse Products" at bounding box center [112, 249] width 91 height 17
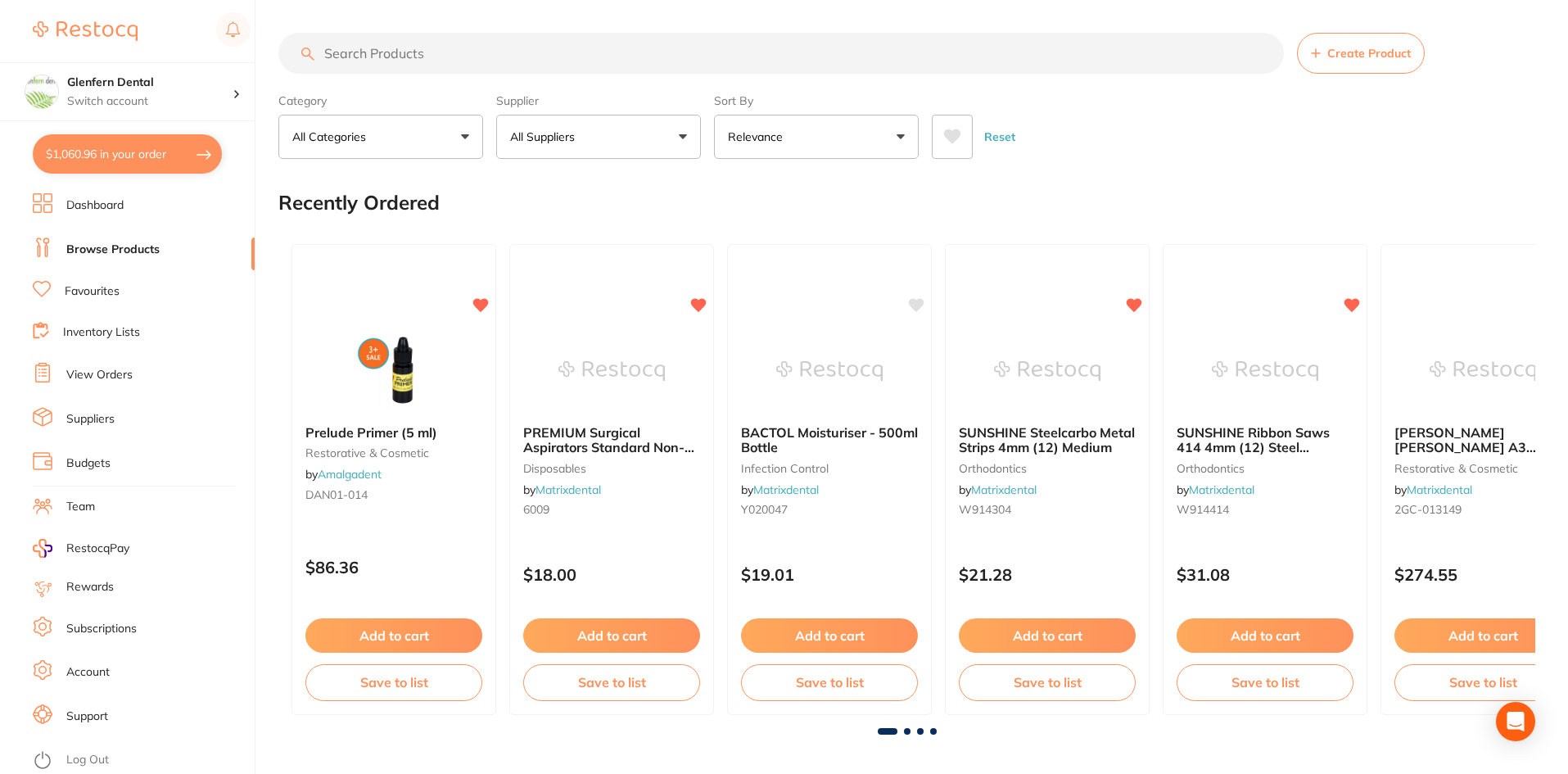
paste input "4% Articadent DENTAL with Adrenaline 1:100,000"
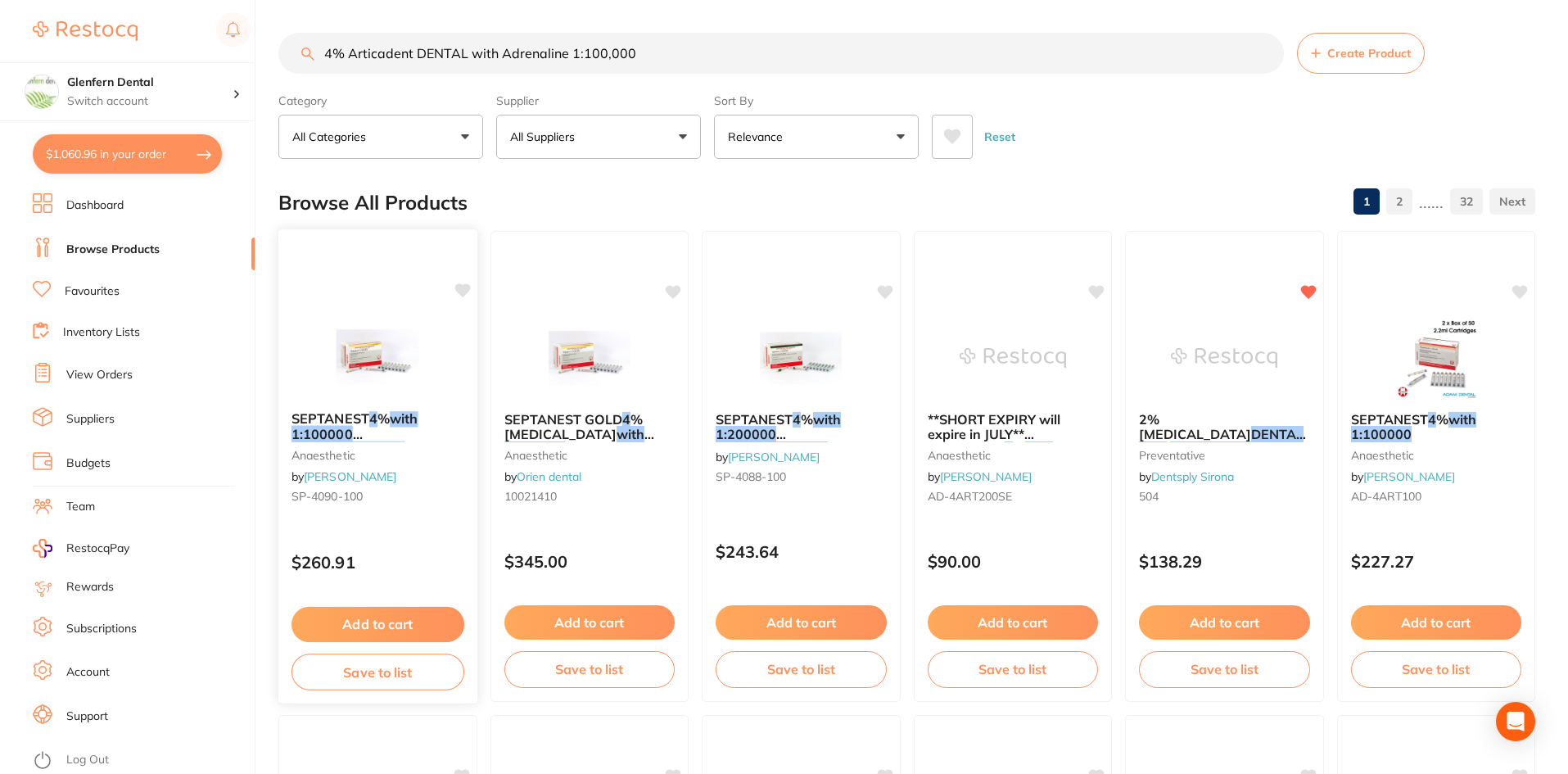
type input "4% Articadent DENTAL with Adrenaline 1:100,000"
click at [383, 420] on span "%" at bounding box center [383, 418] width 12 height 17
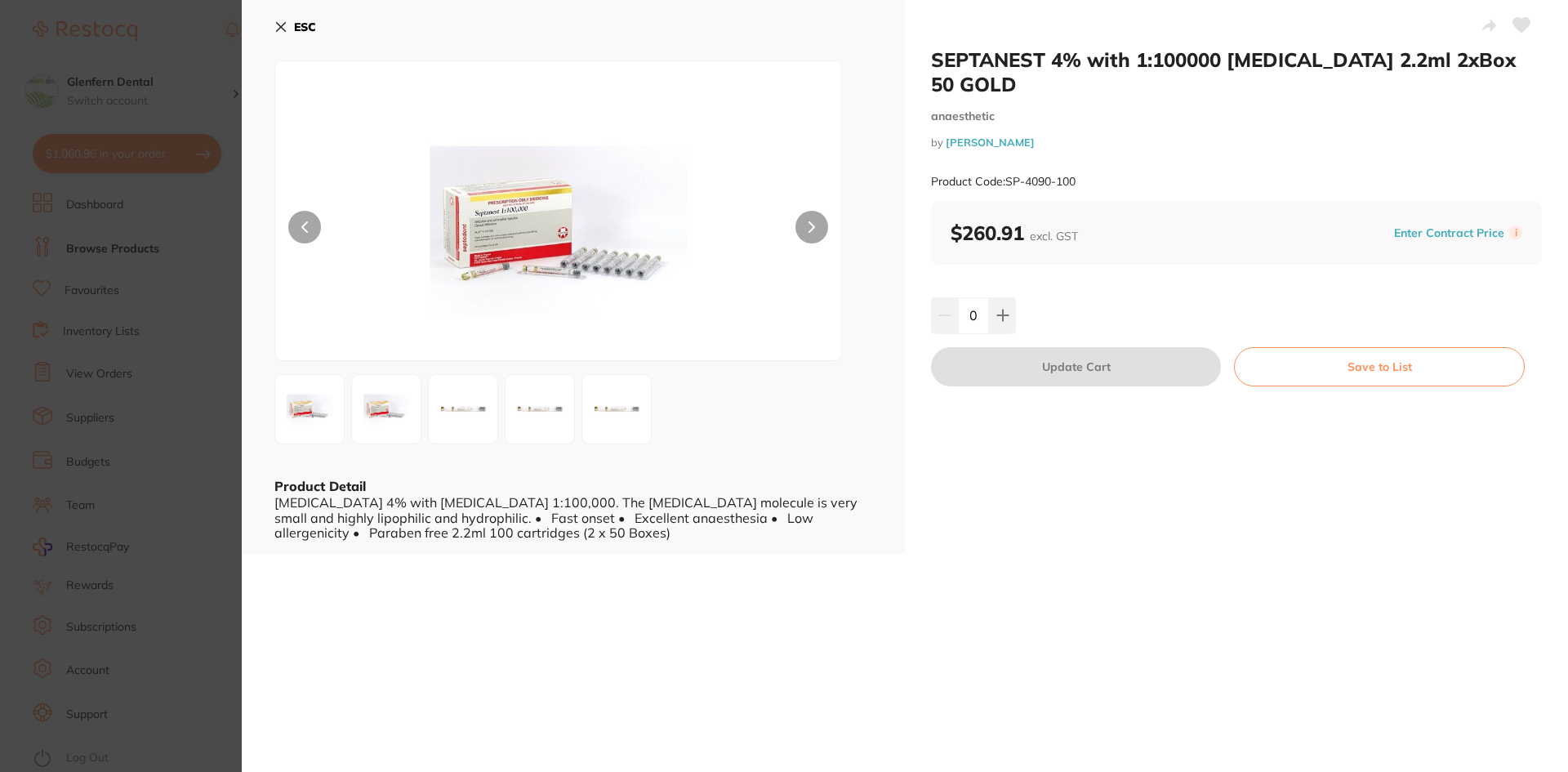
click at [283, 25] on icon at bounding box center [281, 28] width 9 height 9
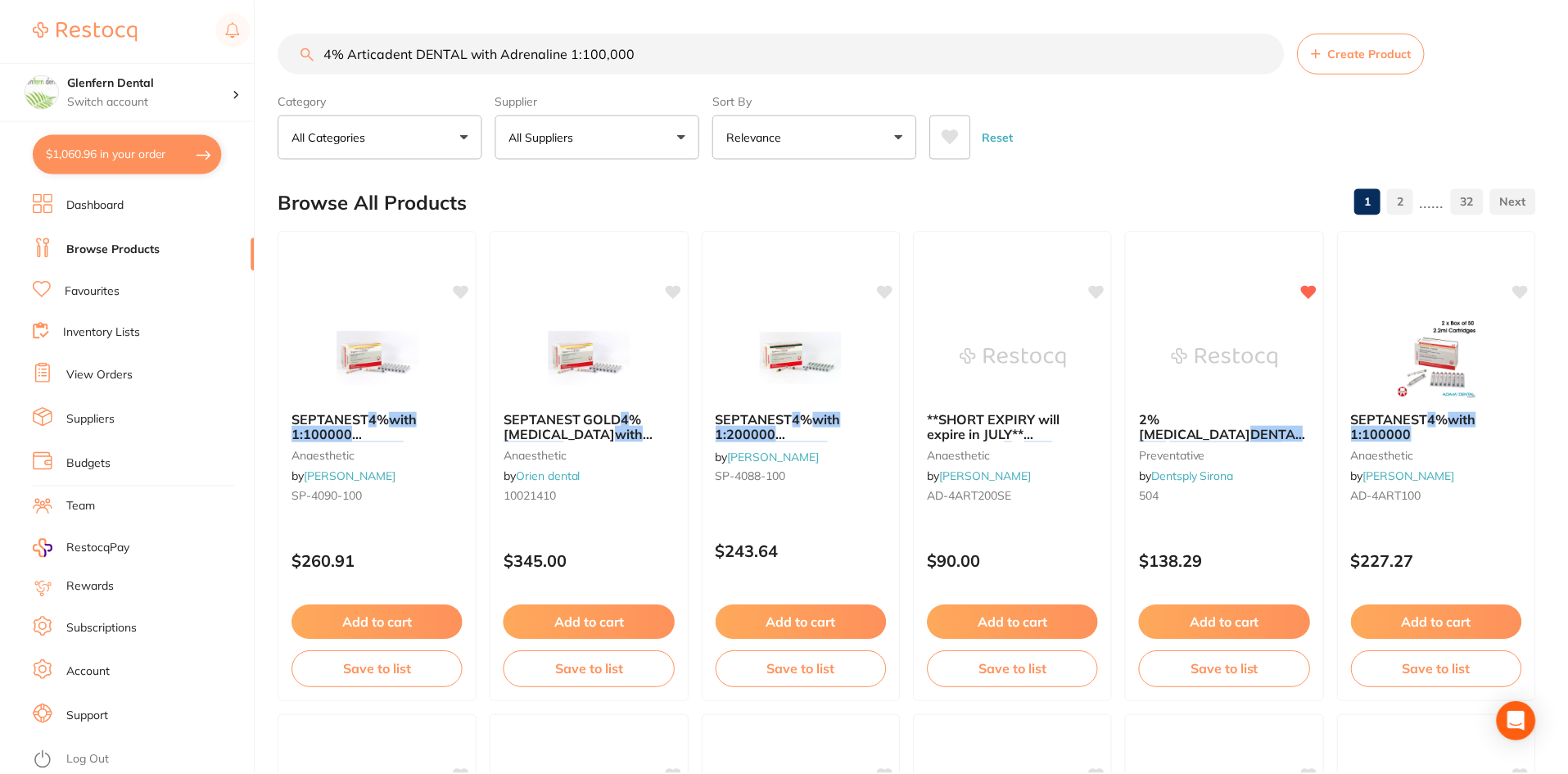
scroll to position [3, 0]
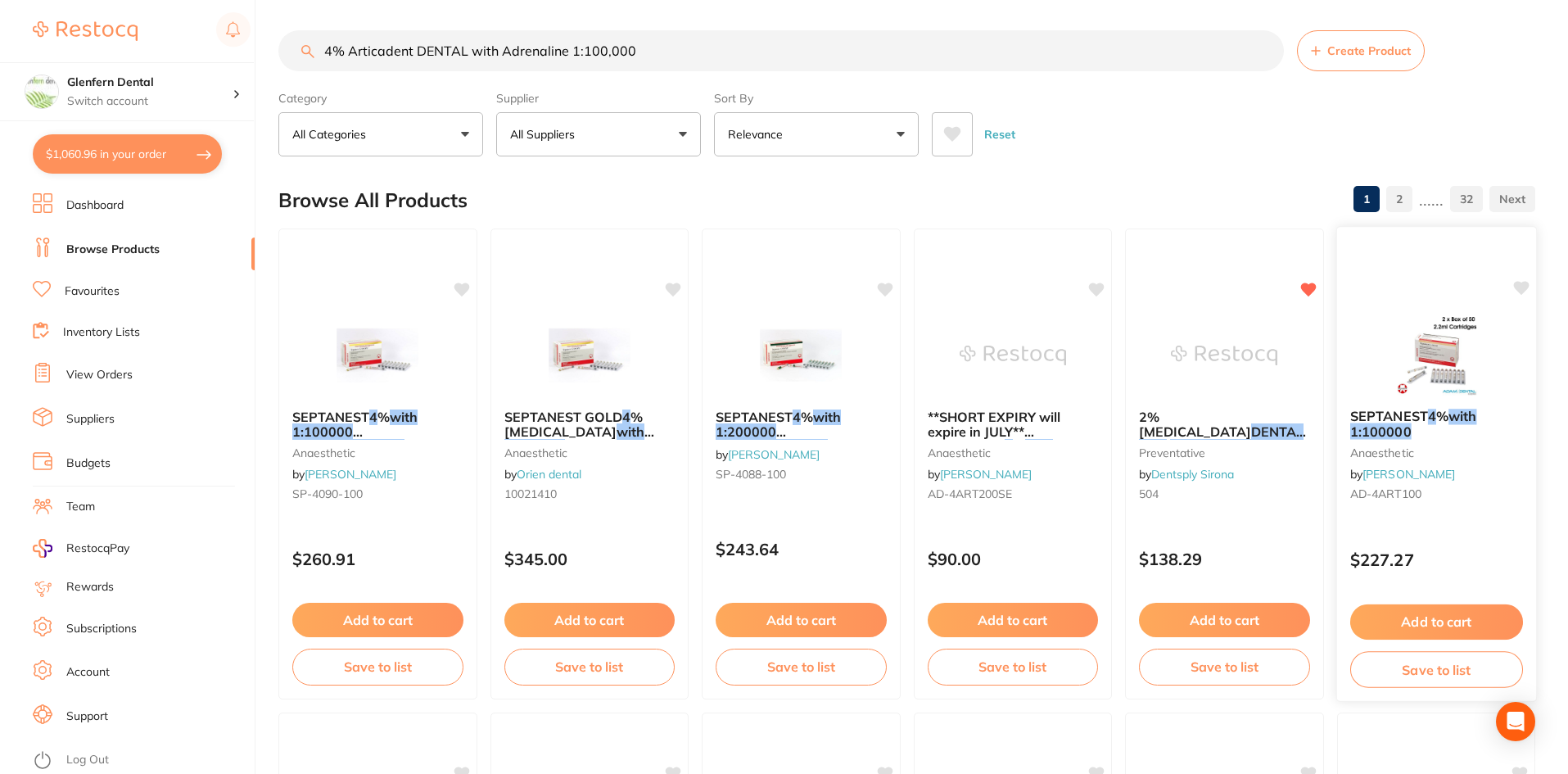
click at [1390, 414] on span "SEPTANEST" at bounding box center [1389, 416] width 78 height 17
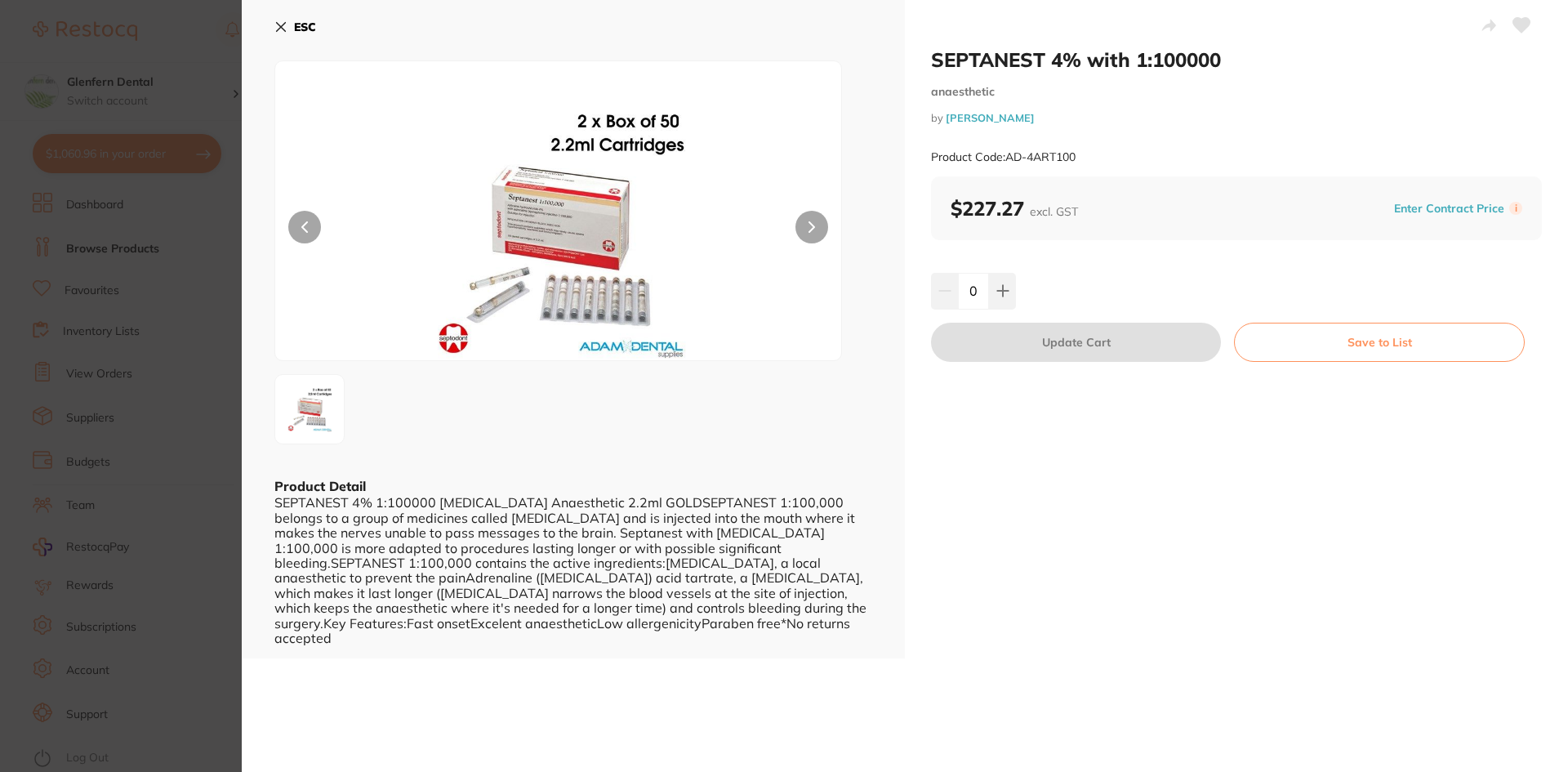
click at [276, 27] on icon at bounding box center [281, 27] width 13 height 13
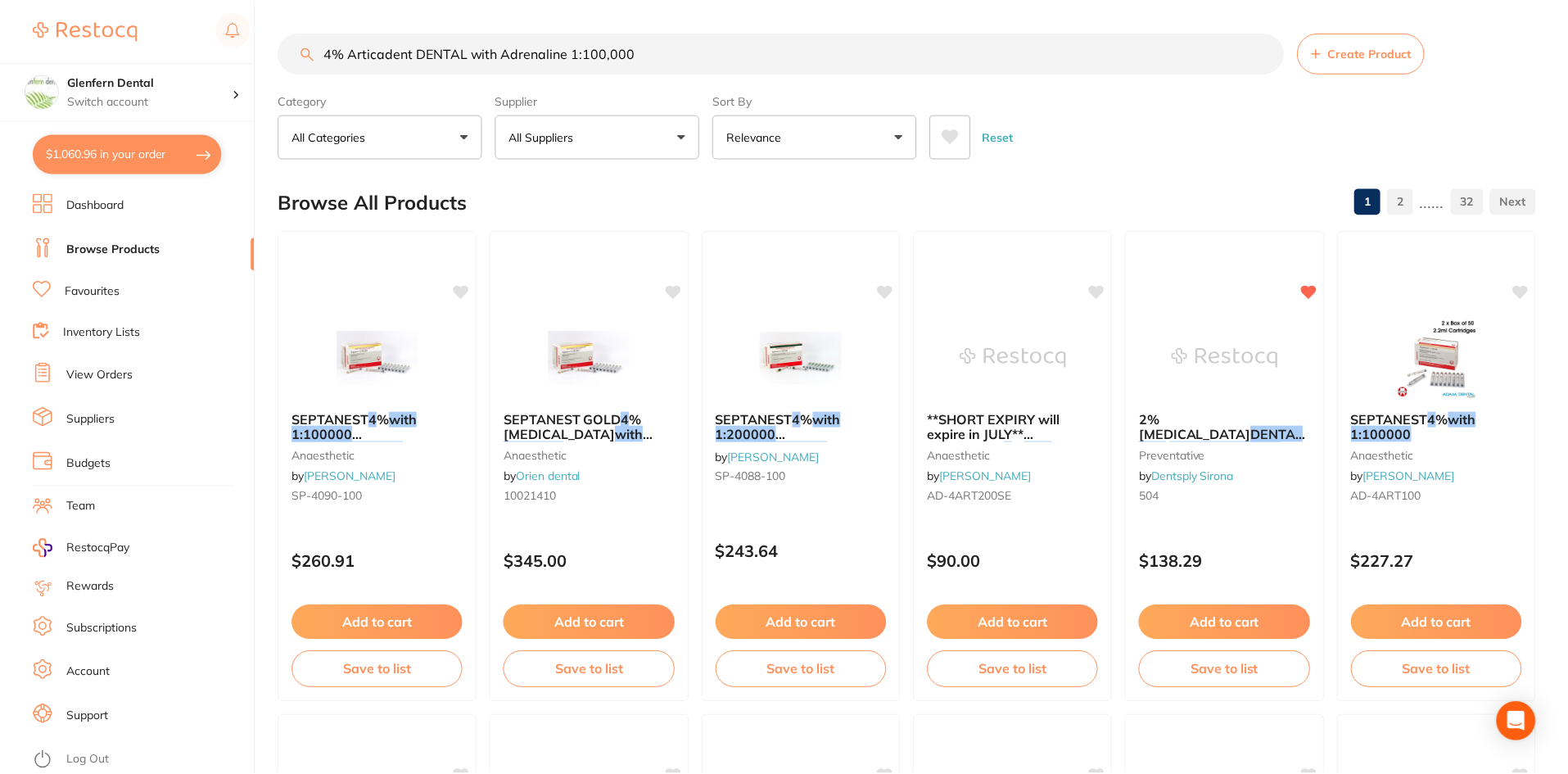
scroll to position [3, 0]
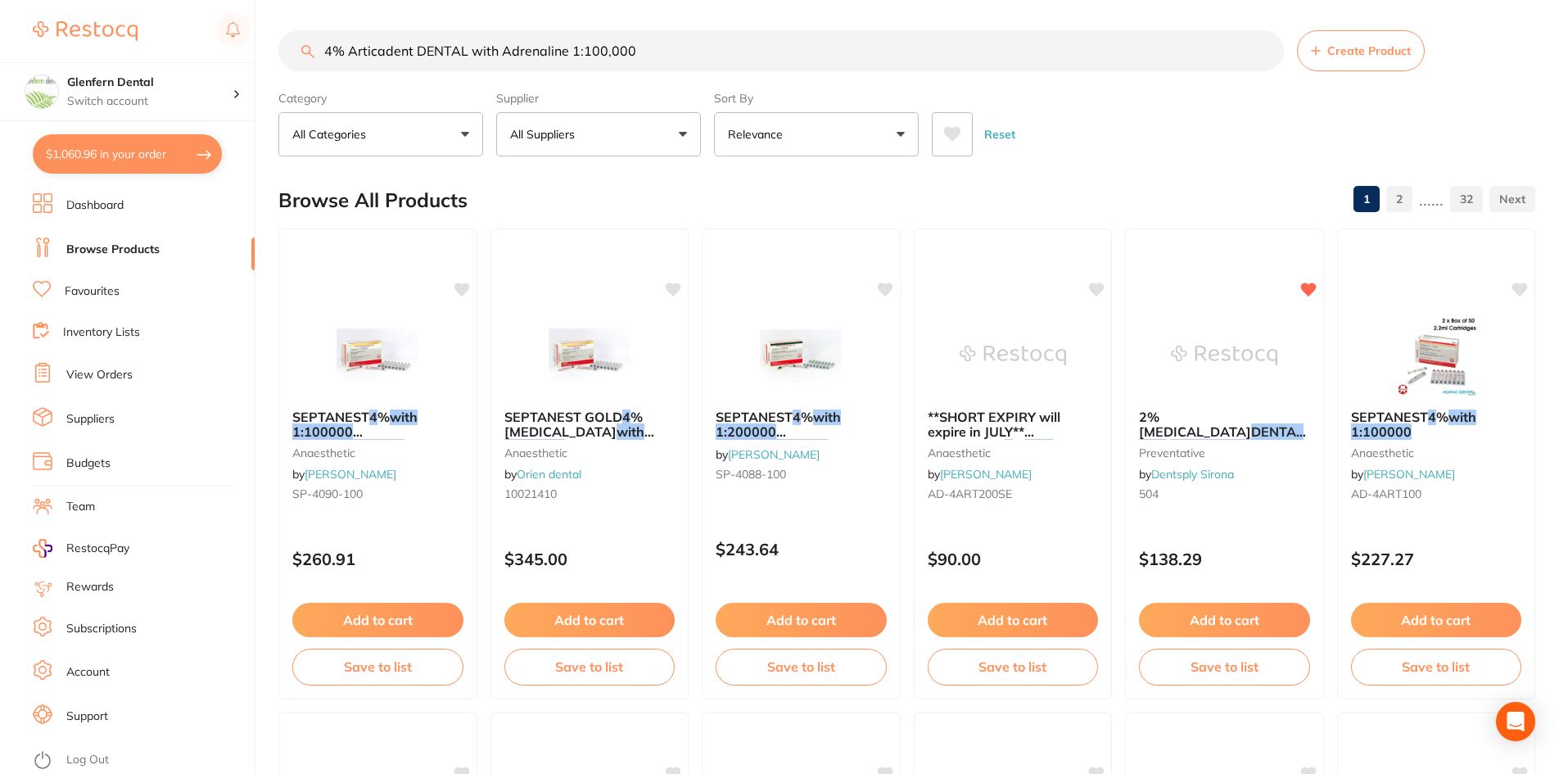
click at [1385, 415] on span "SEPTANEST" at bounding box center [1389, 417] width 77 height 17
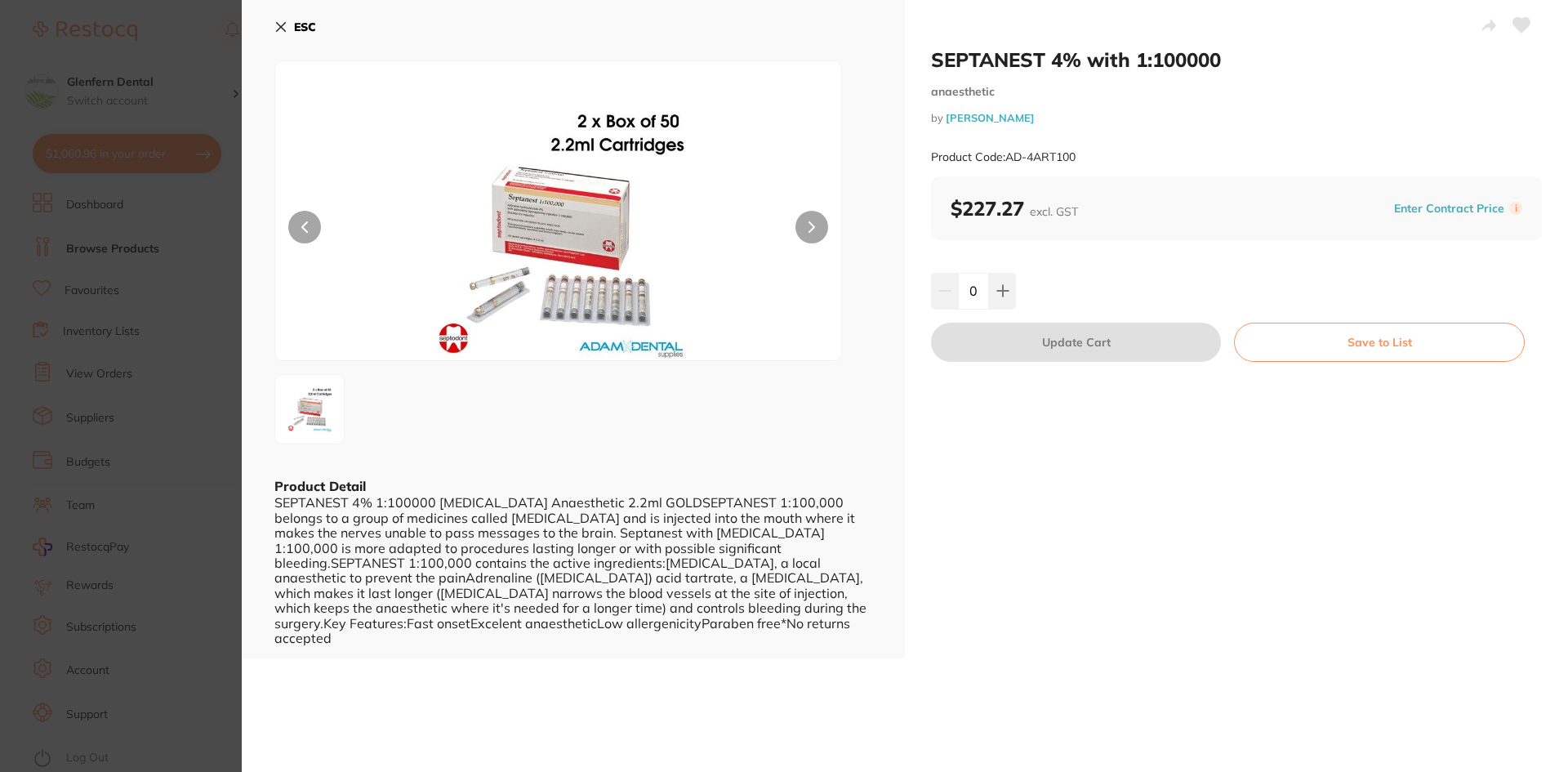
click at [285, 26] on icon at bounding box center [281, 27] width 13 height 13
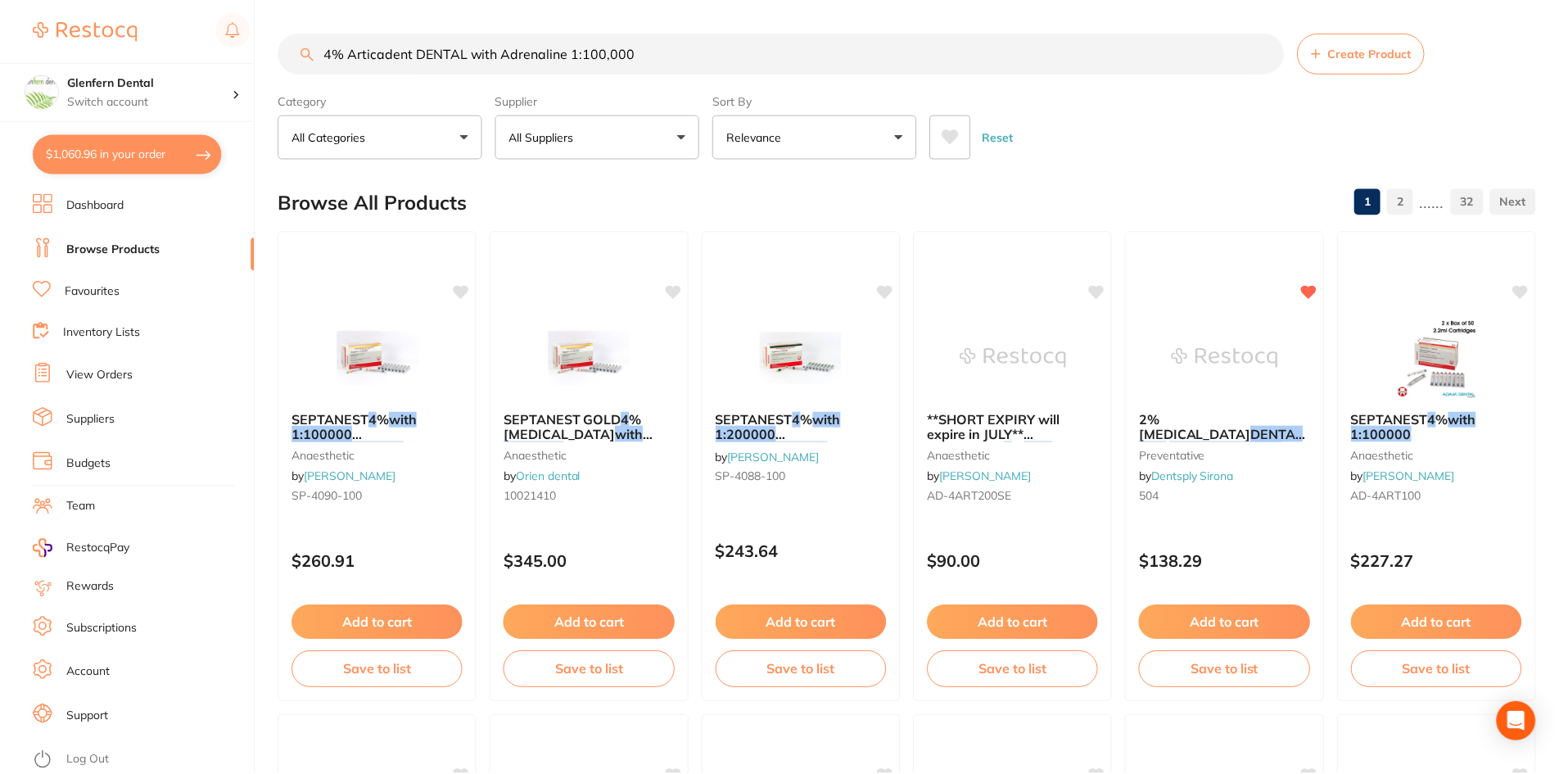
scroll to position [3, 0]
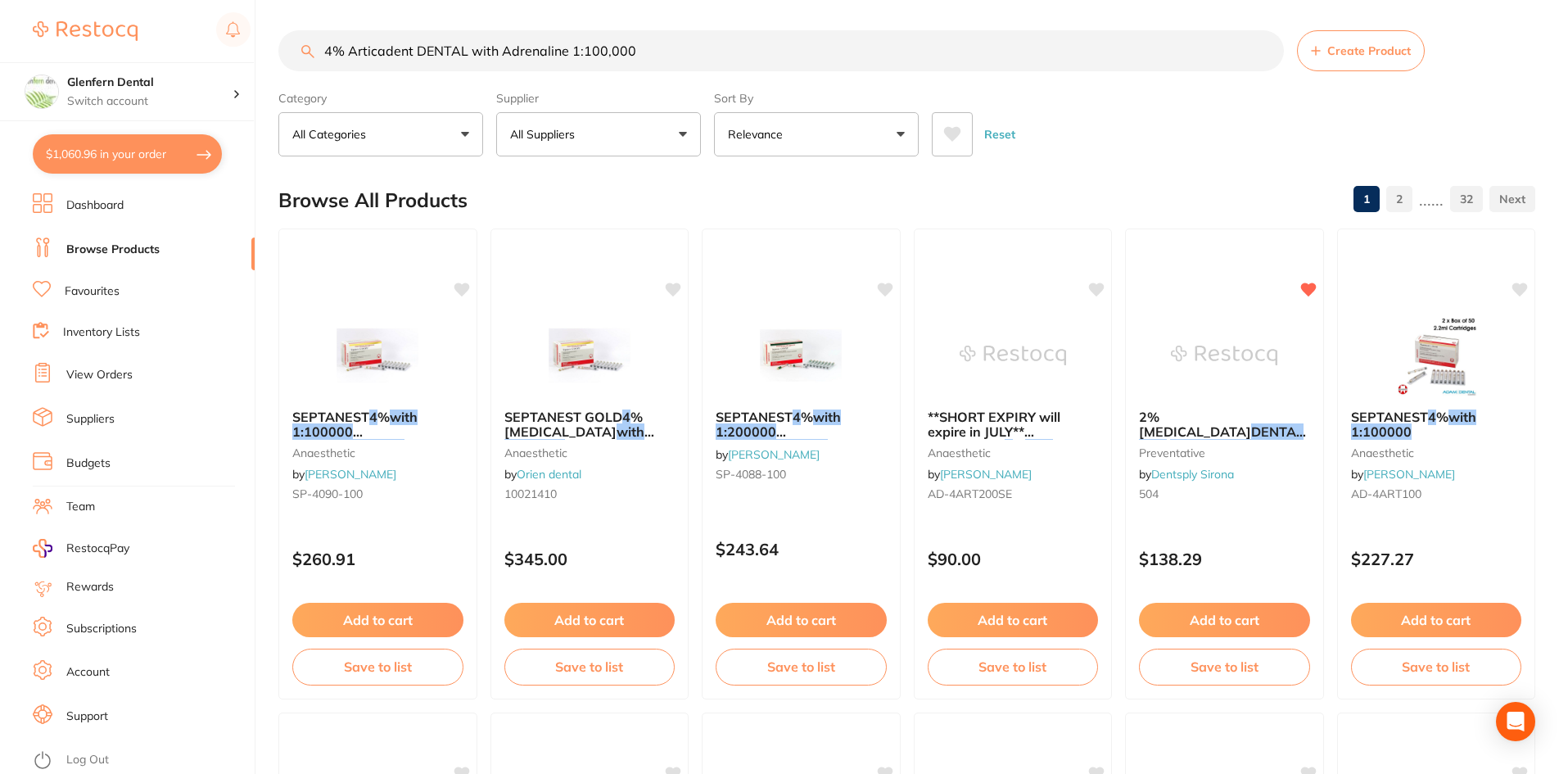
click at [127, 148] on button "$1,060.96 in your order" at bounding box center [127, 153] width 189 height 40
checkbox input "true"
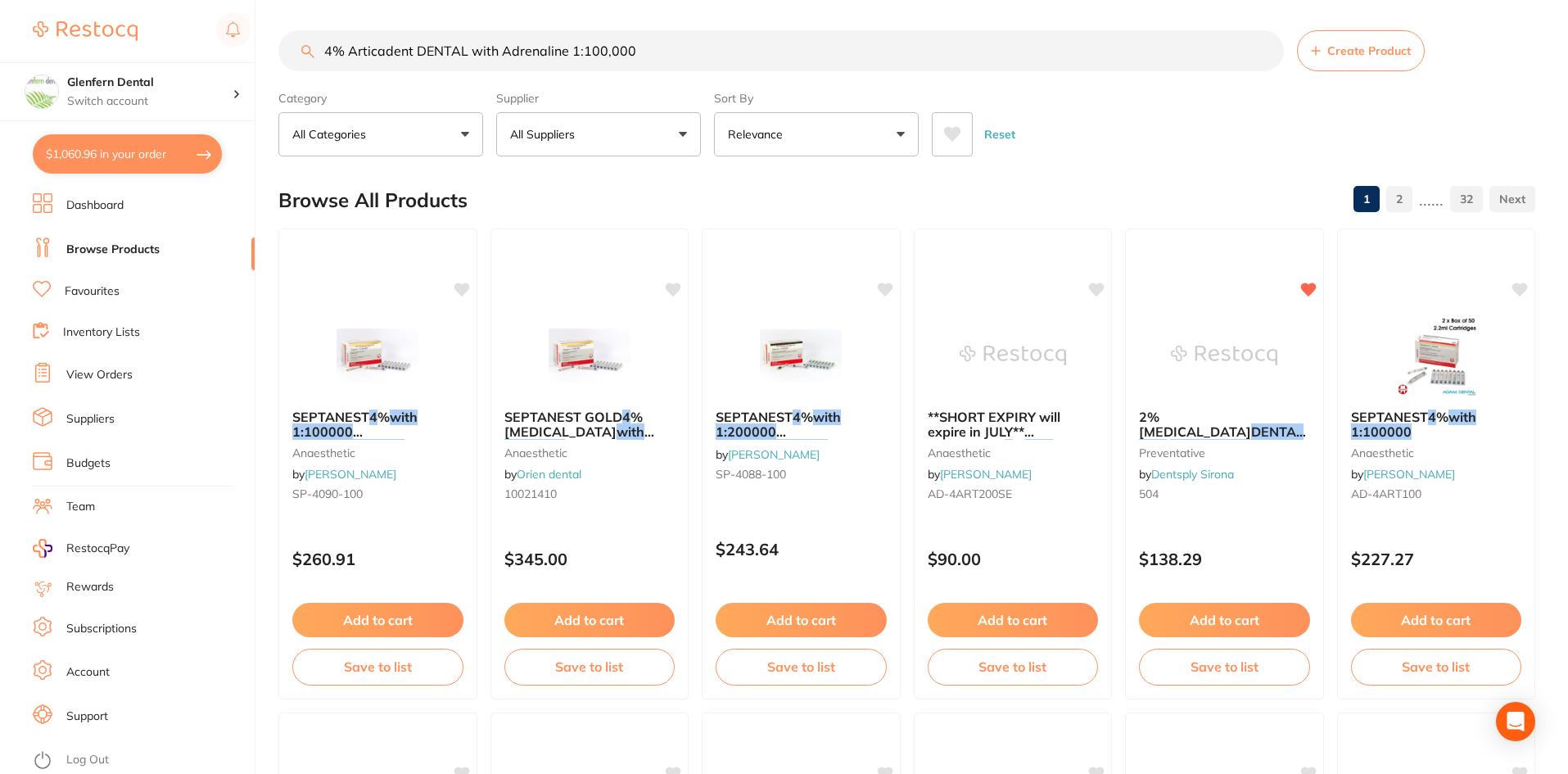
checkbox input "true"
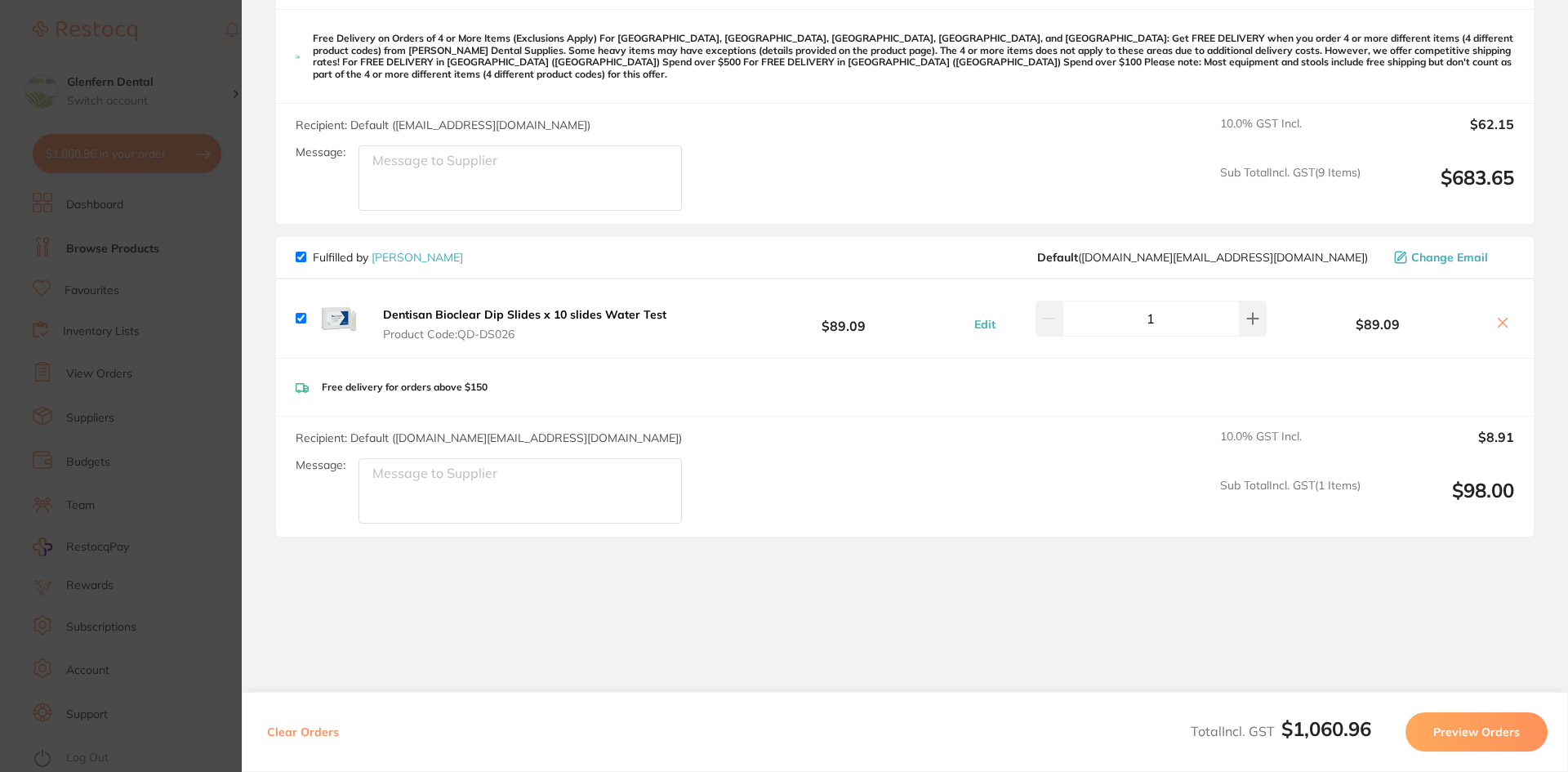
scroll to position [1388, 0]
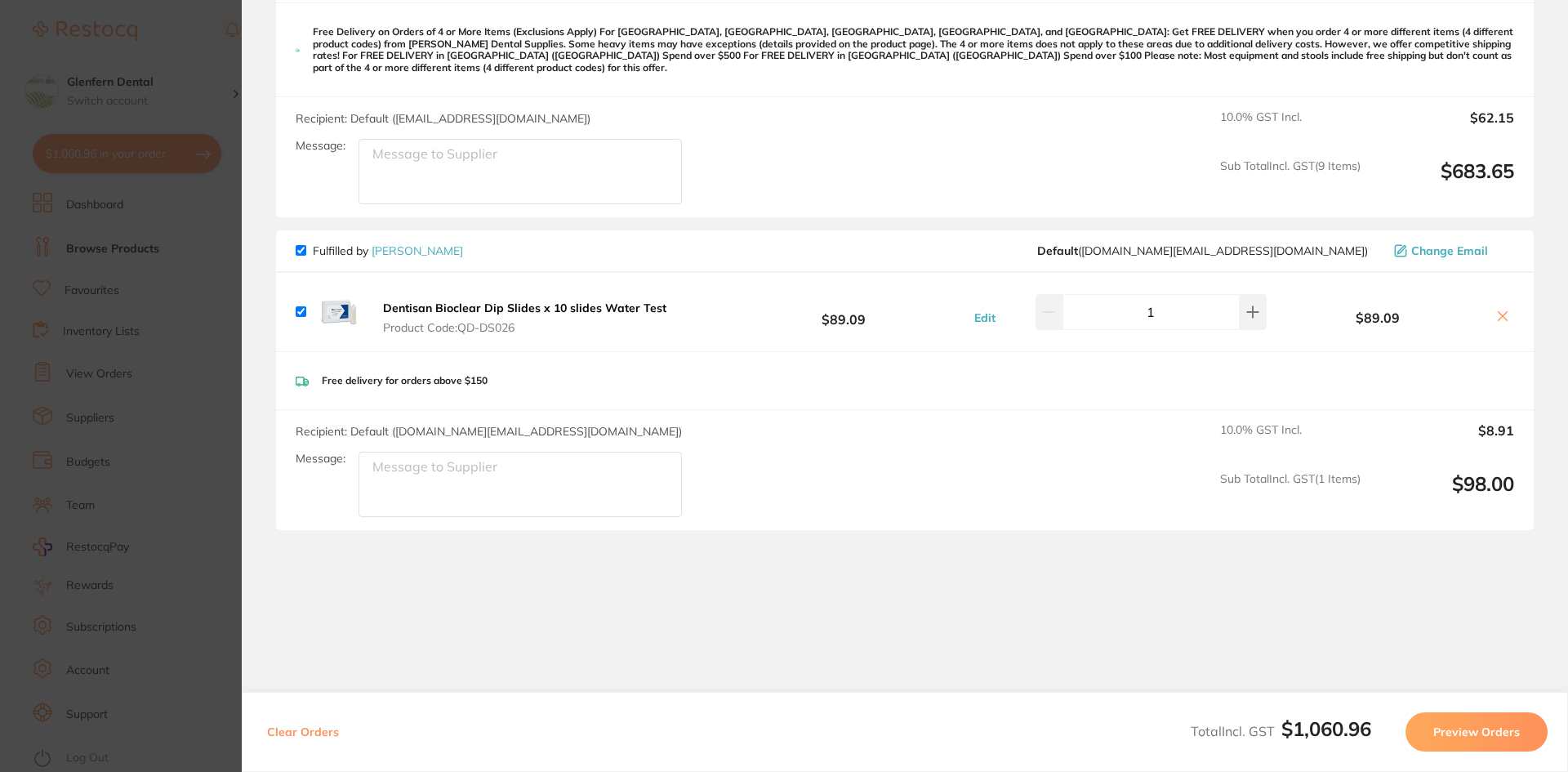
click at [302, 245] on input "checkbox" at bounding box center [301, 251] width 11 height 11
checkbox input "false"
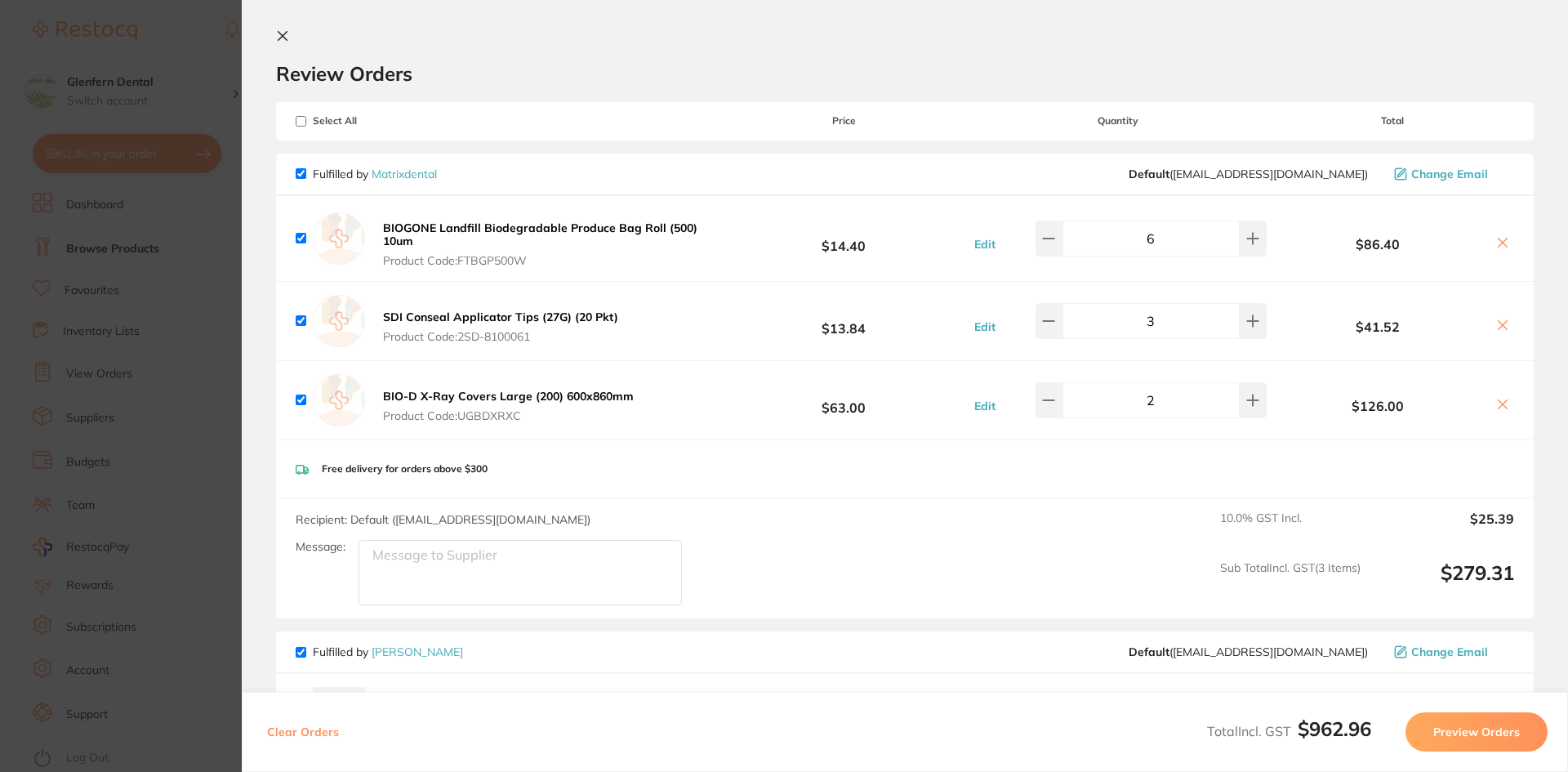
scroll to position [0, 0]
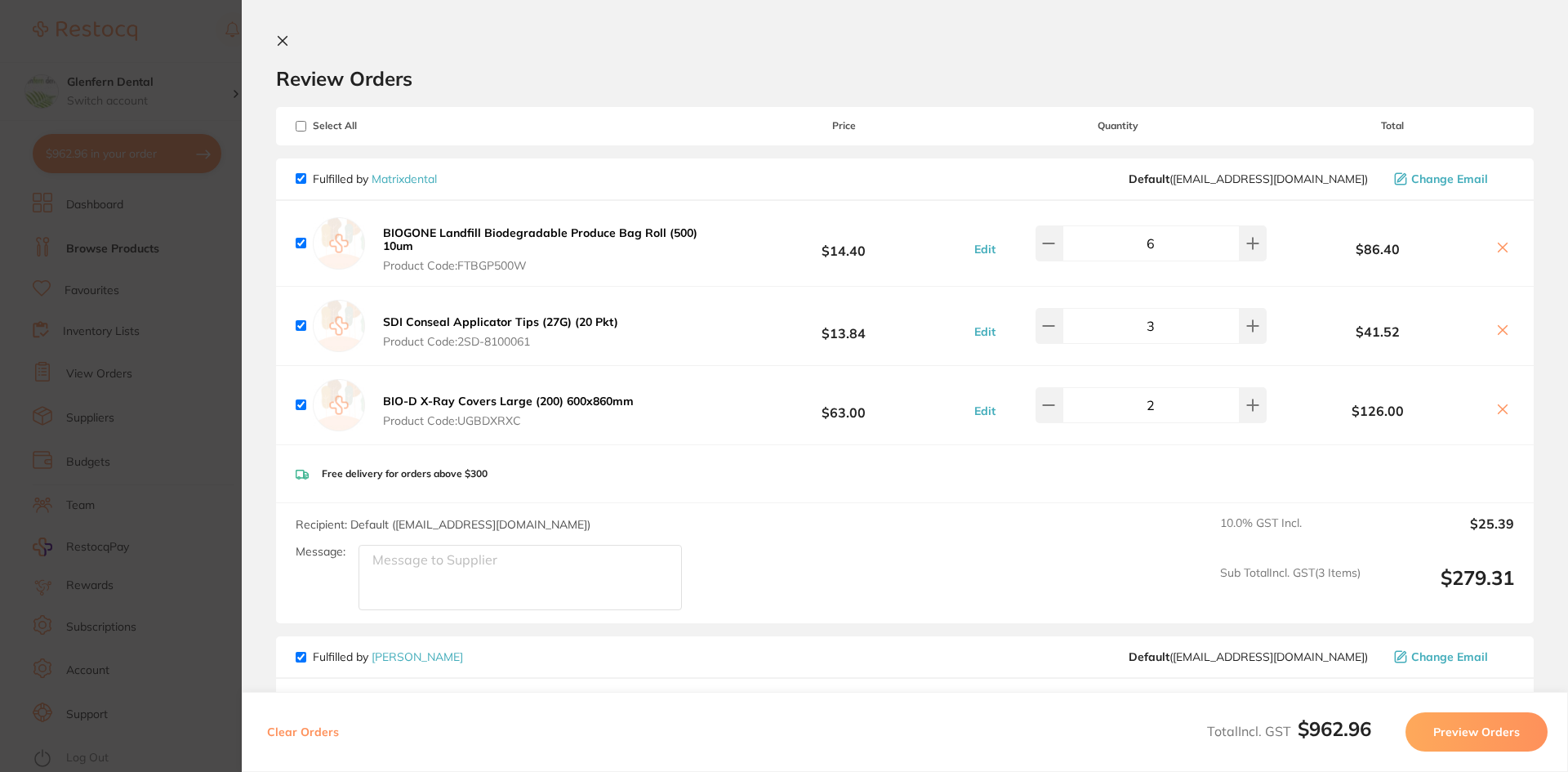
click at [303, 171] on span "Fulfilled by Matrixdental" at bounding box center [366, 179] width 141 height 15
click at [300, 181] on input "checkbox" at bounding box center [301, 179] width 11 height 11
checkbox input "false"
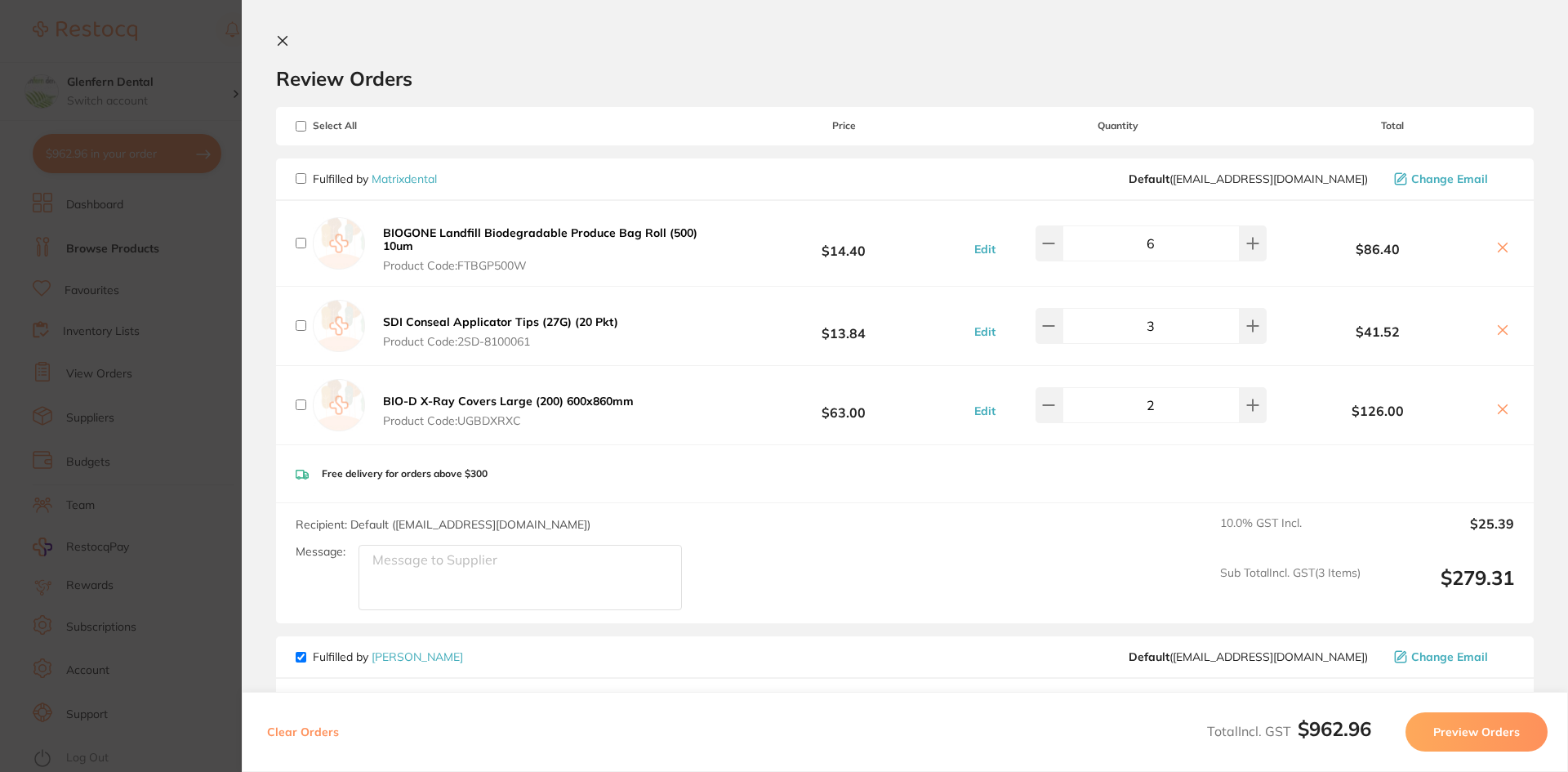
checkbox input "false"
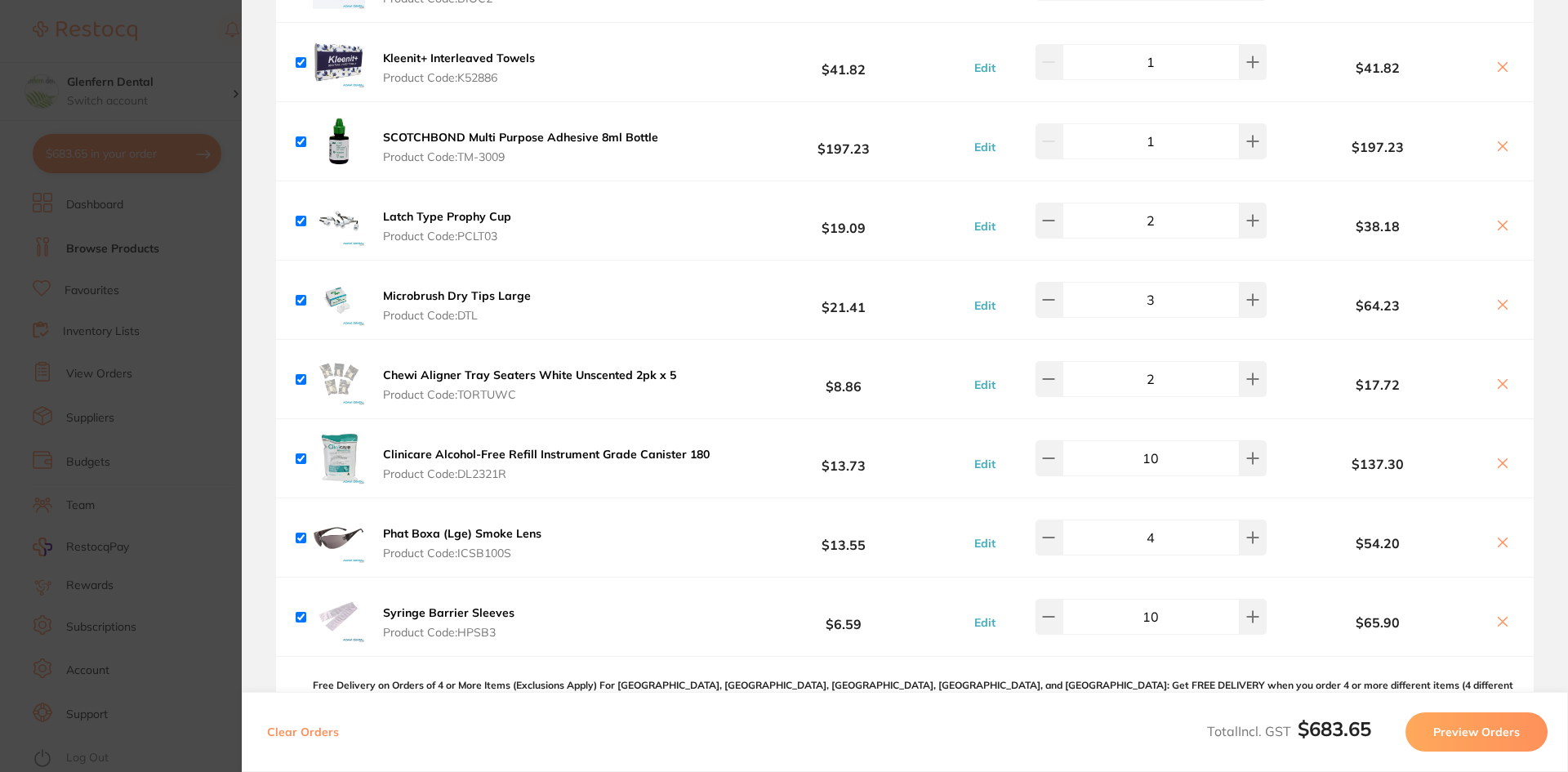
scroll to position [898, 0]
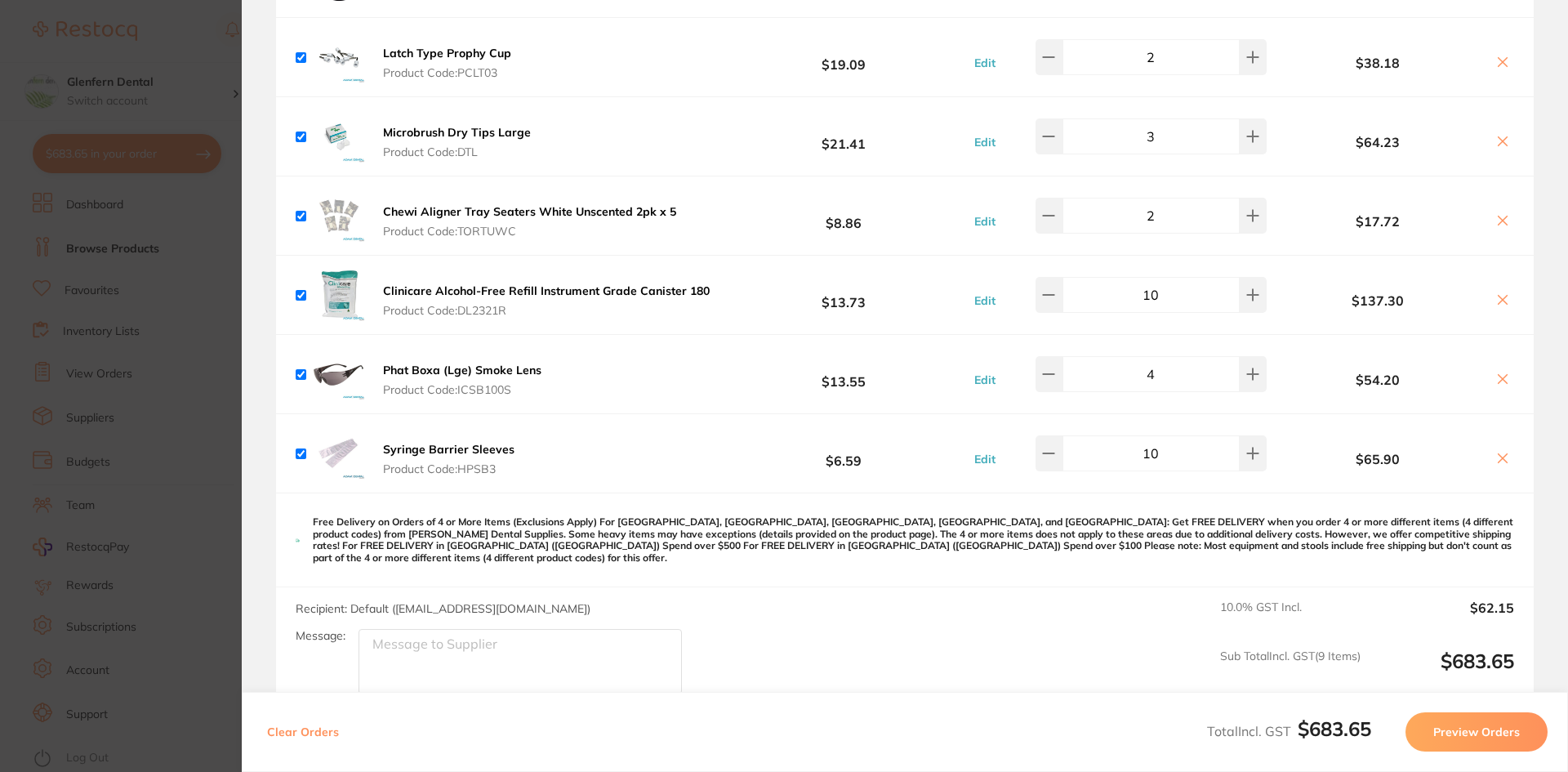
click at [1505, 731] on button "Preview Orders" at bounding box center [1476, 731] width 142 height 40
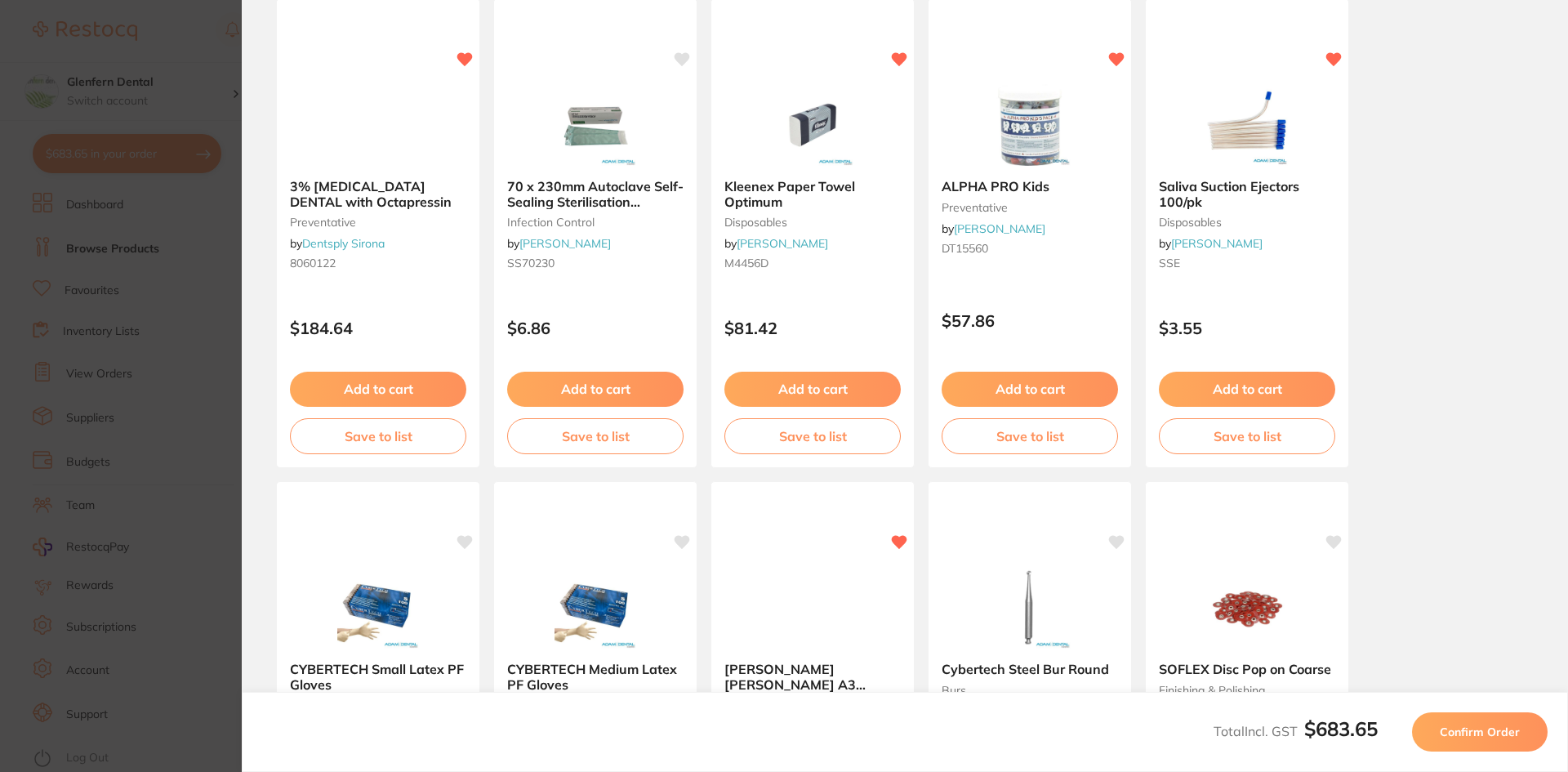
scroll to position [0, 0]
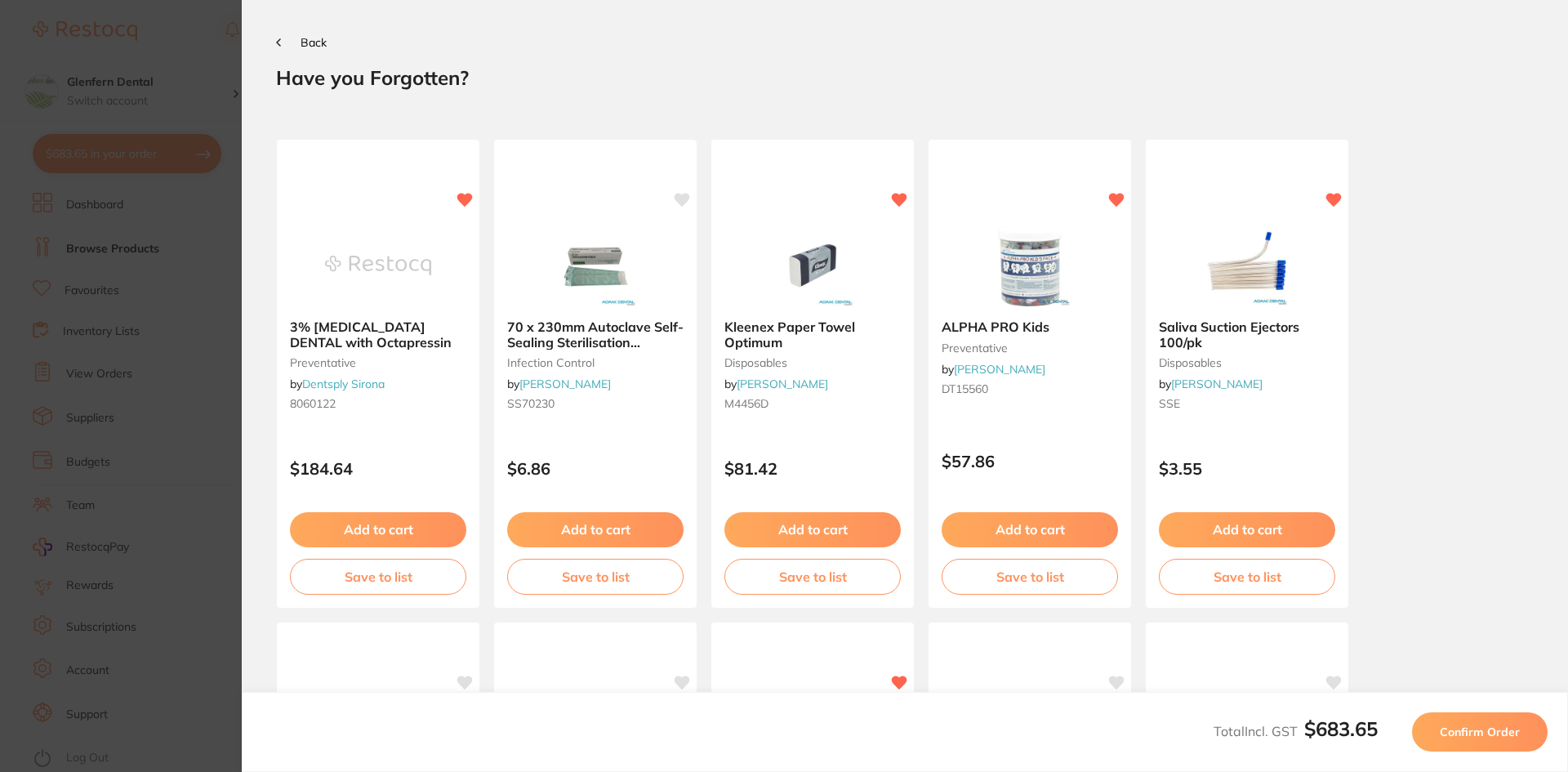
click at [1491, 726] on span "Confirm Order" at bounding box center [1480, 731] width 80 height 15
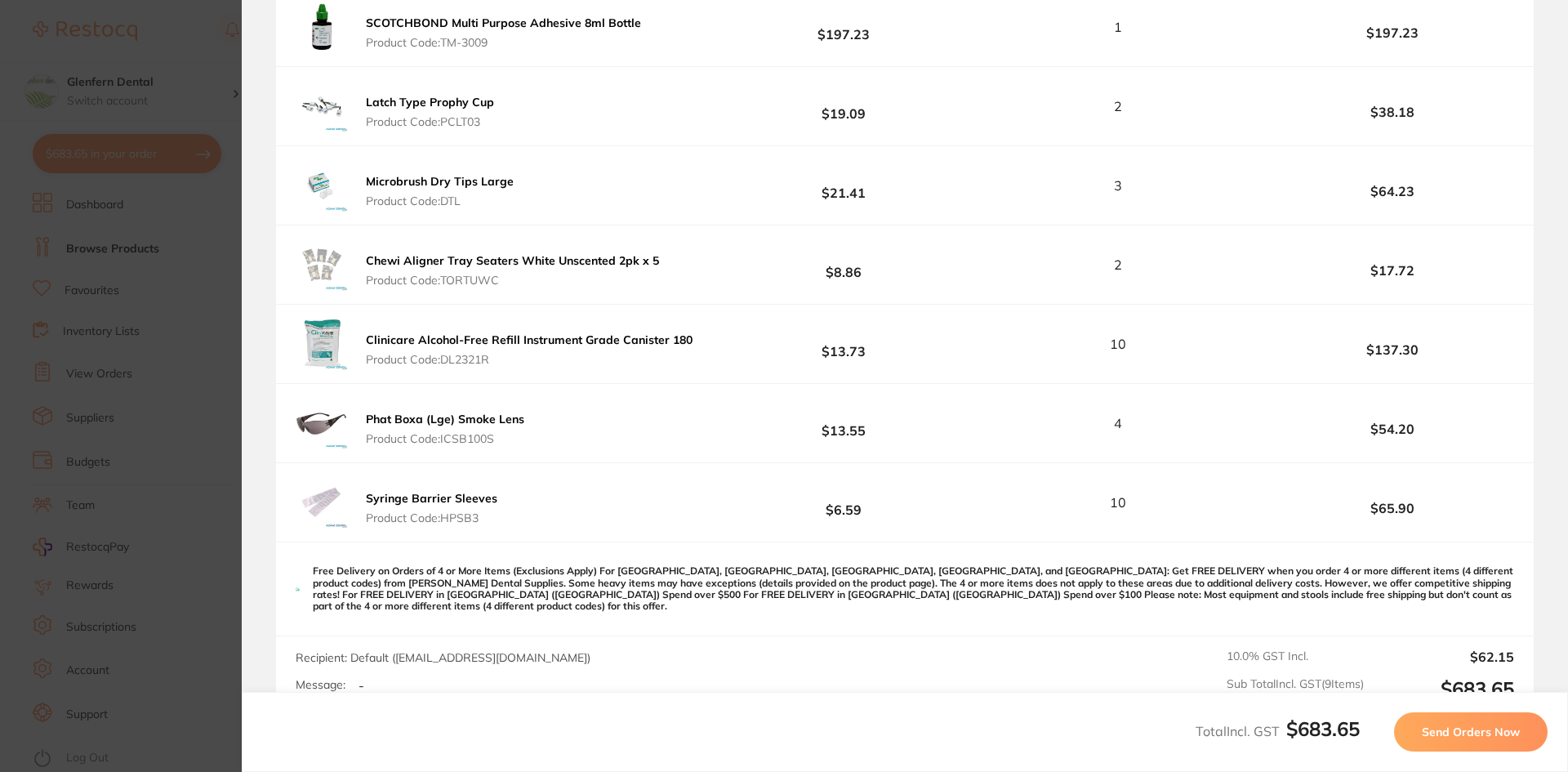
scroll to position [653, 0]
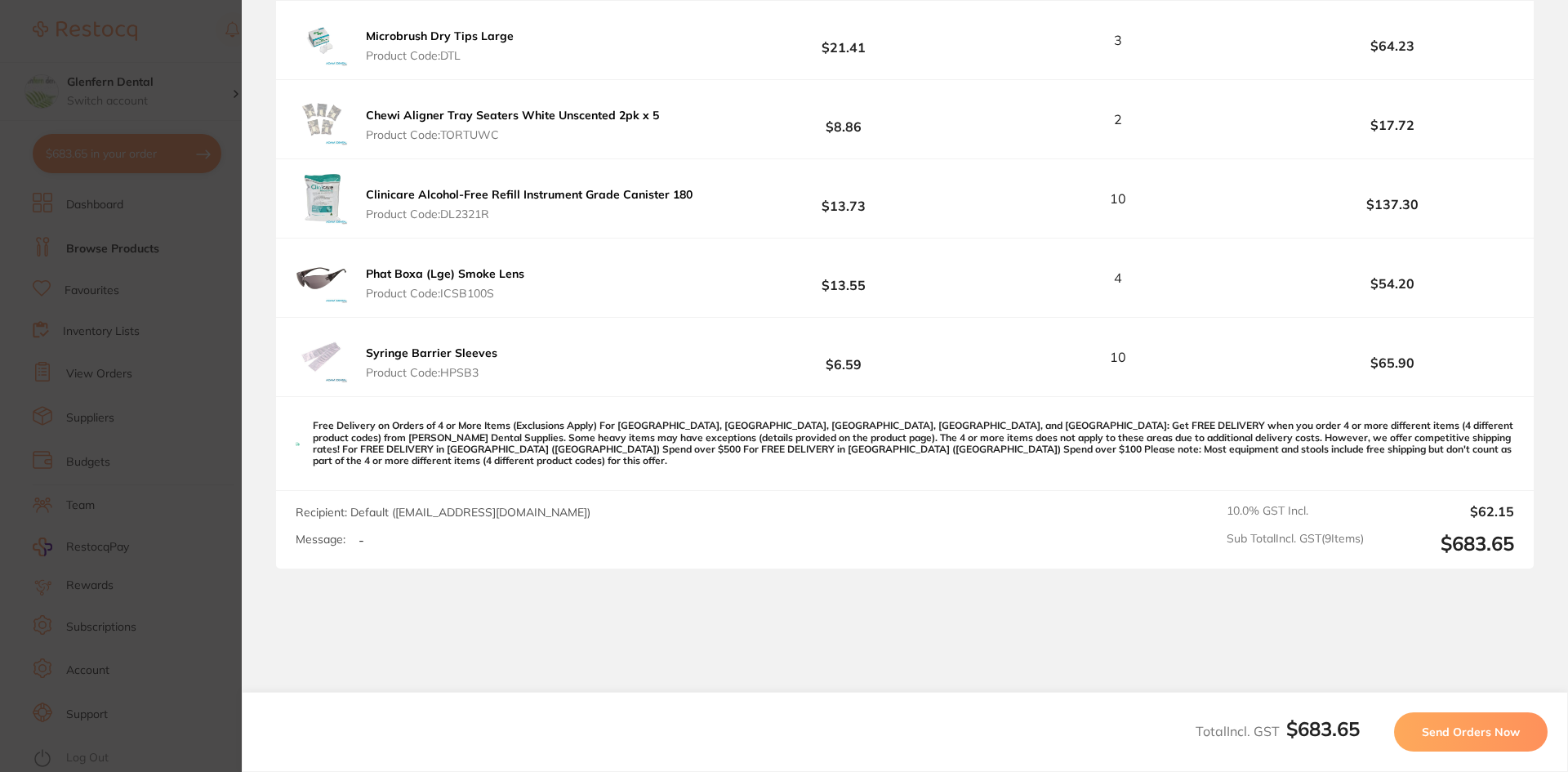
click at [1455, 727] on span "Send Orders Now" at bounding box center [1470, 731] width 98 height 15
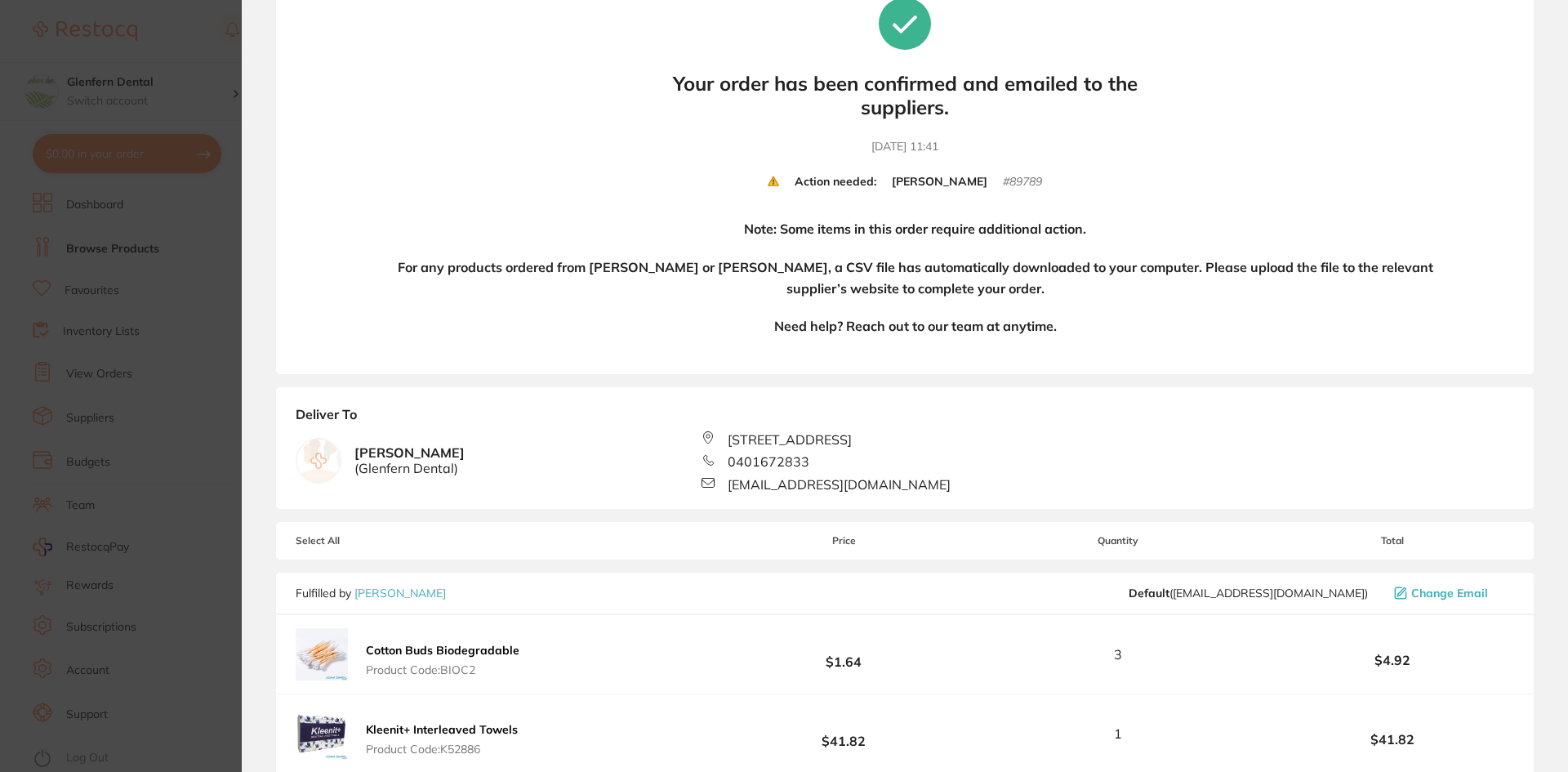
scroll to position [0, 0]
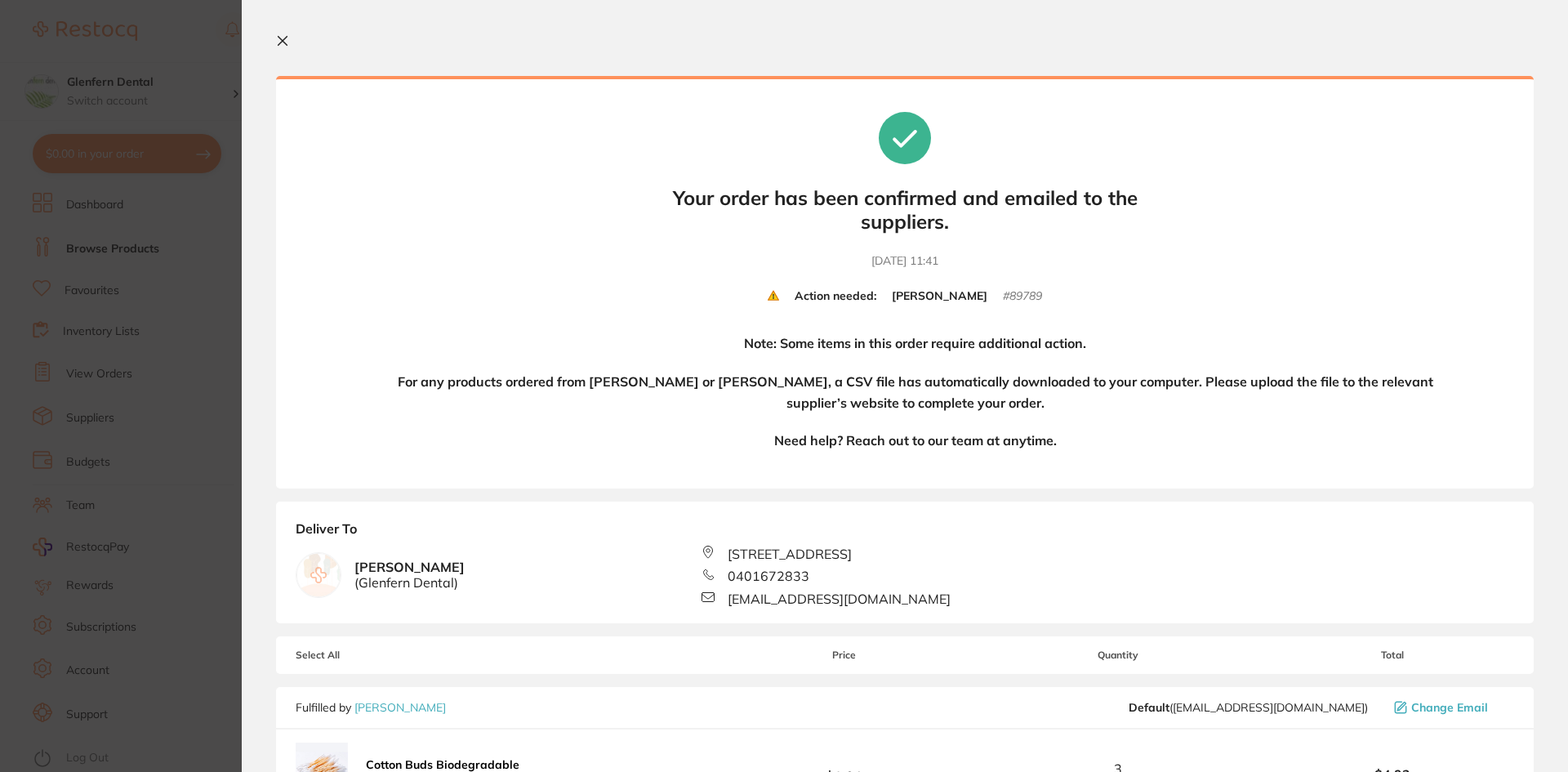
click at [281, 41] on icon at bounding box center [283, 41] width 9 height 9
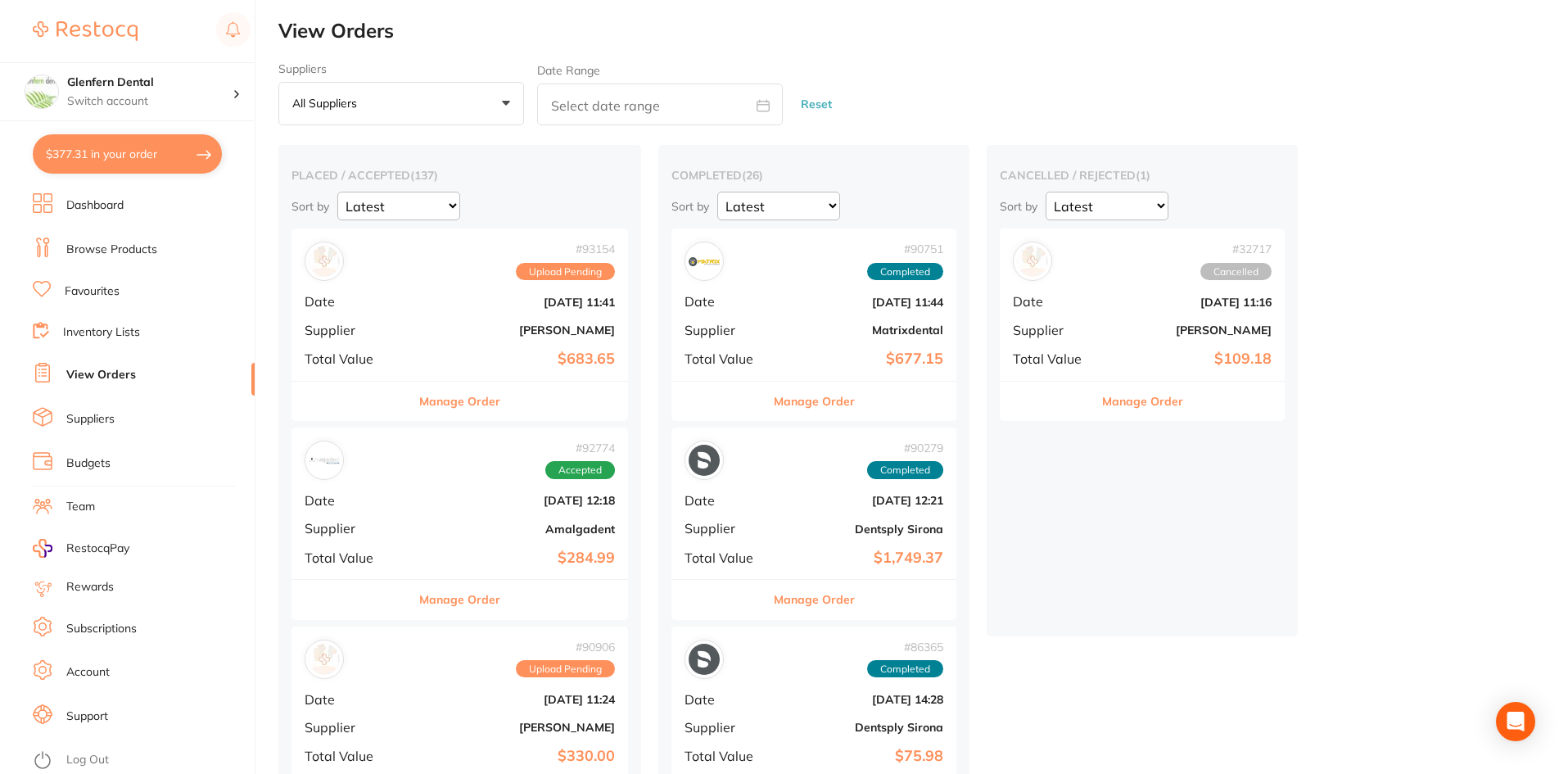
click at [104, 148] on button "$377.31 in your order" at bounding box center [127, 153] width 189 height 40
checkbox input "true"
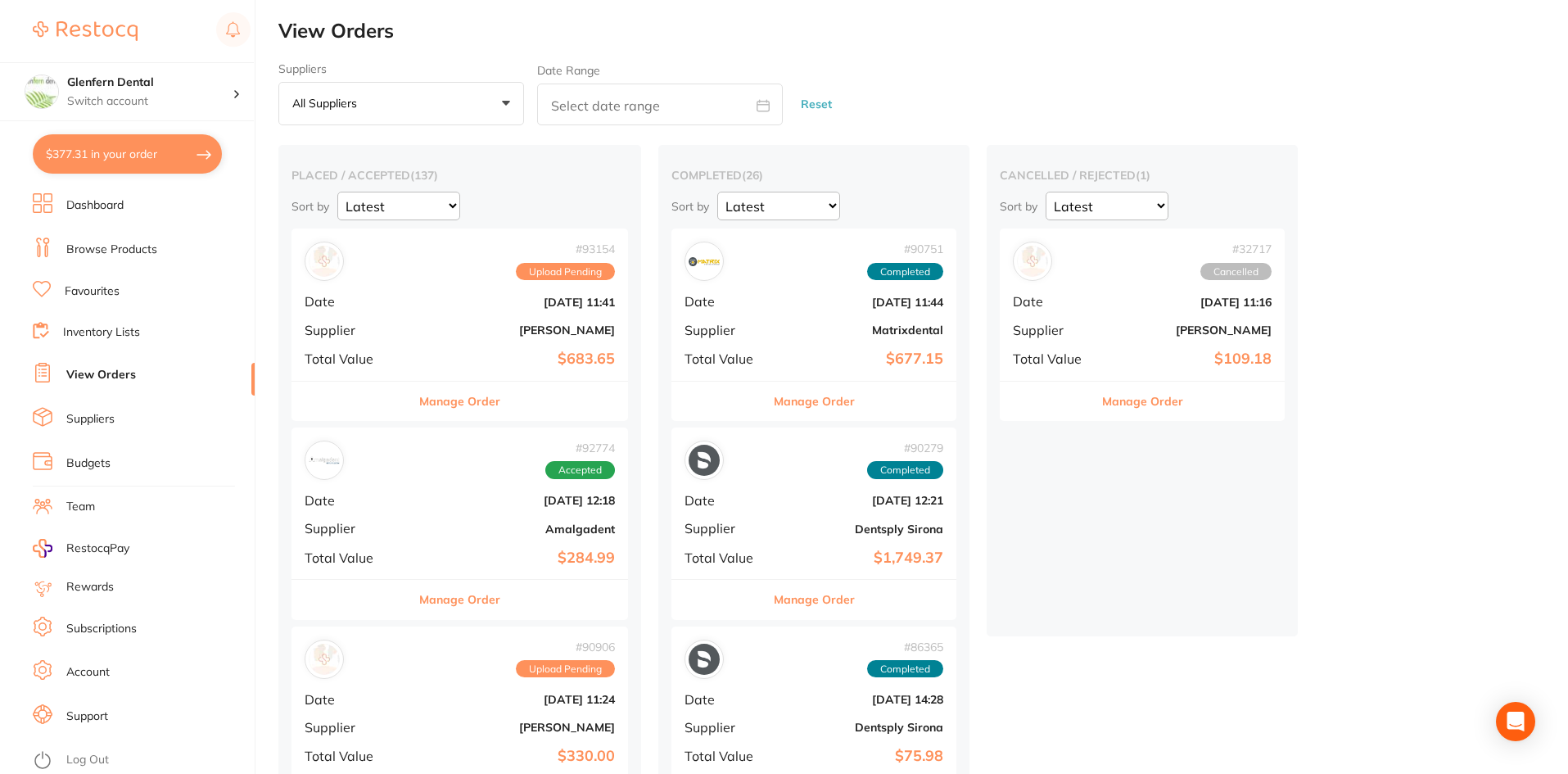
checkbox input "true"
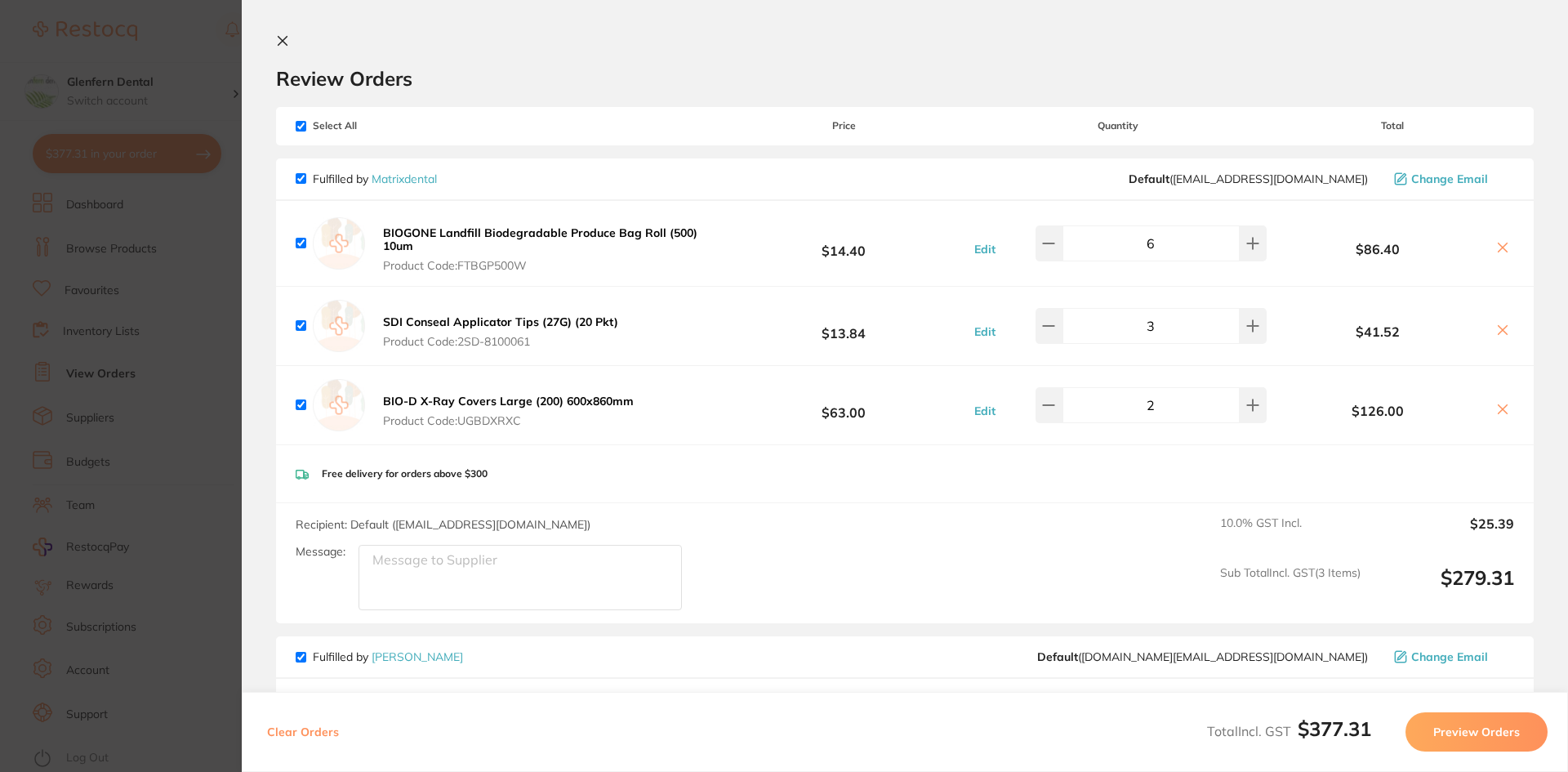
click at [284, 40] on icon at bounding box center [283, 41] width 9 height 9
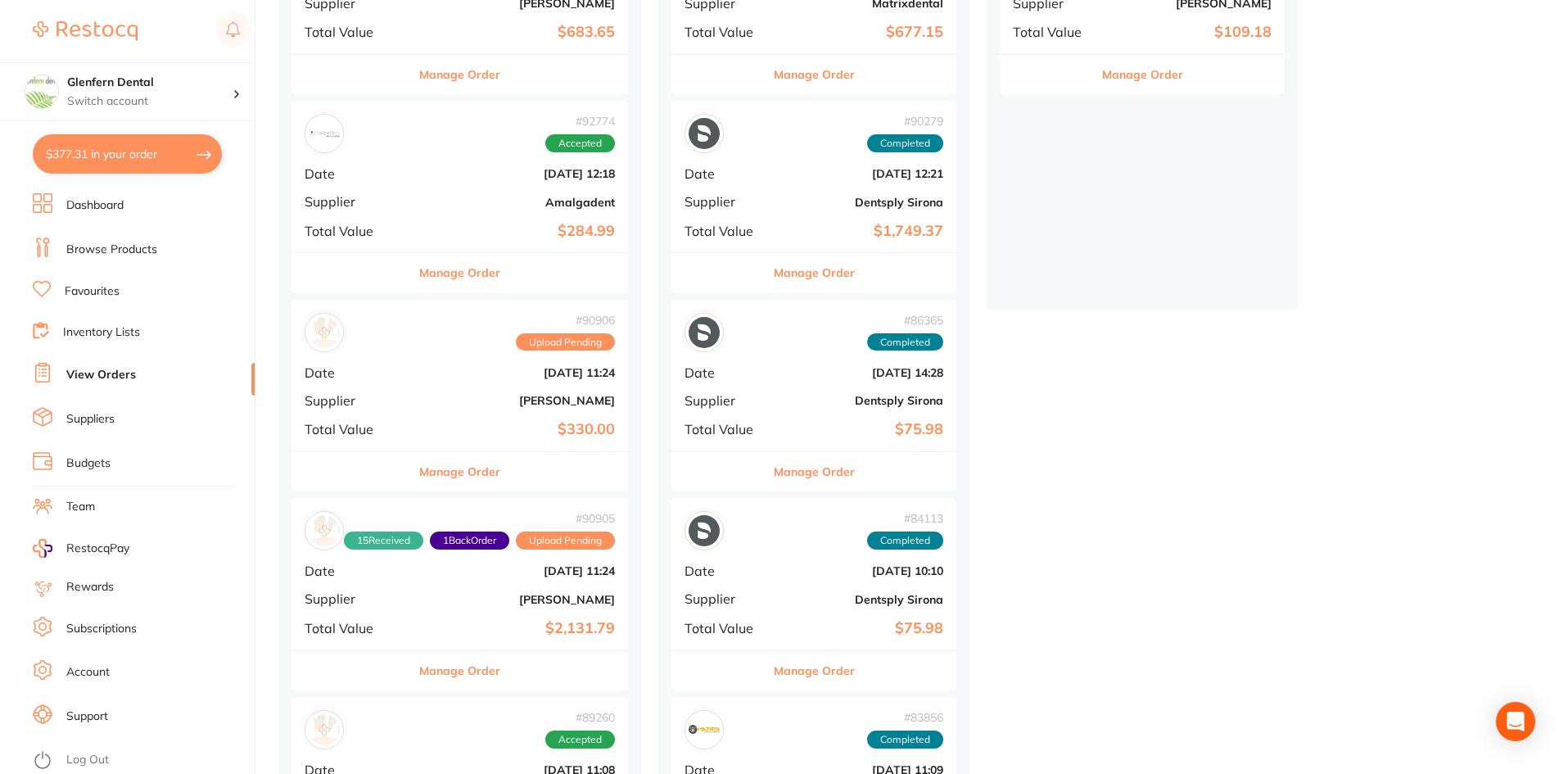
scroll to position [328, 0]
click at [823, 470] on button "Manage Order" at bounding box center [815, 470] width 81 height 40
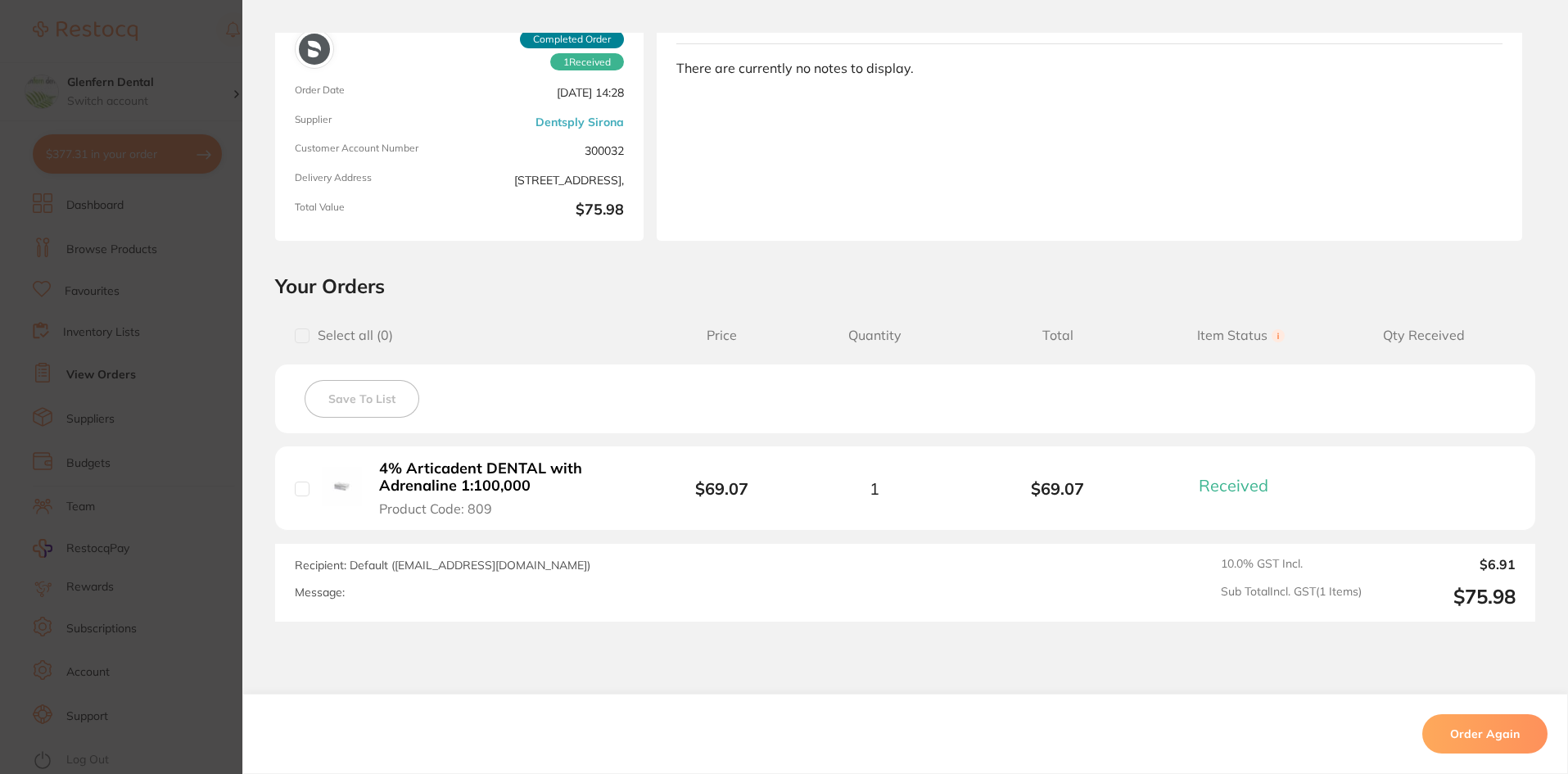
scroll to position [220, 0]
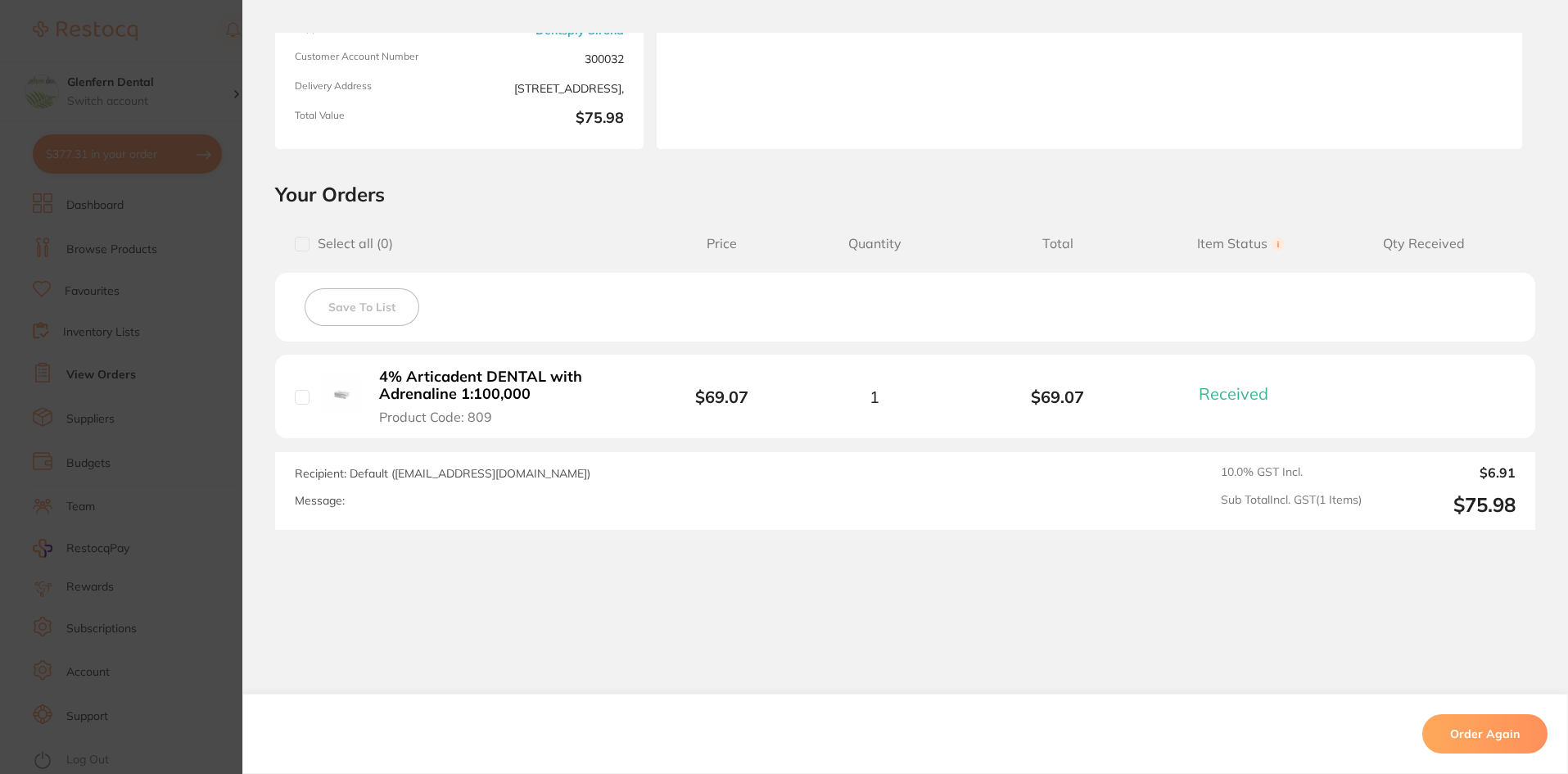
click at [1466, 732] on button "Order Again" at bounding box center [1486, 733] width 126 height 40
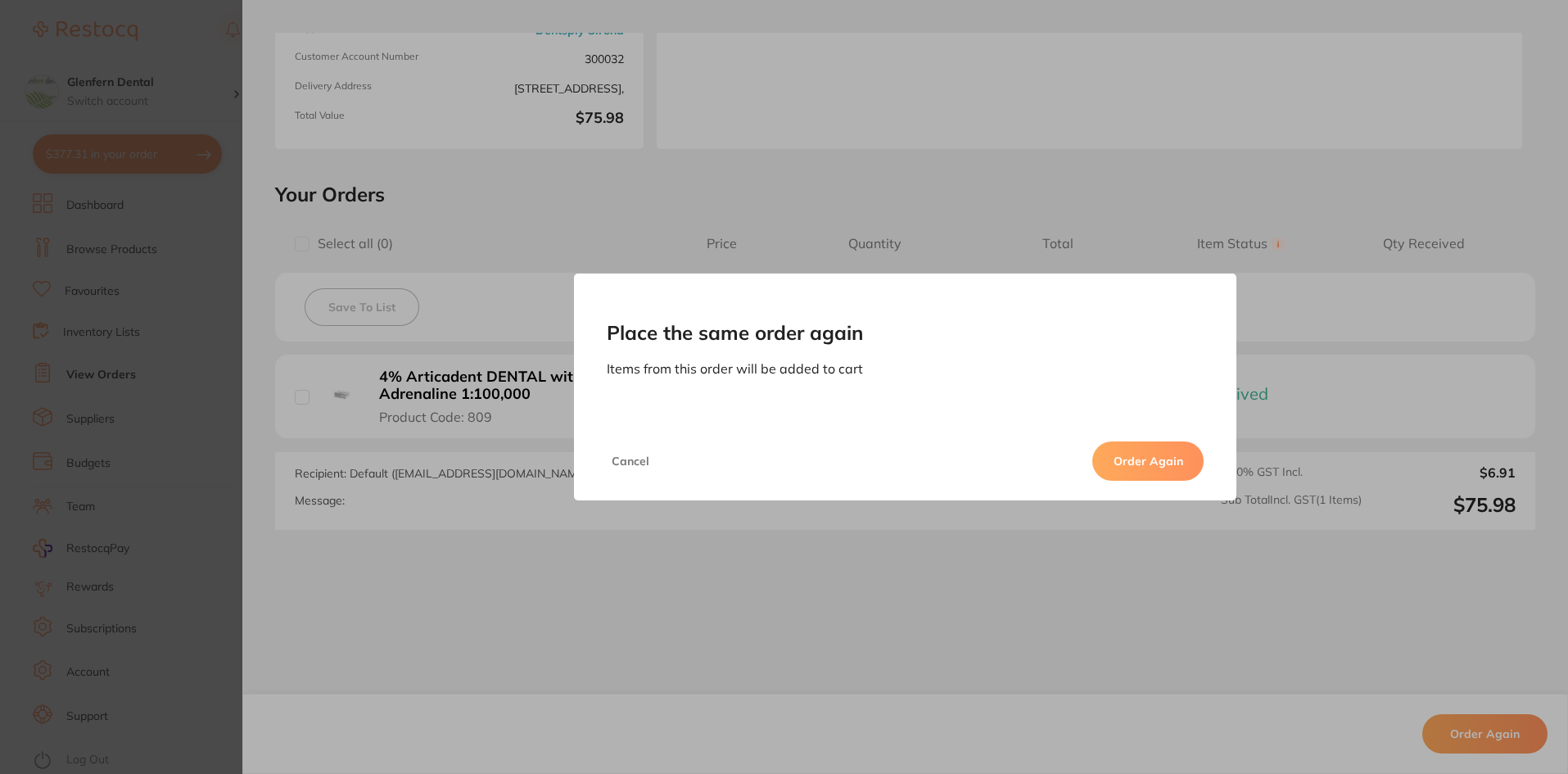
click at [1154, 456] on button "Order Again" at bounding box center [1148, 461] width 112 height 40
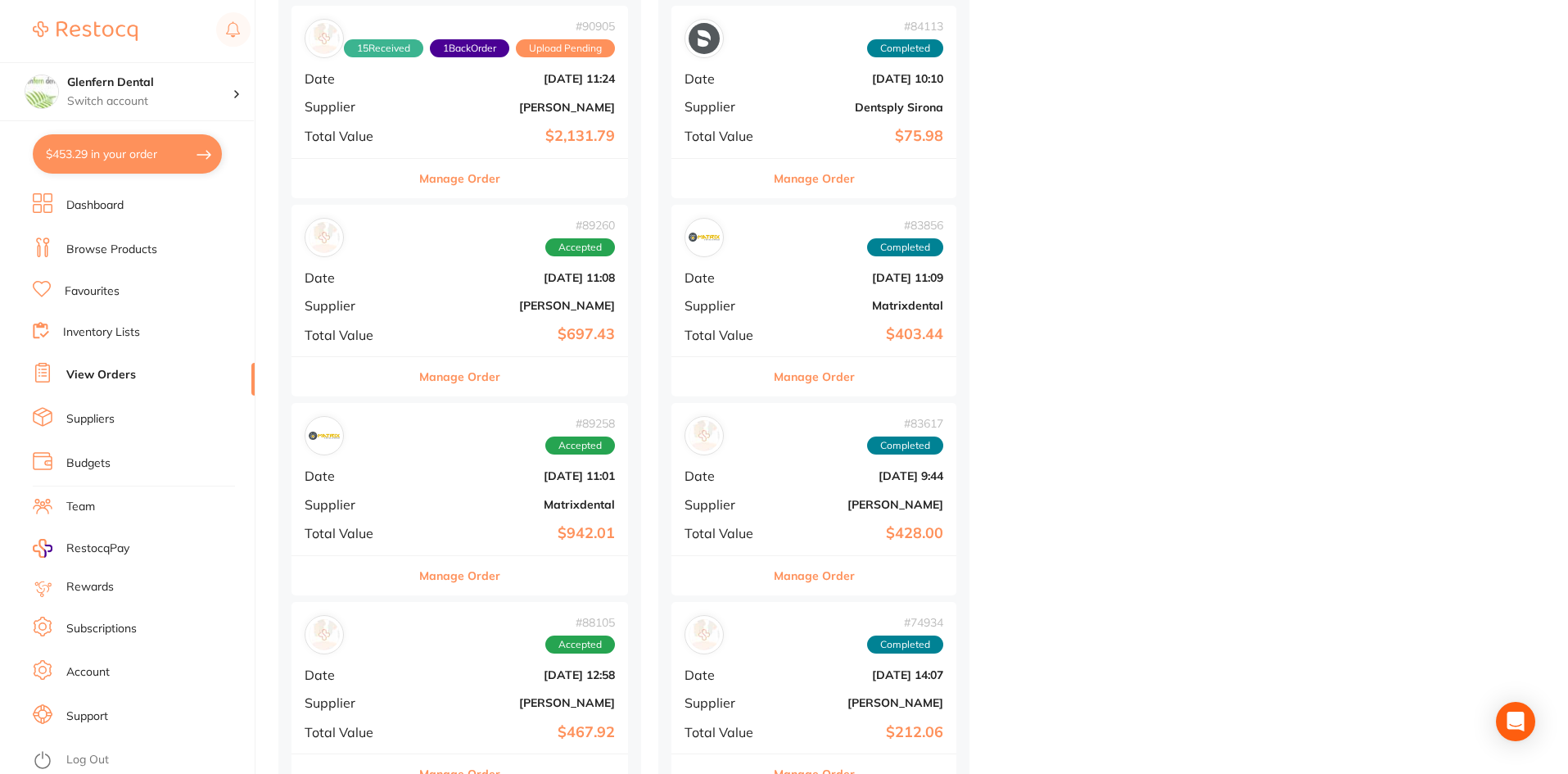
click at [149, 158] on button "$453.29 in your order" at bounding box center [127, 153] width 189 height 40
checkbox input "true"
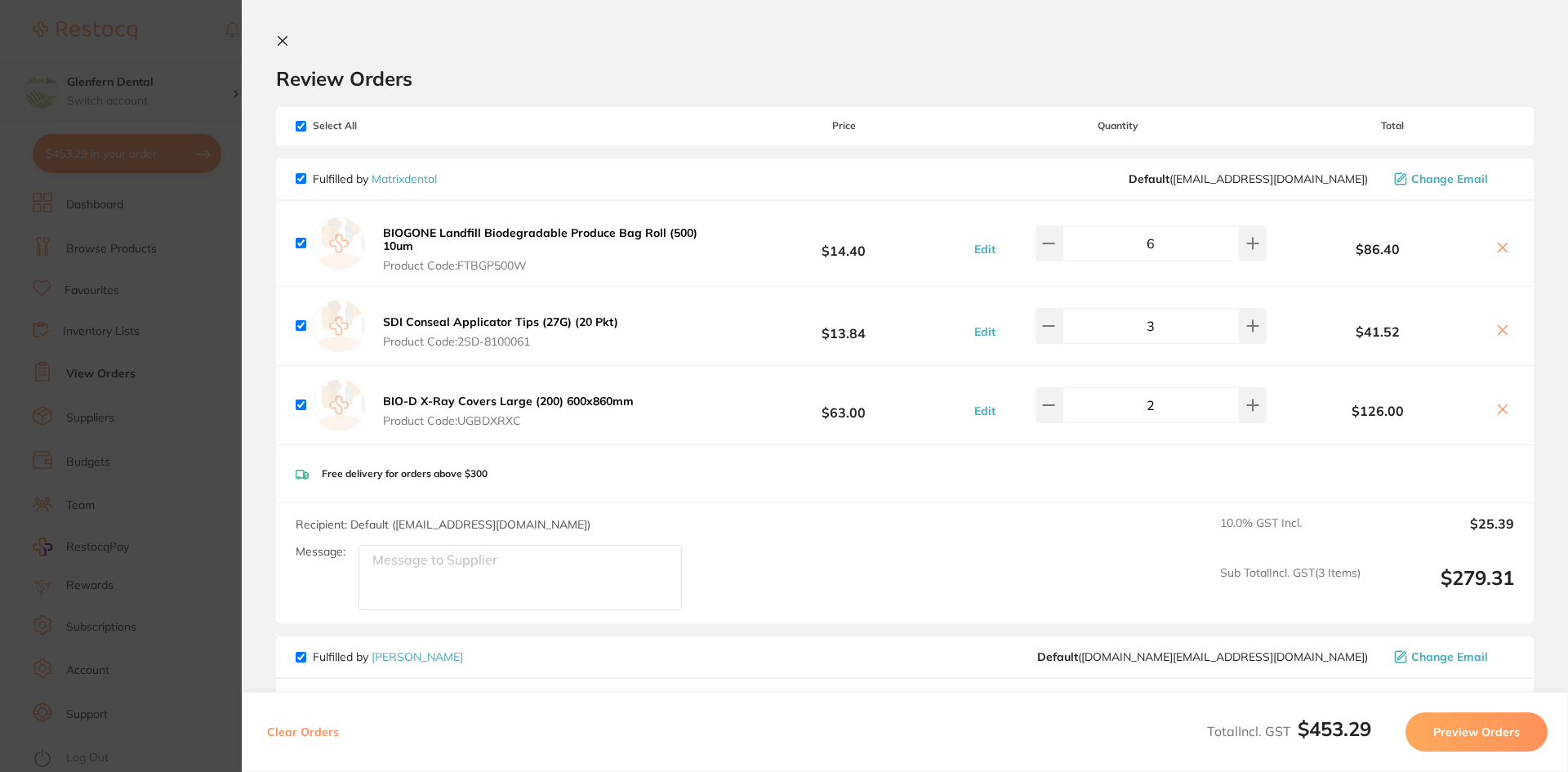
click at [272, 35] on section "Review Orders Your orders are being processed and we will notify you once we ha…" at bounding box center [904, 386] width 1326 height 772
click at [281, 41] on icon at bounding box center [283, 41] width 13 height 13
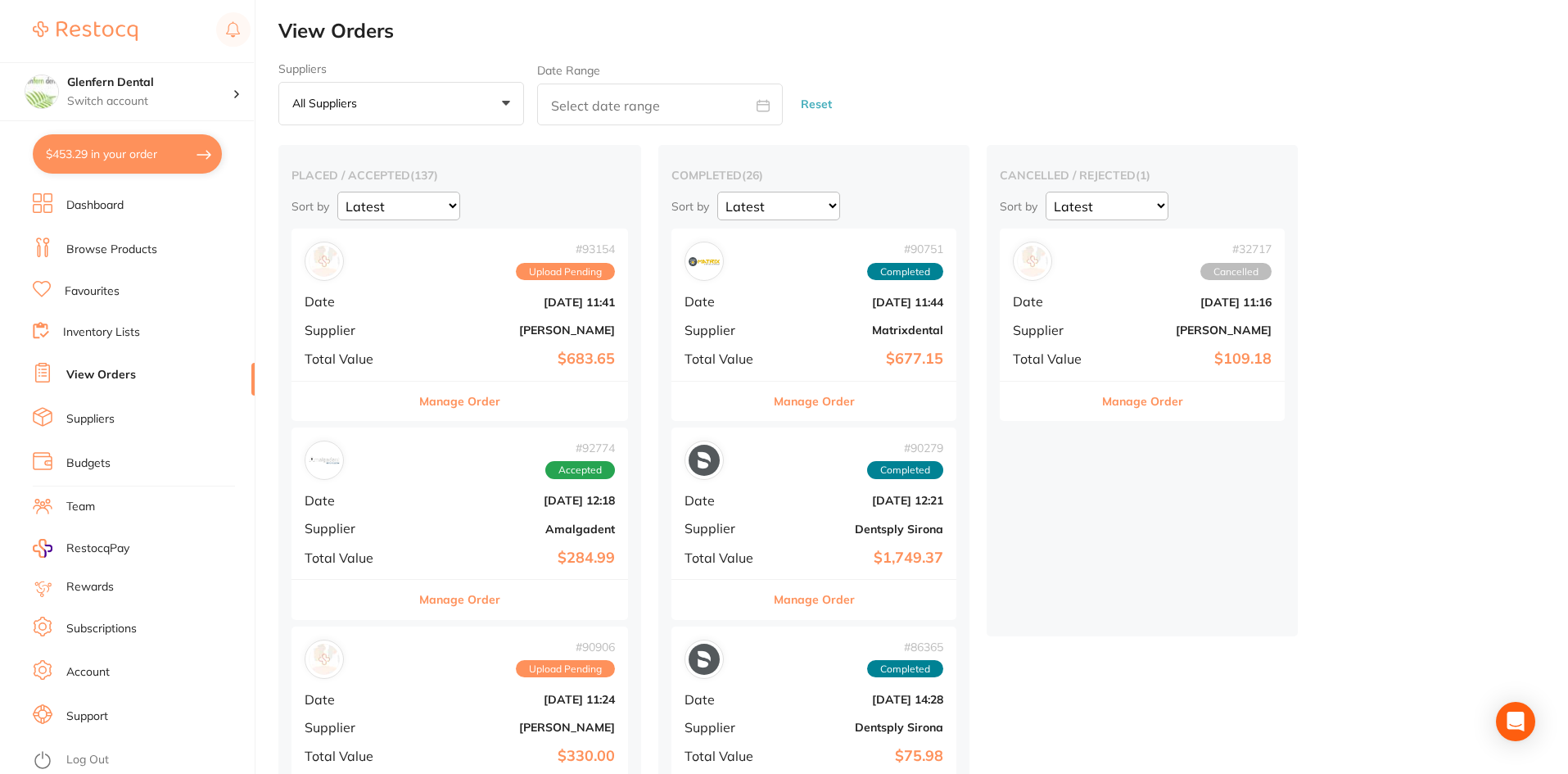
click at [94, 248] on link "Browse Products" at bounding box center [112, 249] width 91 height 17
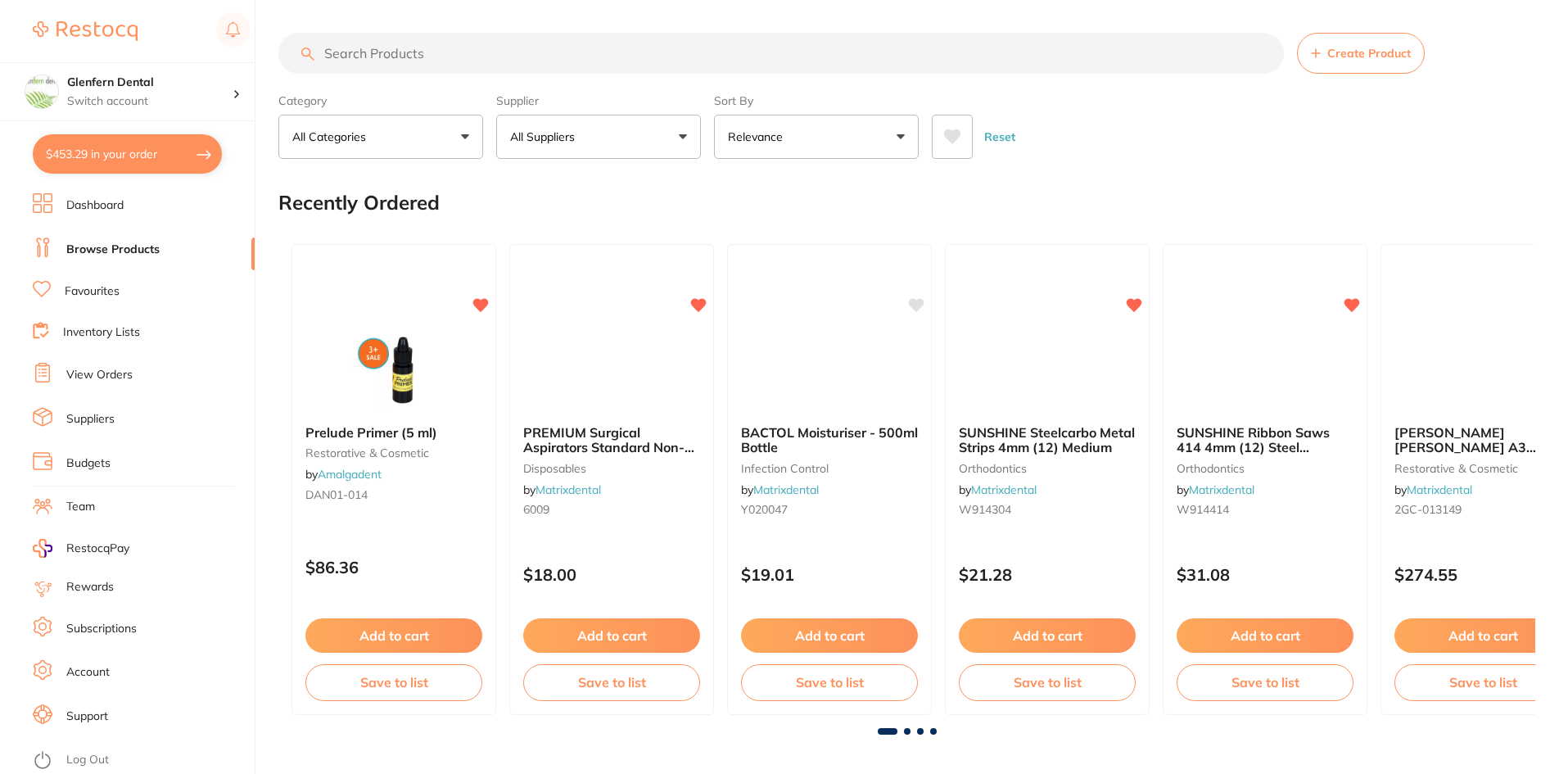
click at [383, 53] on input "search" at bounding box center [781, 53] width 1005 height 41
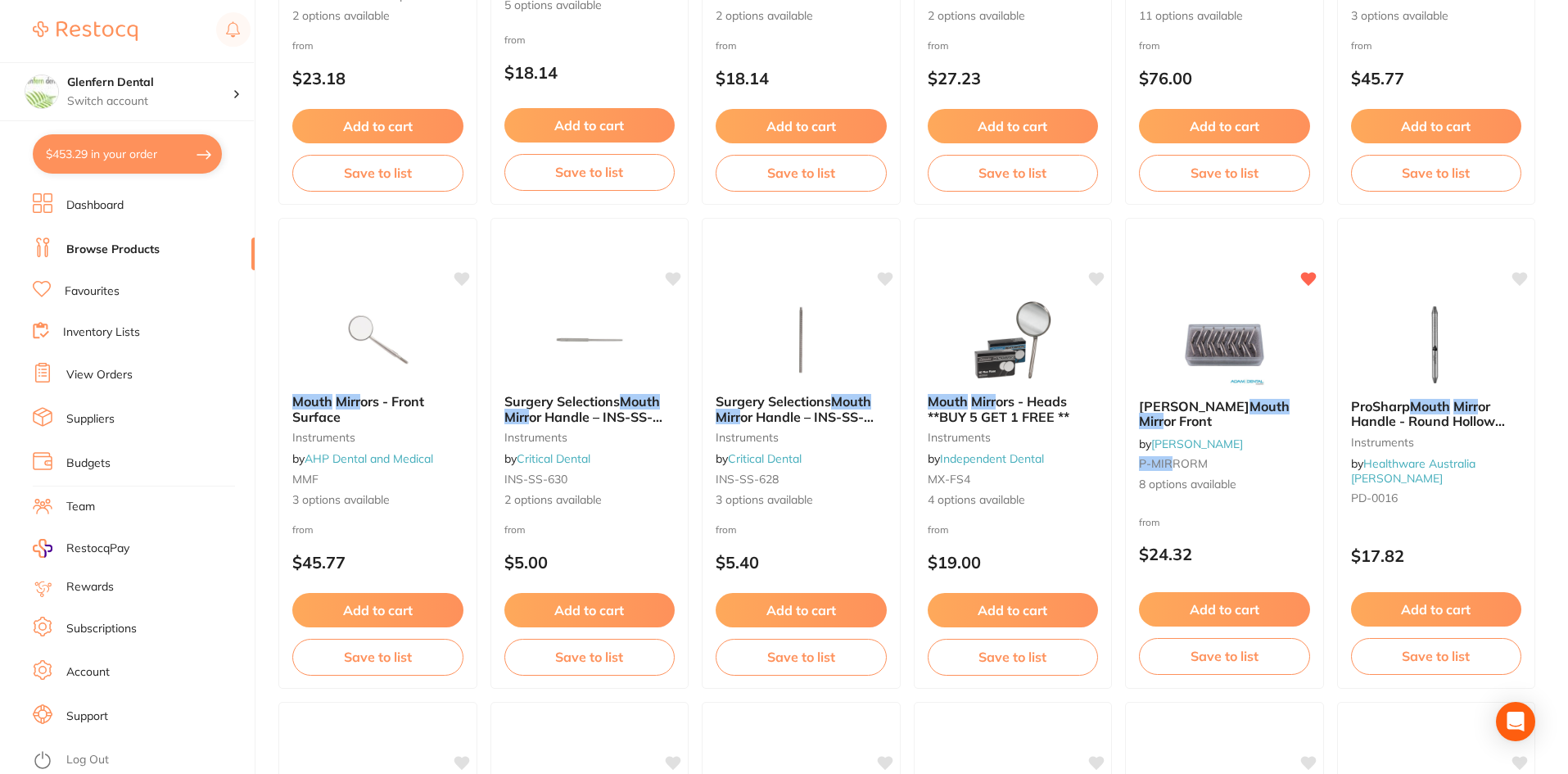
scroll to position [983, 0]
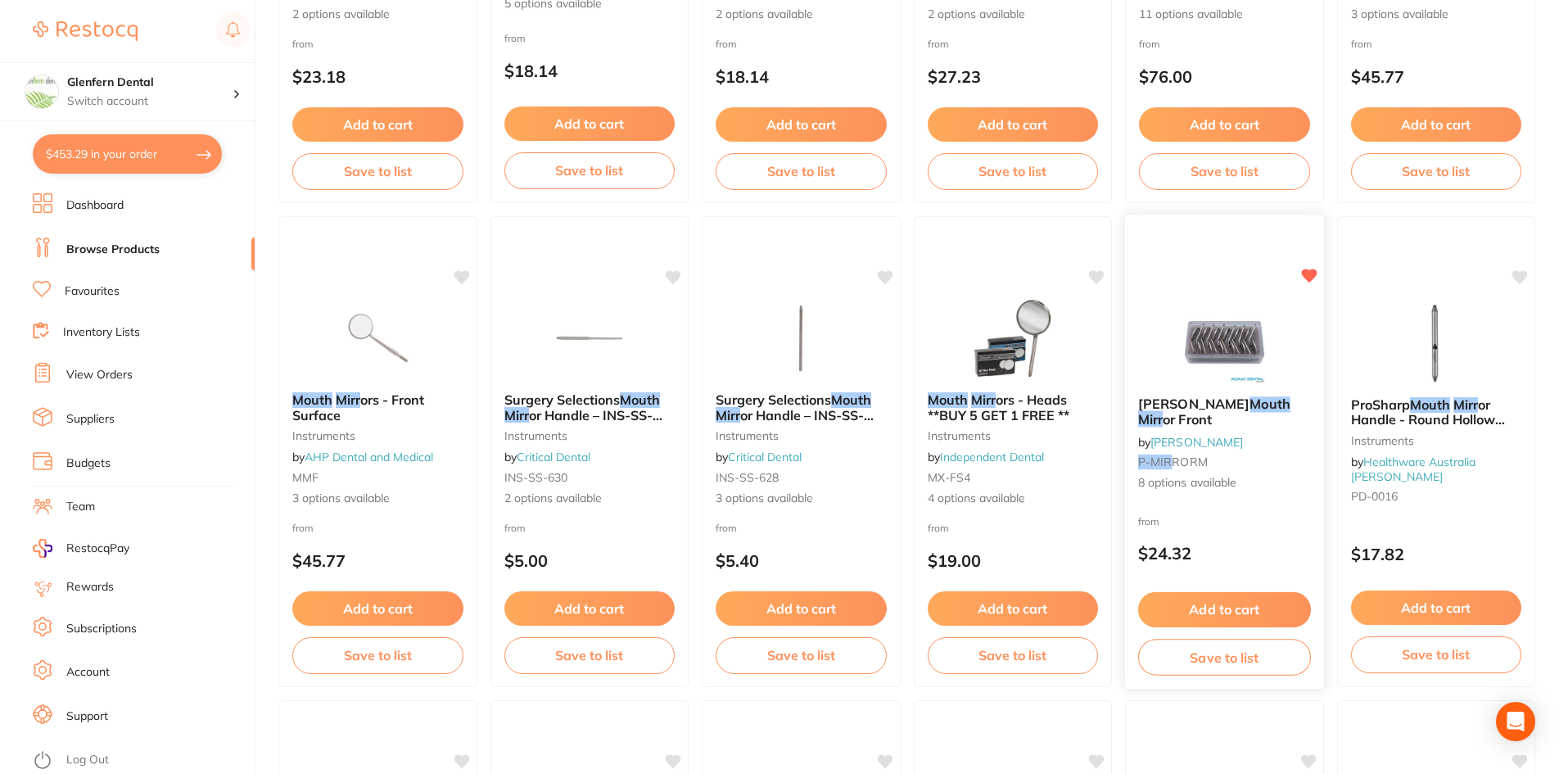
type input "mouth mirr"
click at [1250, 403] on em "Mouth" at bounding box center [1270, 405] width 40 height 17
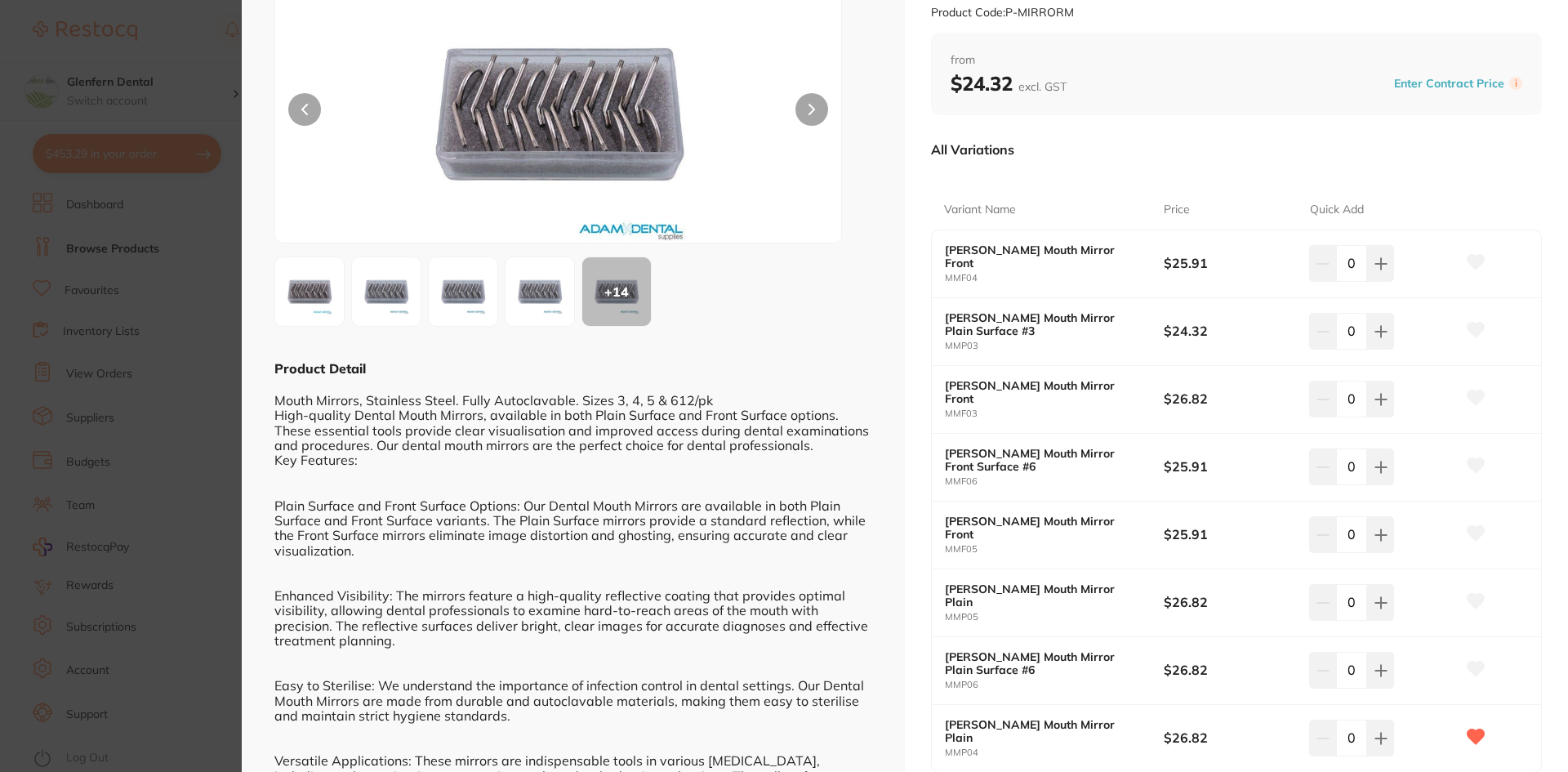
scroll to position [111, 0]
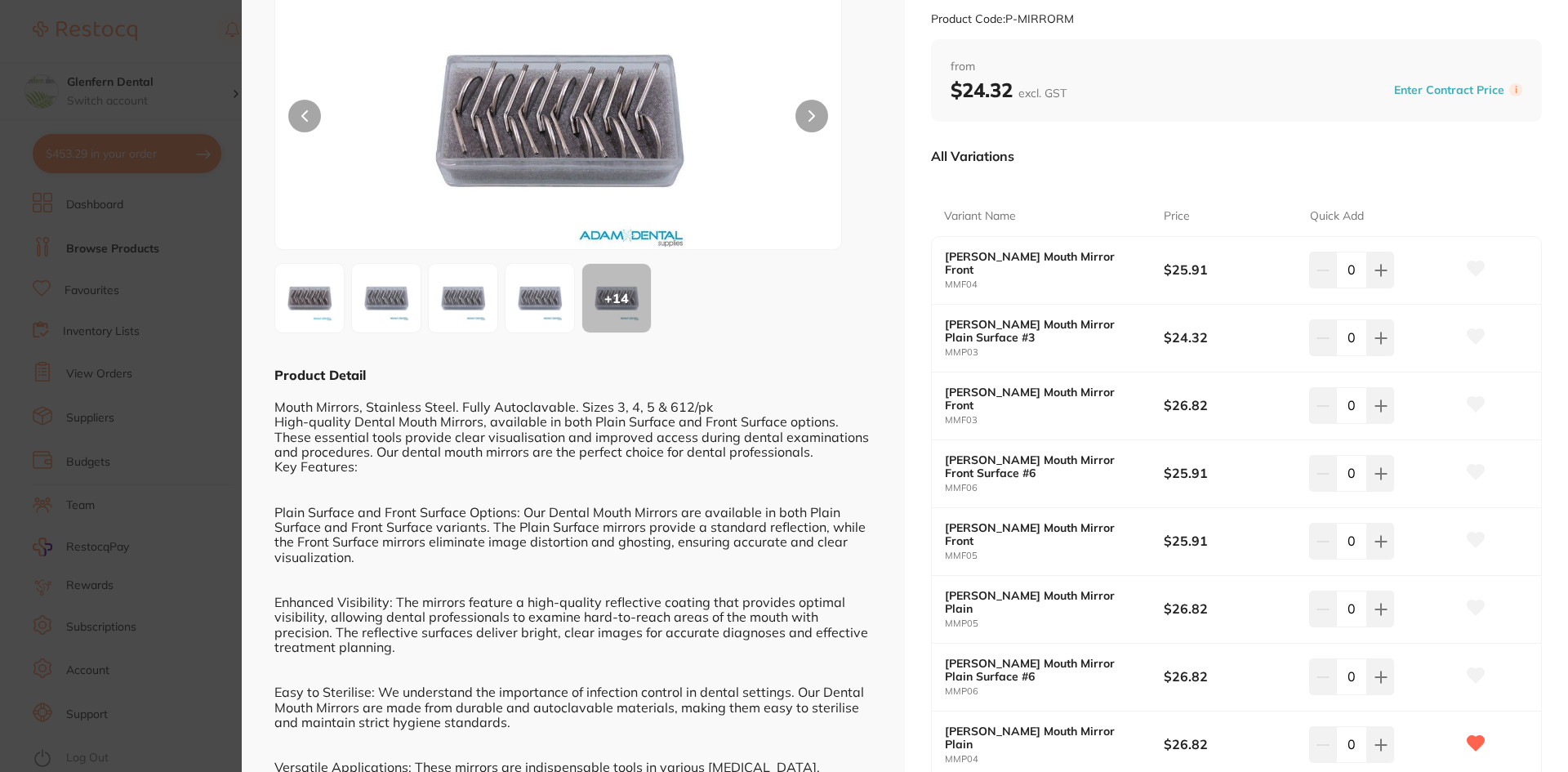
click at [544, 109] on img at bounding box center [558, 120] width 340 height 258
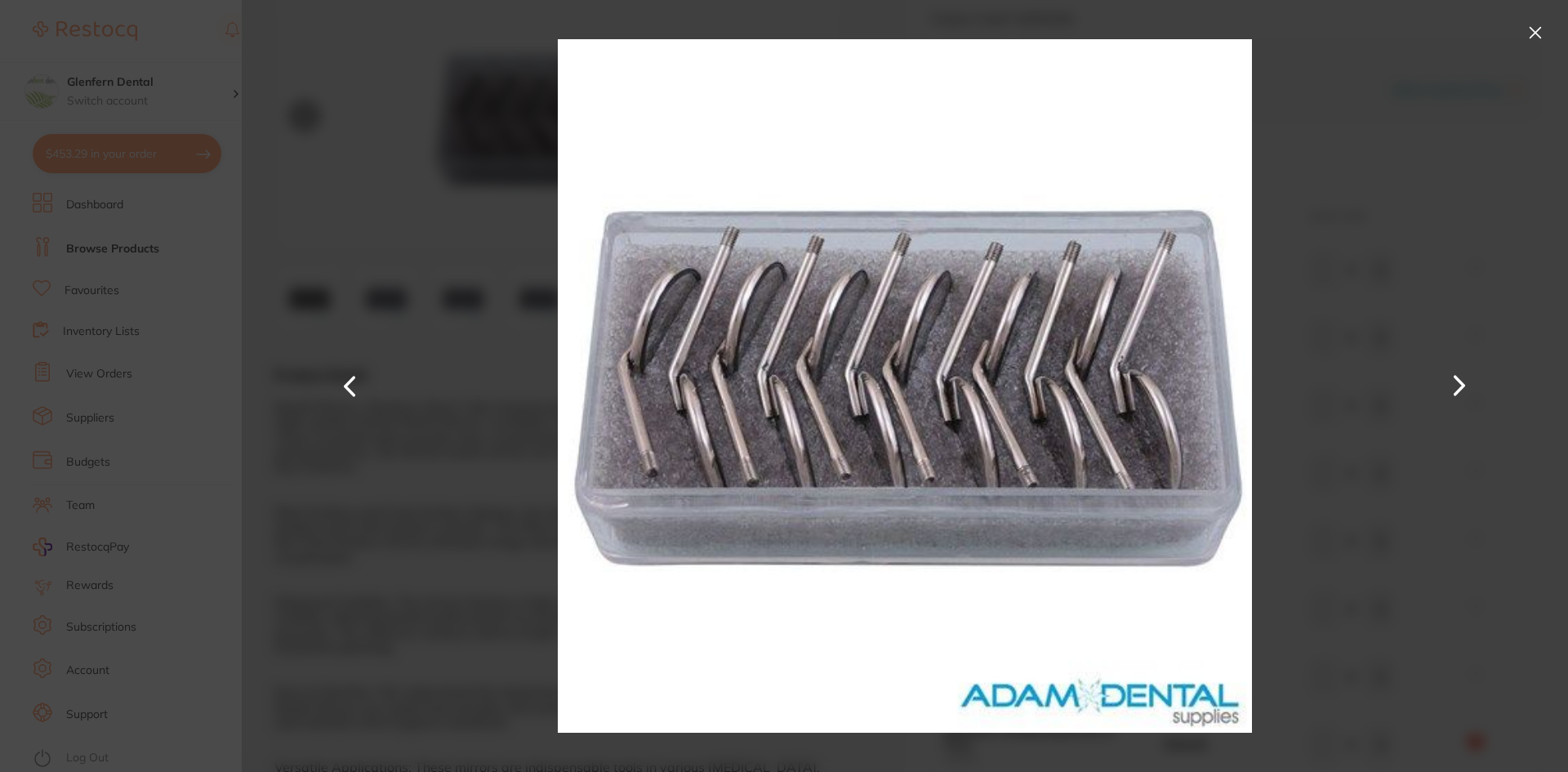
click at [1446, 379] on button at bounding box center [1459, 385] width 40 height 386
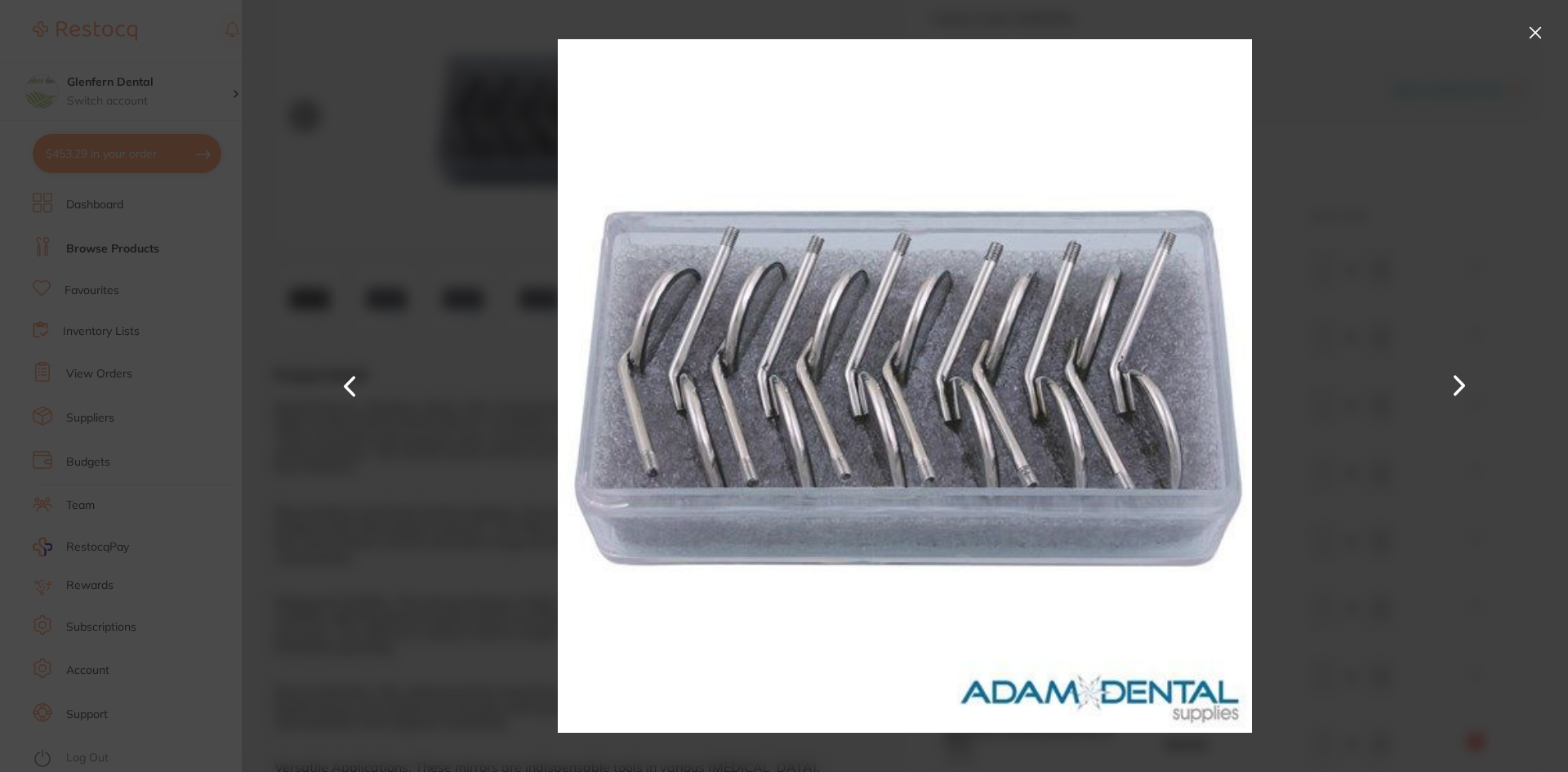
click at [1446, 379] on button at bounding box center [1459, 385] width 40 height 386
click at [1535, 30] on button at bounding box center [1535, 32] width 26 height 26
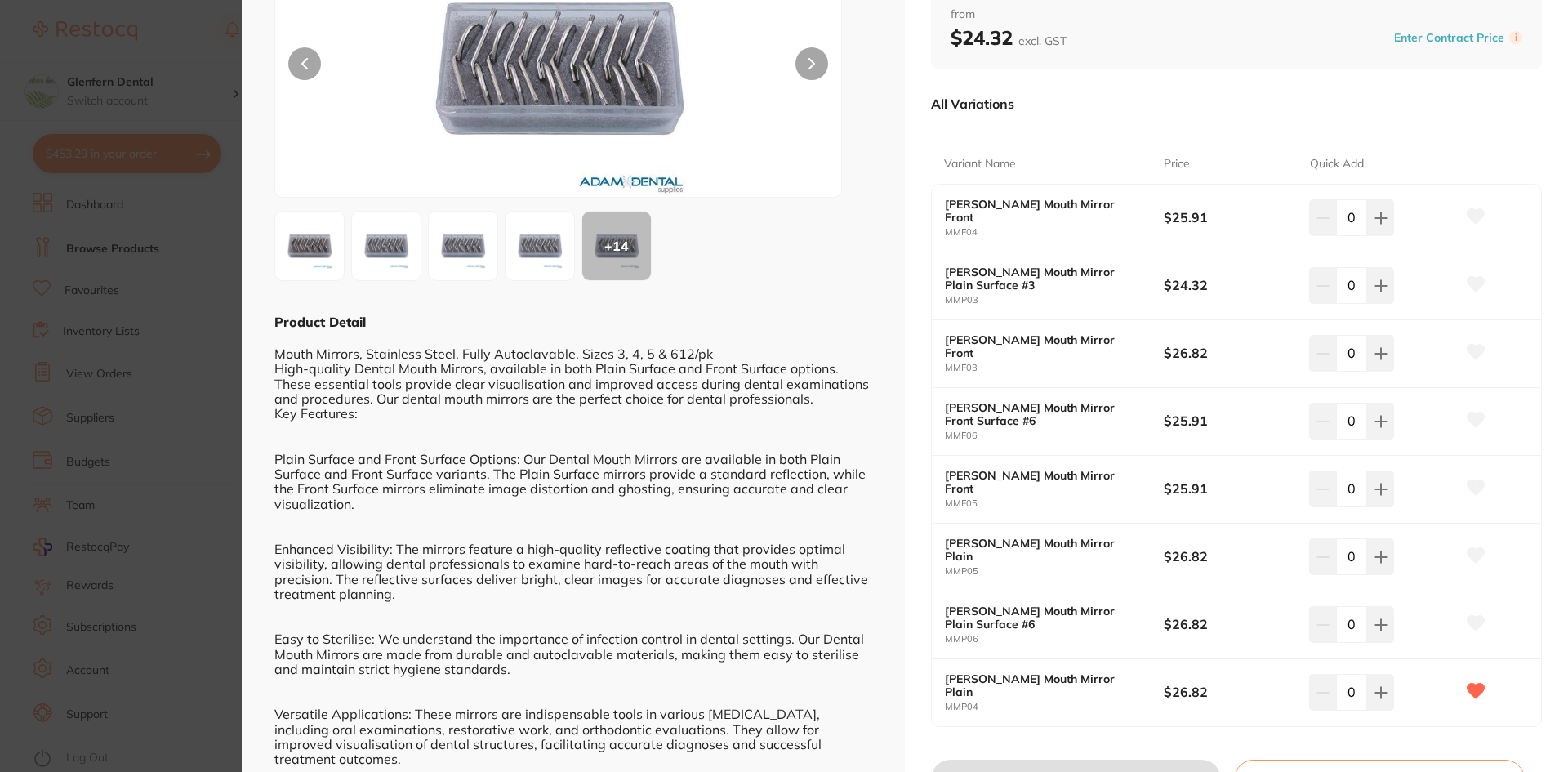
scroll to position [275, 0]
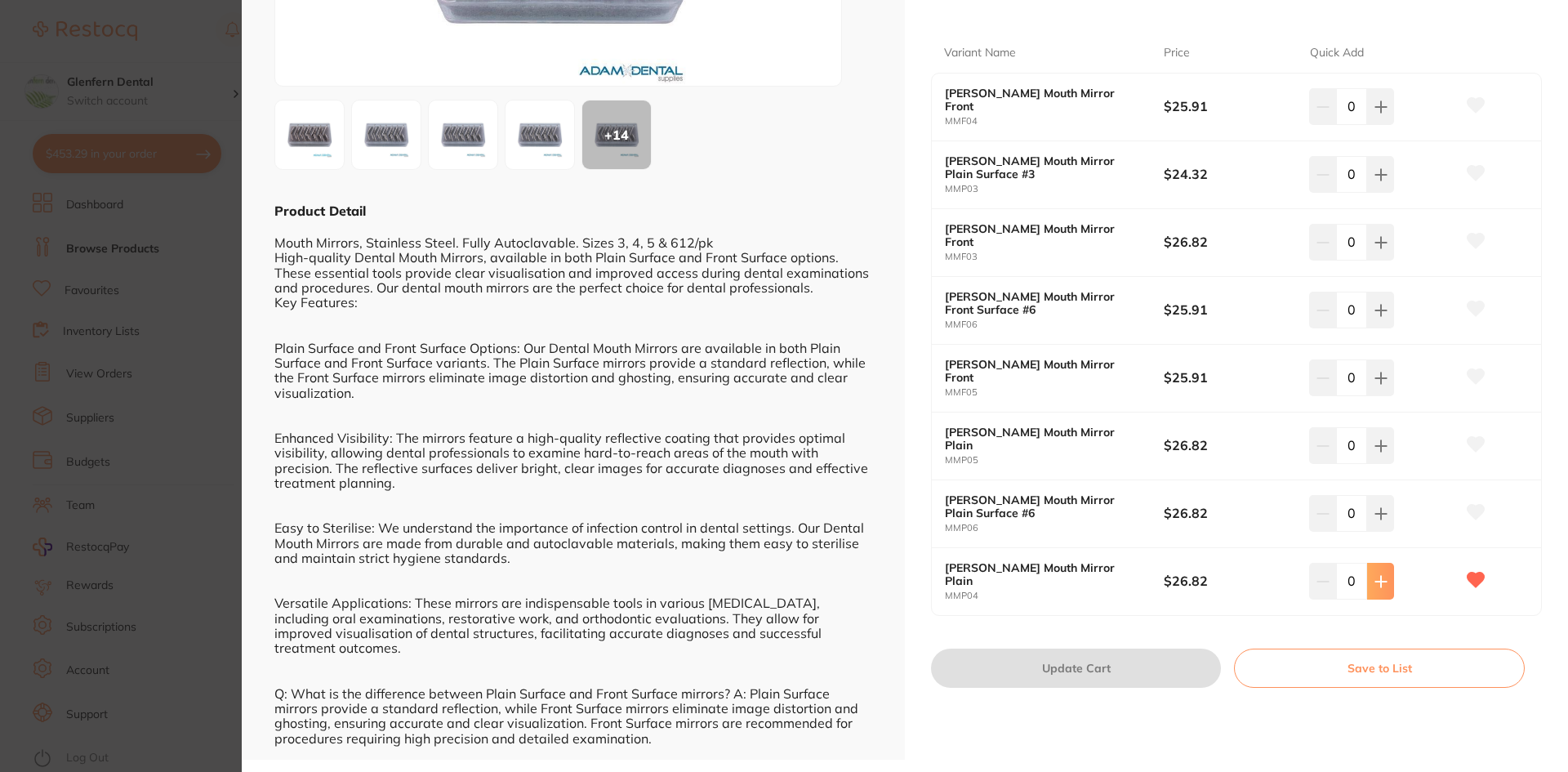
click at [1378, 589] on button at bounding box center [1380, 580] width 27 height 36
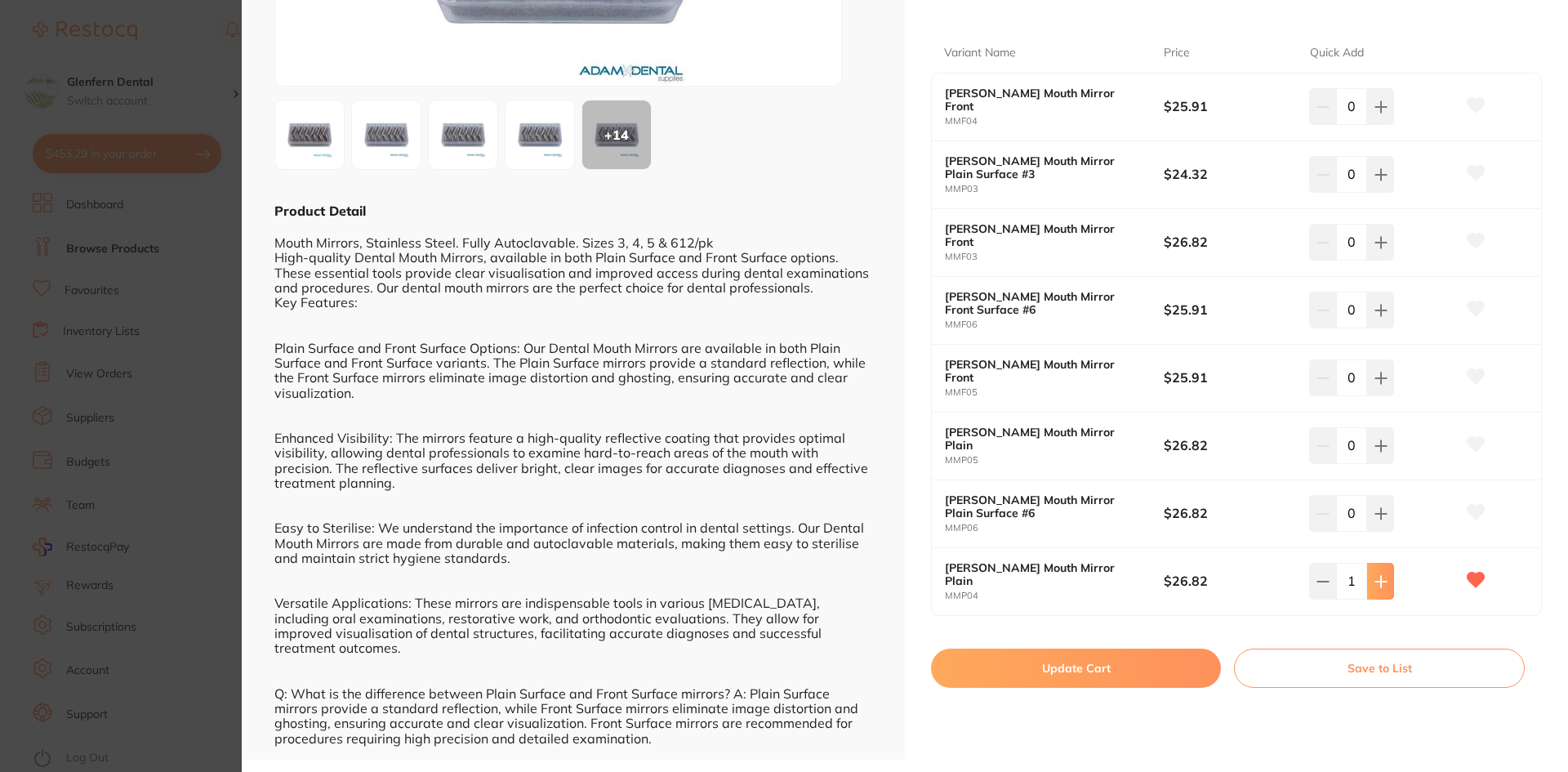
click at [1378, 588] on button at bounding box center [1380, 580] width 27 height 36
type input "2"
click at [1088, 668] on button "Update Cart" at bounding box center [1075, 668] width 290 height 40
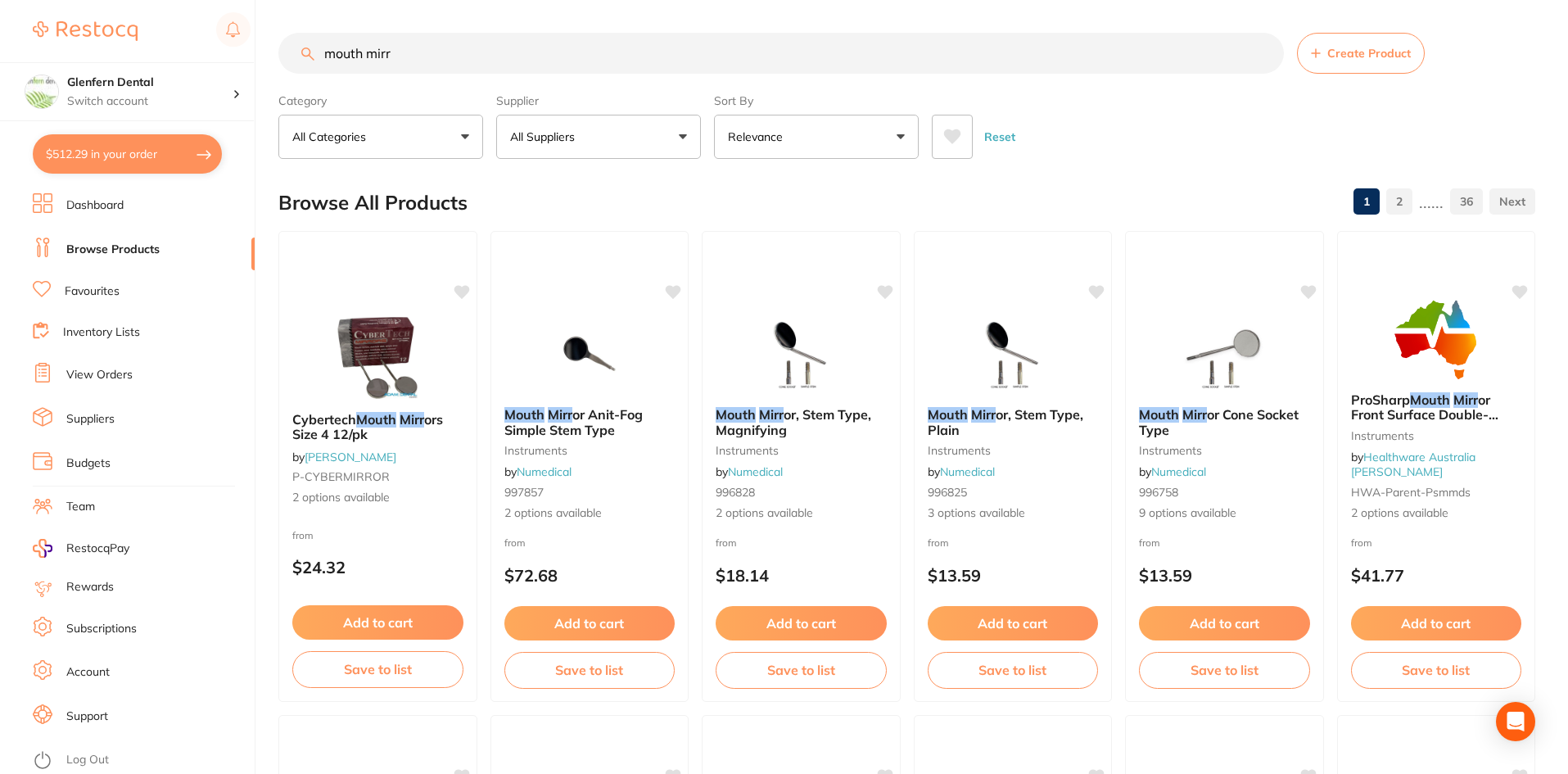
click at [121, 148] on button "$512.29 in your order" at bounding box center [127, 153] width 189 height 40
checkbox input "true"
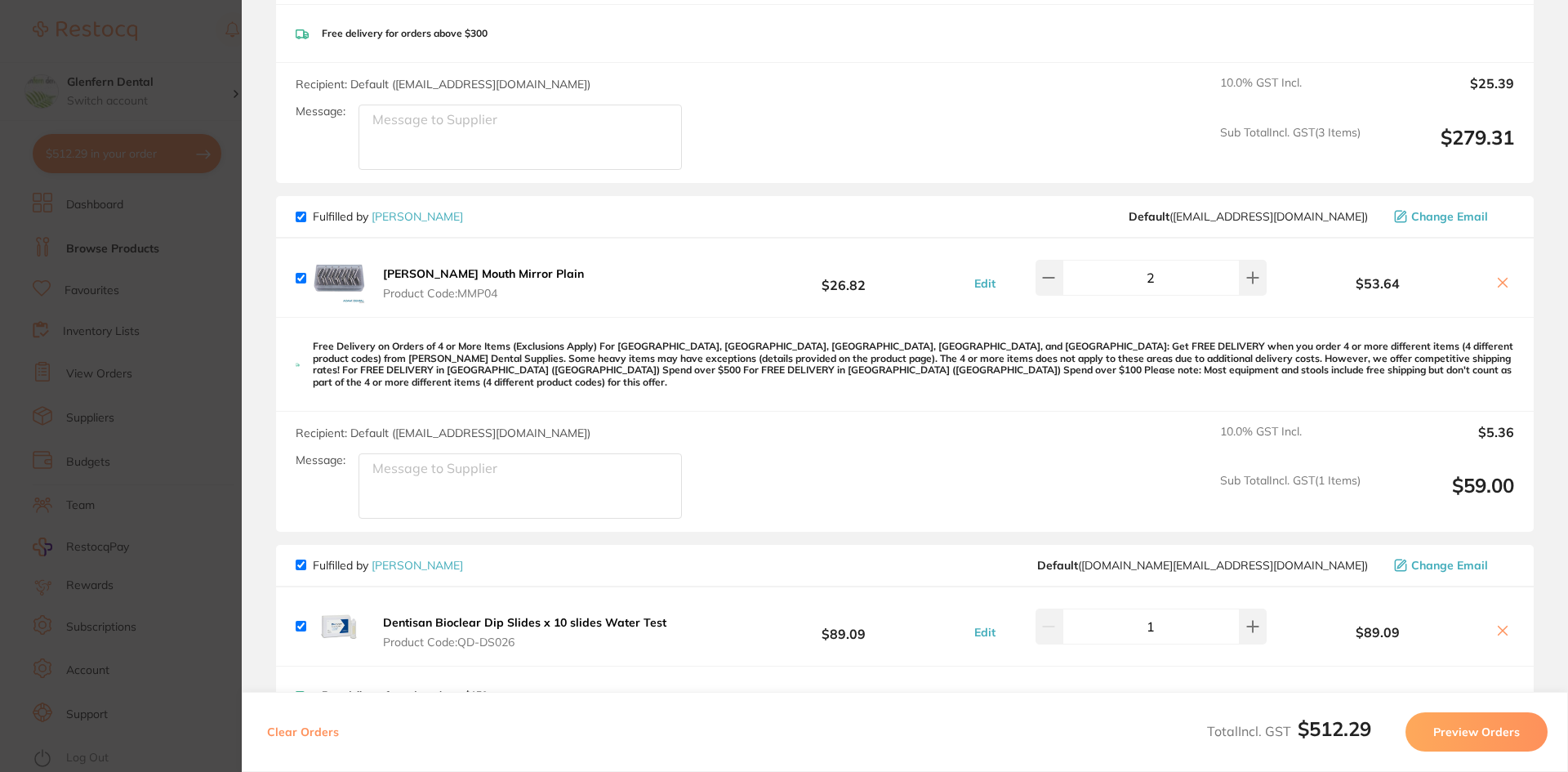
scroll to position [427, 0]
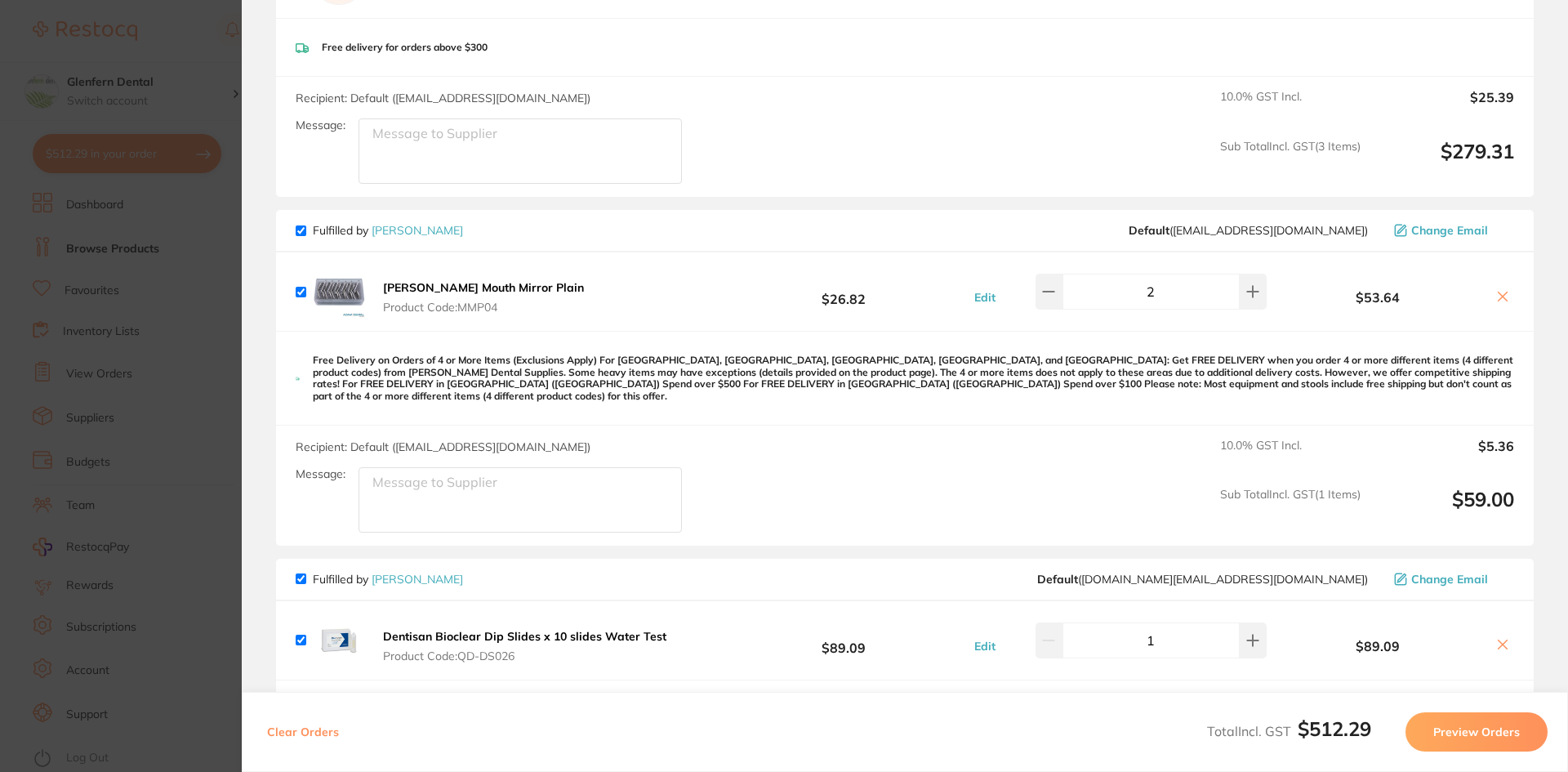
drag, startPoint x: 504, startPoint y: 305, endPoint x: 473, endPoint y: 319, distance: 34.0
click at [473, 318] on div "[PERSON_NAME] Mouth Mirror Plain Product Code: MMP04" at bounding box center [442, 291] width 293 height 53
drag, startPoint x: 510, startPoint y: 311, endPoint x: 480, endPoint y: 310, distance: 30.0
click at [467, 311] on span "Product Code: MMP04" at bounding box center [484, 307] width 201 height 13
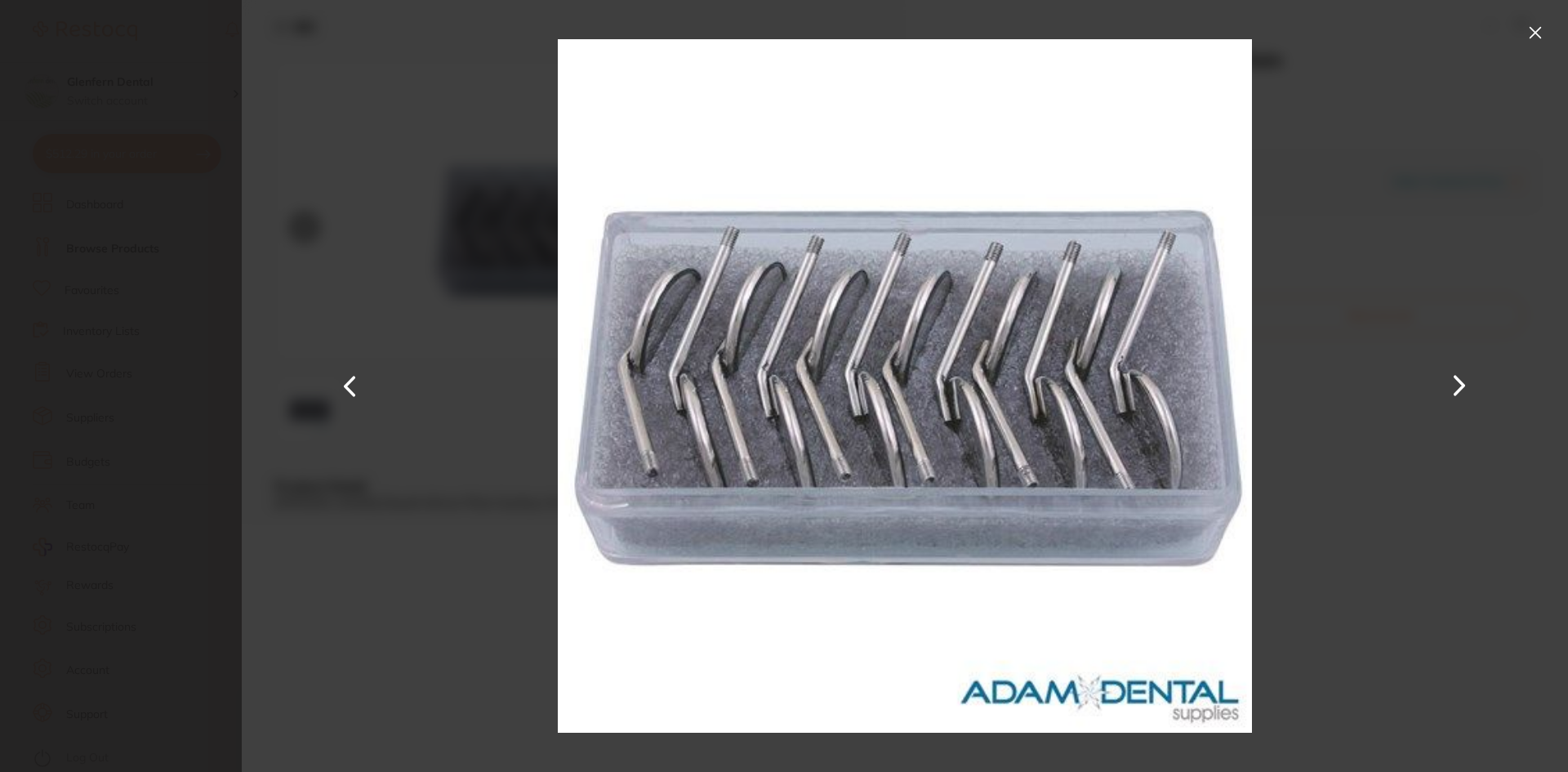
click at [1520, 35] on div at bounding box center [904, 386] width 1326 height 772
click at [1534, 38] on button at bounding box center [1535, 32] width 26 height 26
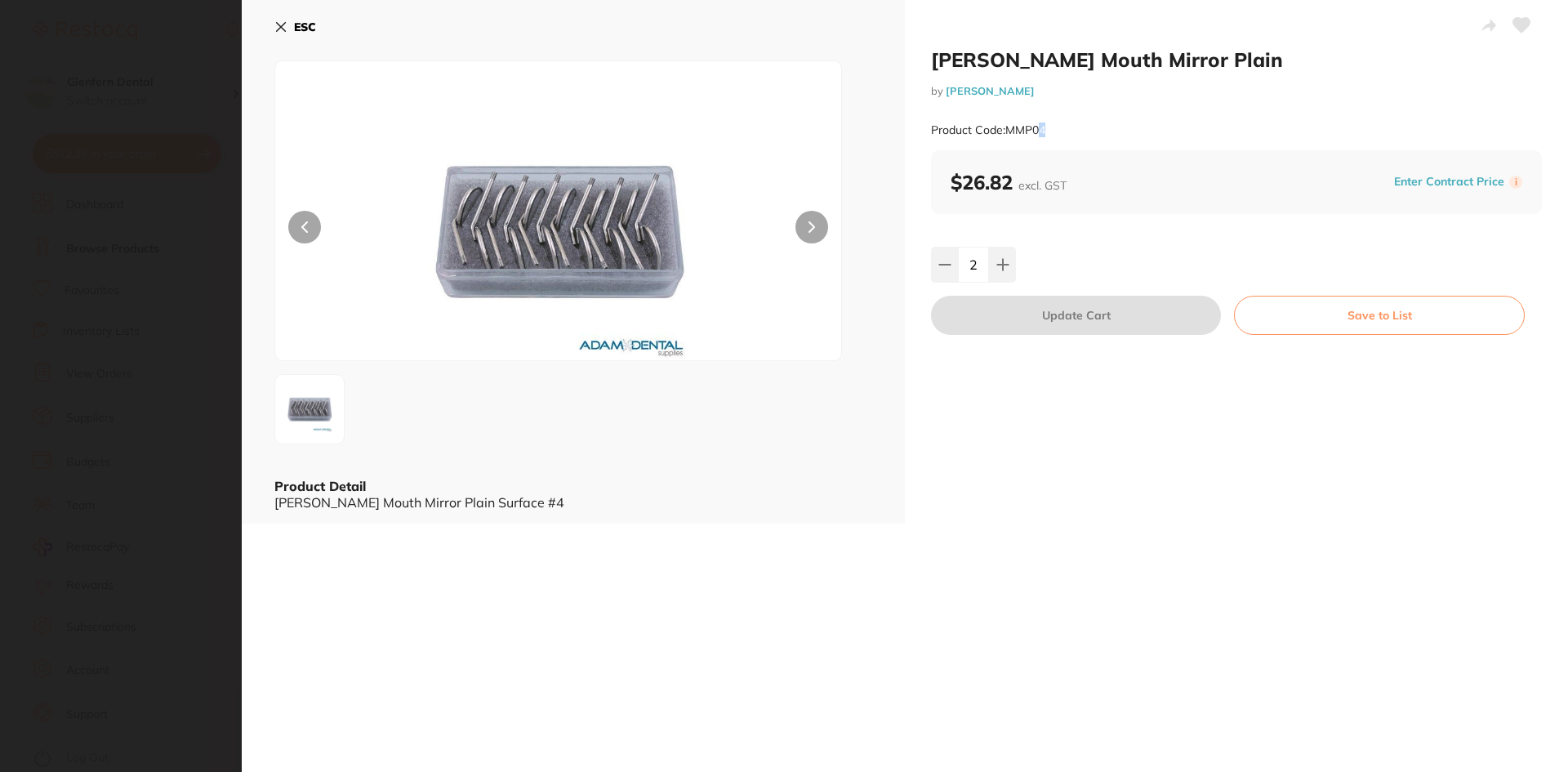
drag, startPoint x: 1047, startPoint y: 137, endPoint x: 1036, endPoint y: 140, distance: 11.4
click at [1036, 140] on div "Product Code: MMP04" at bounding box center [1235, 130] width 611 height 40
click at [1053, 143] on div "Product Code: MMP04" at bounding box center [1235, 130] width 611 height 40
drag, startPoint x: 1055, startPoint y: 135, endPoint x: 1008, endPoint y: 143, distance: 47.7
click at [1008, 143] on div "Product Code: MMP04" at bounding box center [1235, 130] width 611 height 40
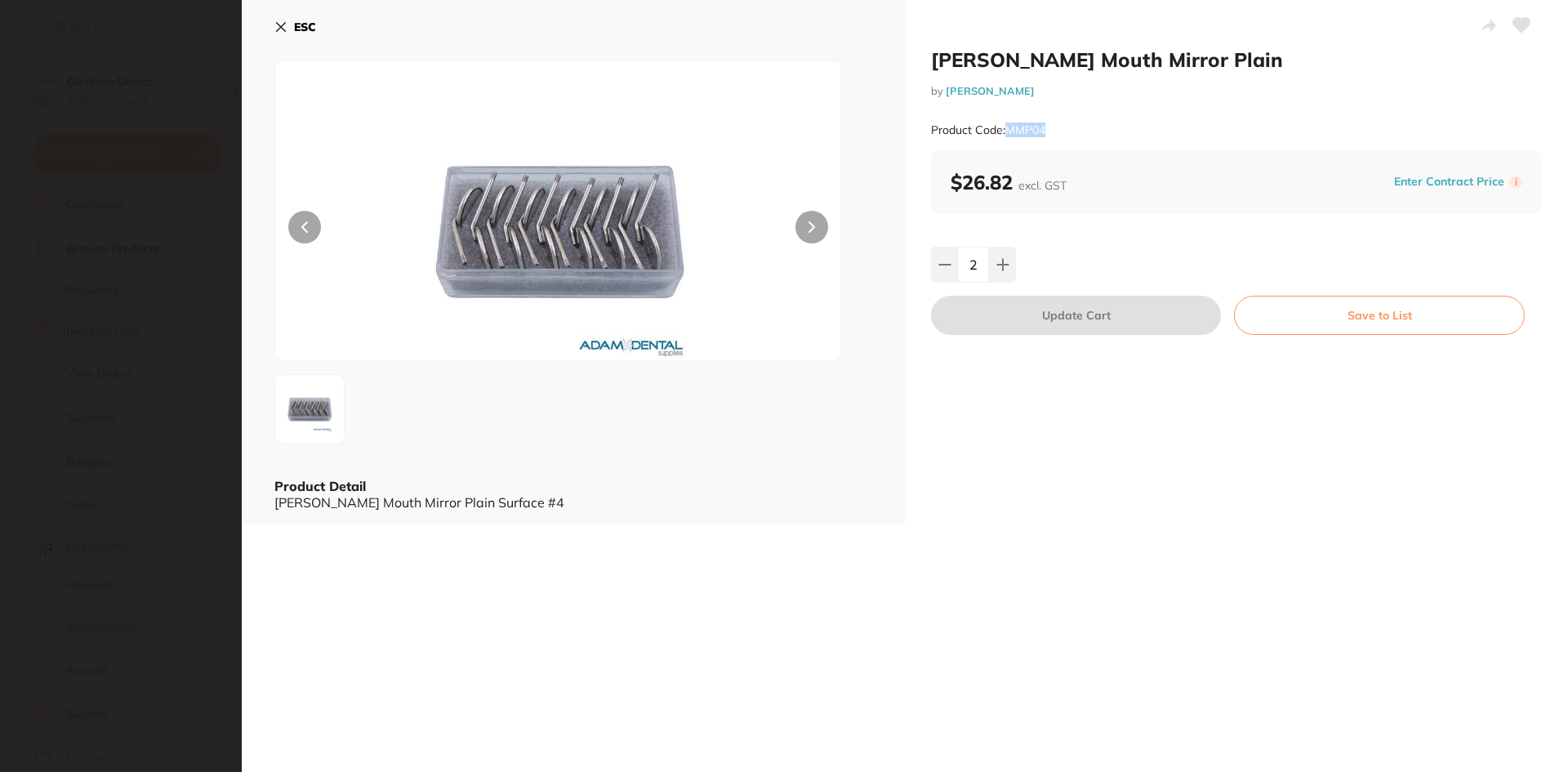
copy small "MMP04"
drag, startPoint x: 1176, startPoint y: 62, endPoint x: 930, endPoint y: 64, distance: 246.0
click at [930, 63] on h2 "[PERSON_NAME] Mouth Mirror Plain" at bounding box center [1235, 59] width 611 height 25
copy h2 "[PERSON_NAME] Mouth Mirror Plain"
click at [281, 20] on icon at bounding box center [281, 27] width 13 height 13
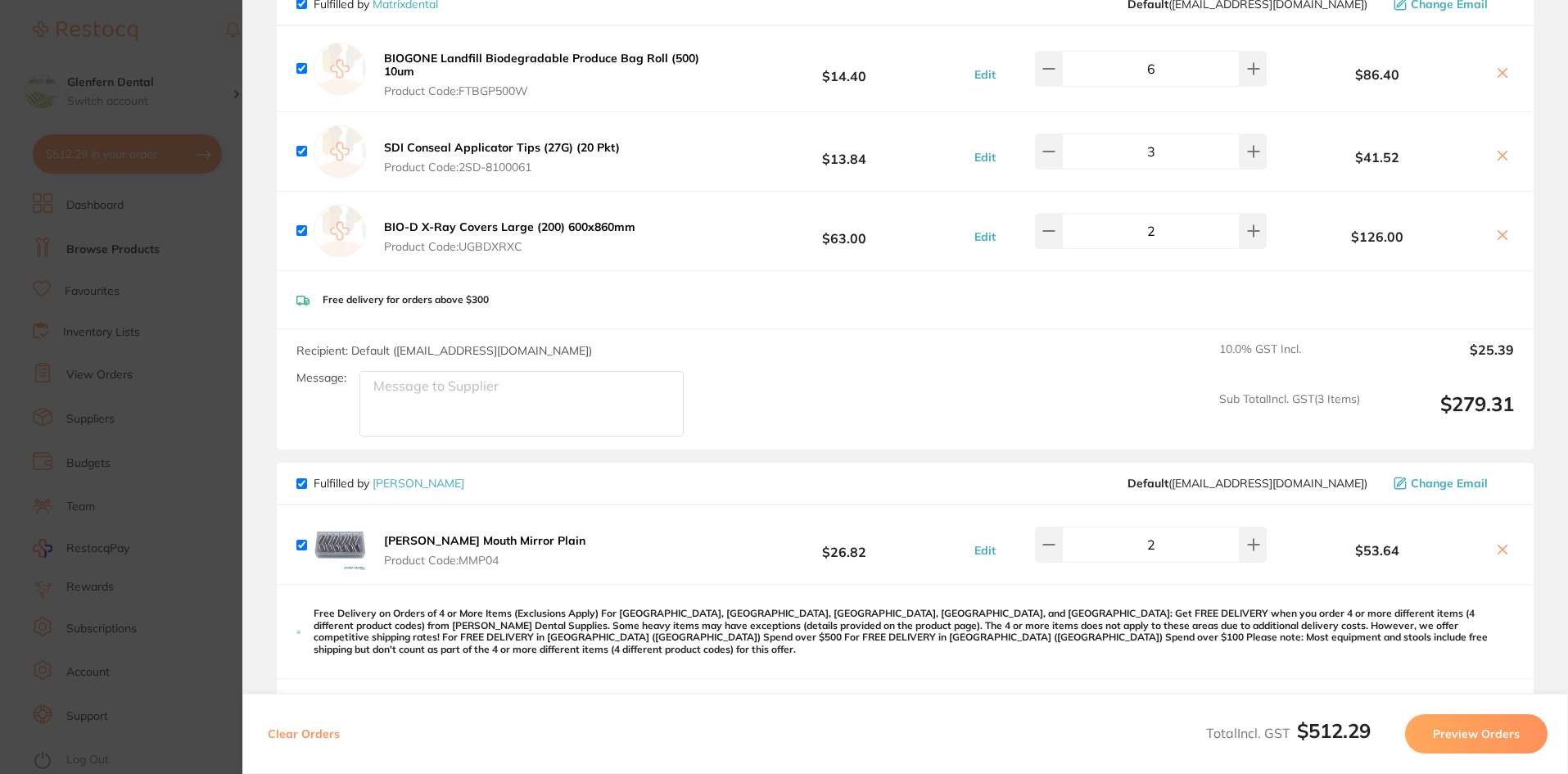
scroll to position [0, 0]
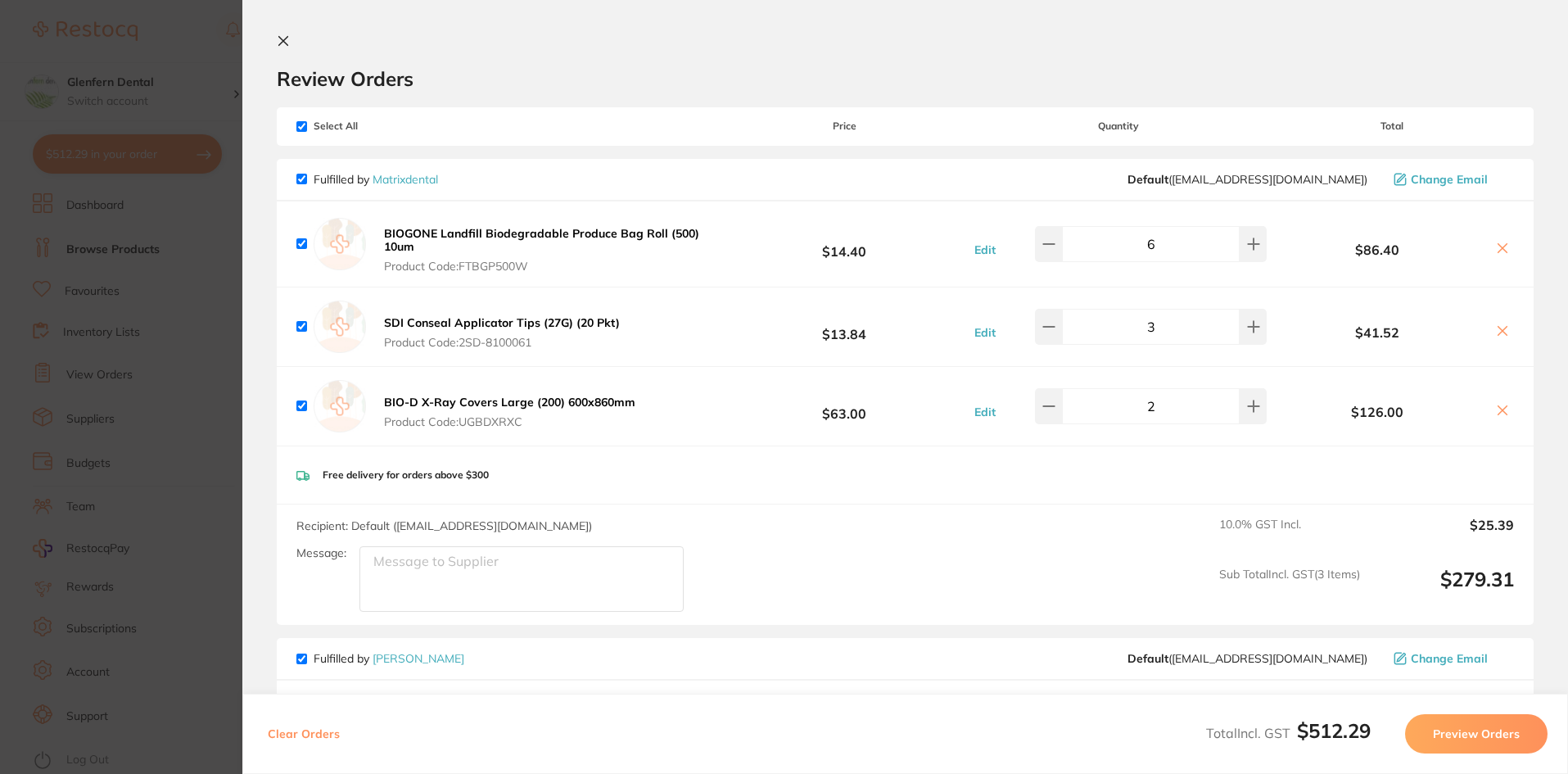
click at [277, 41] on icon at bounding box center [284, 41] width 13 height 13
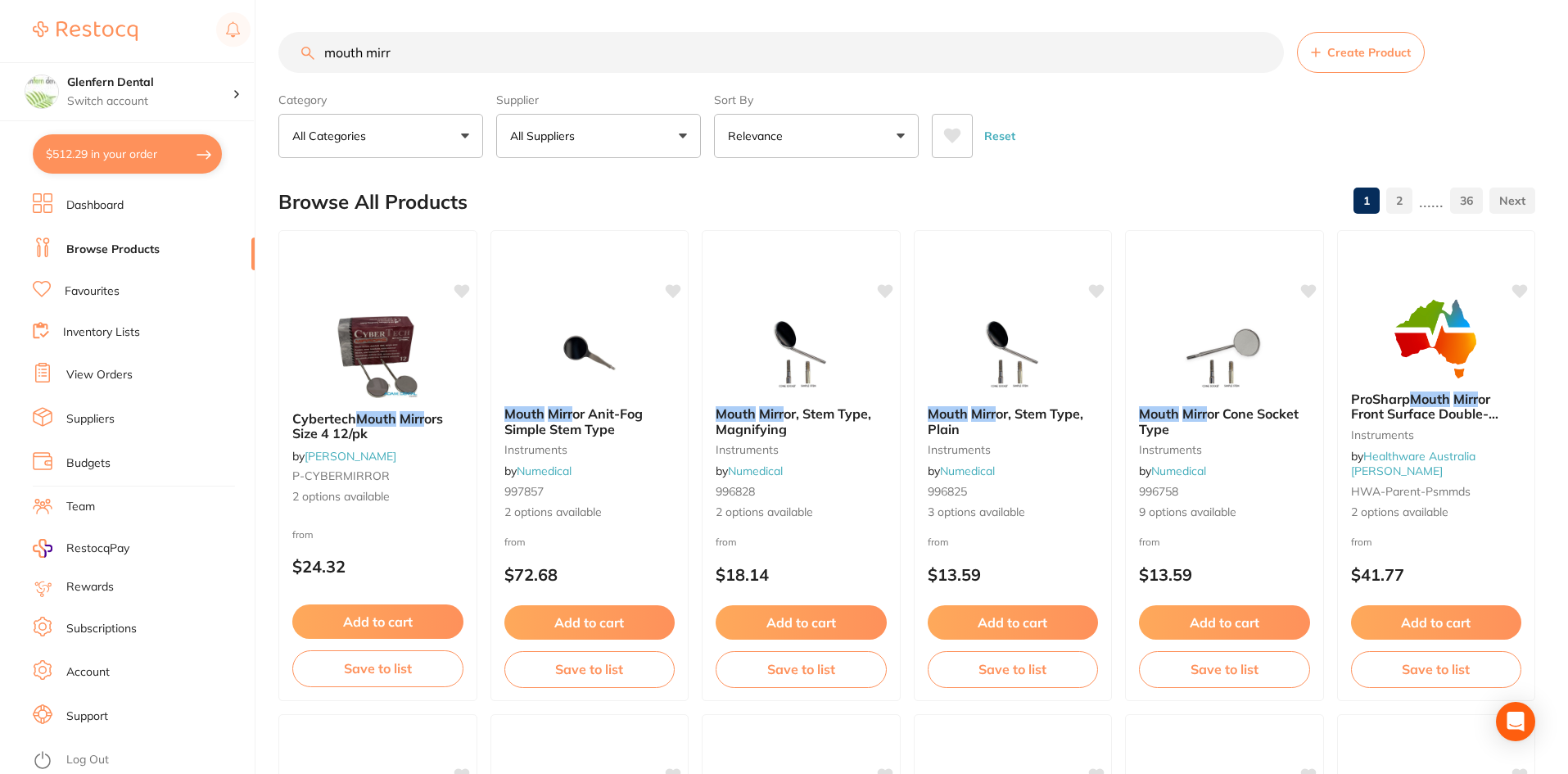
click at [115, 246] on link "Browse Products" at bounding box center [113, 249] width 93 height 17
click at [442, 54] on input "mouth mirr" at bounding box center [781, 53] width 1005 height 41
type input "m"
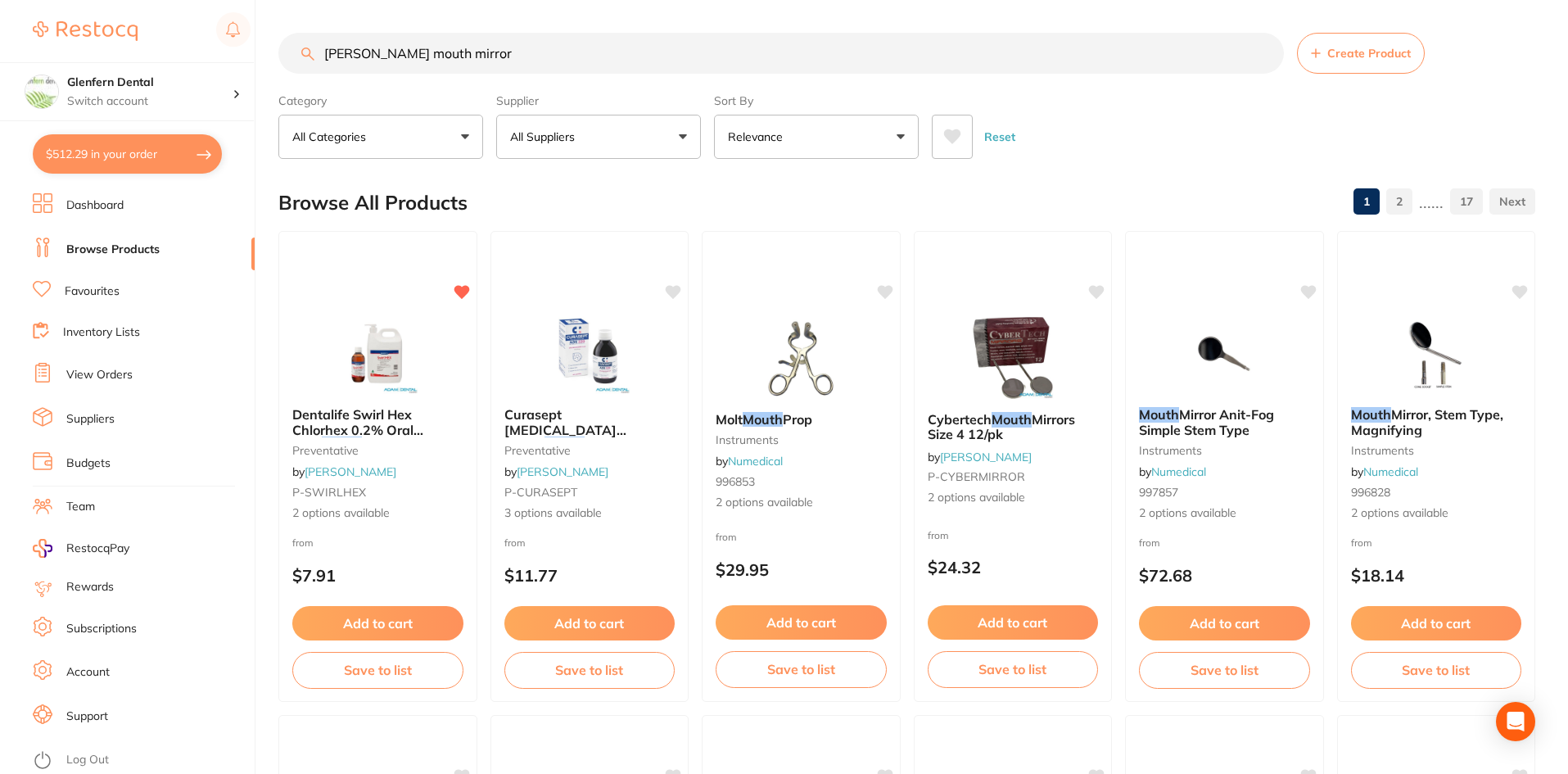
type input "[PERSON_NAME] mouth mirror"
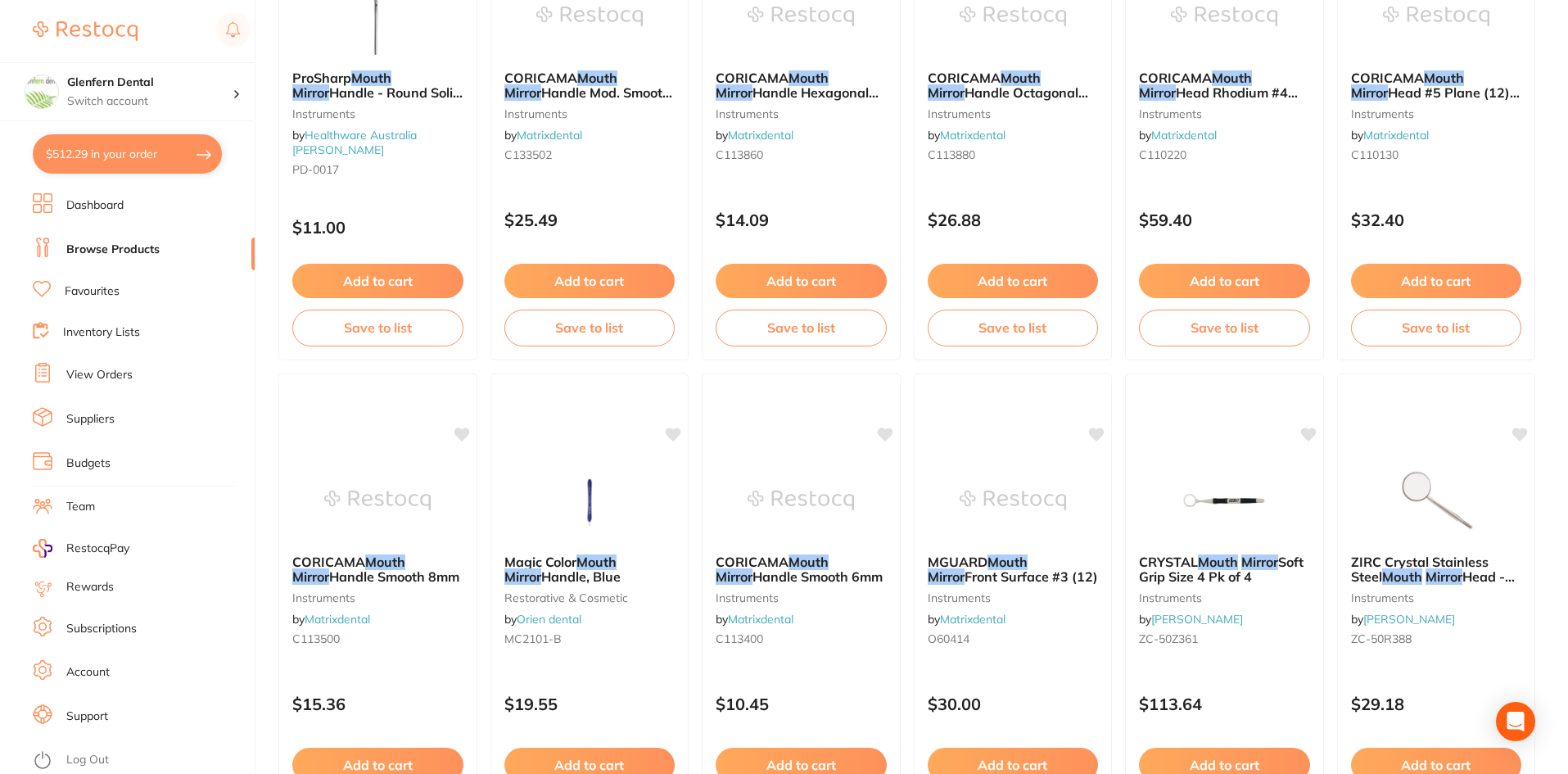
scroll to position [1146, 0]
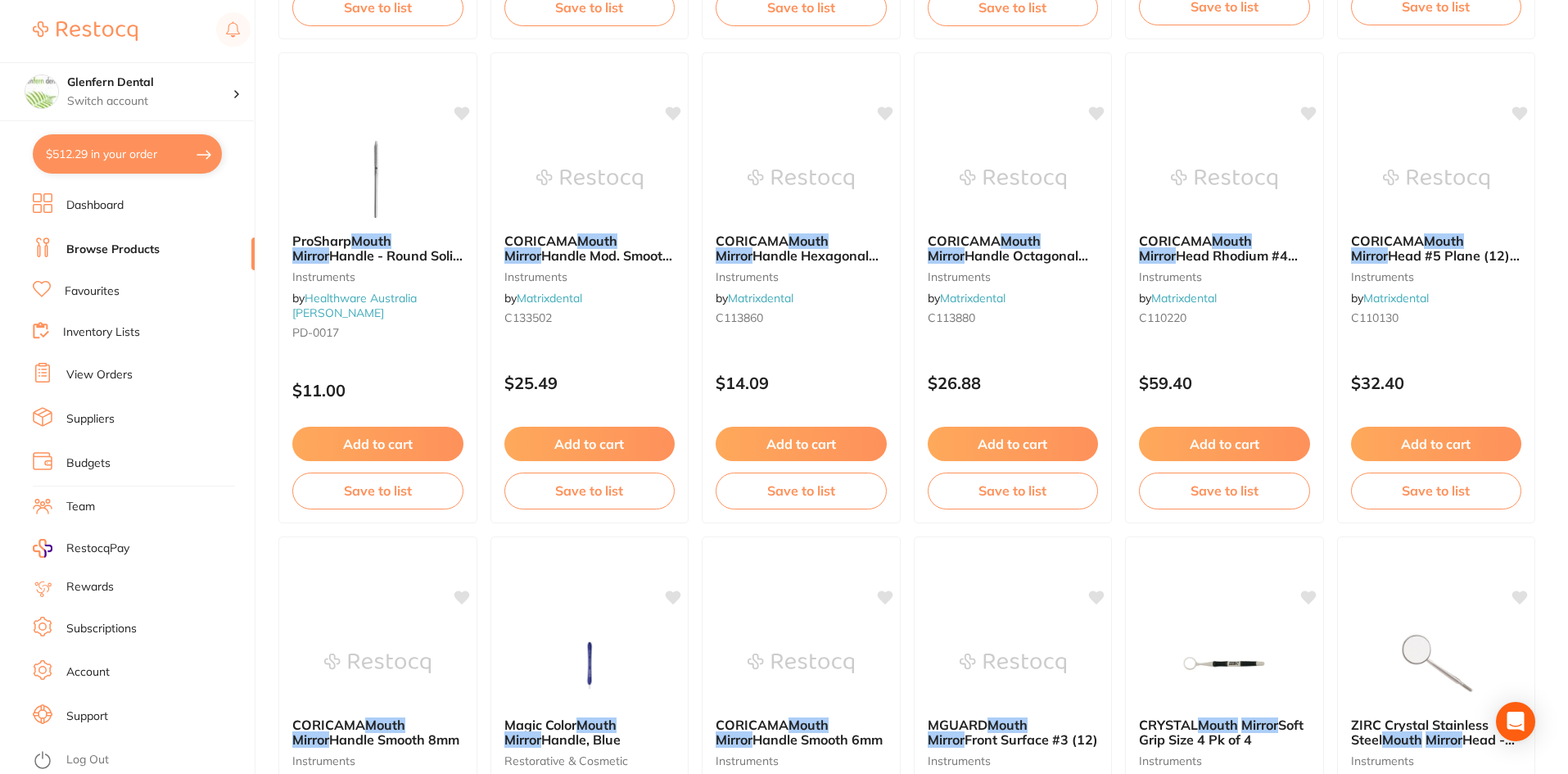
click at [138, 155] on button "$512.29 in your order" at bounding box center [127, 153] width 189 height 40
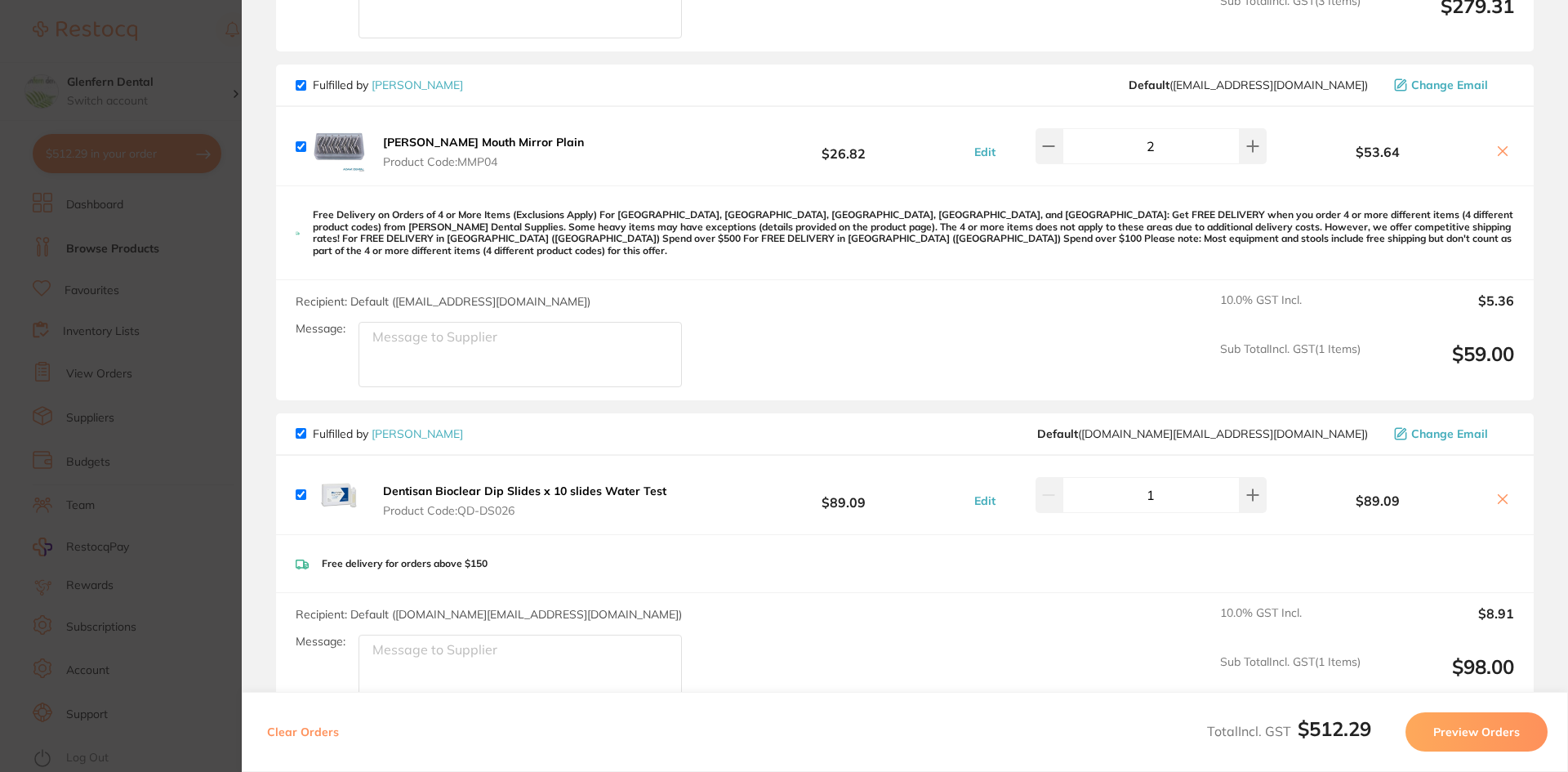
scroll to position [82, 0]
